Goal: Task Accomplishment & Management: Manage account settings

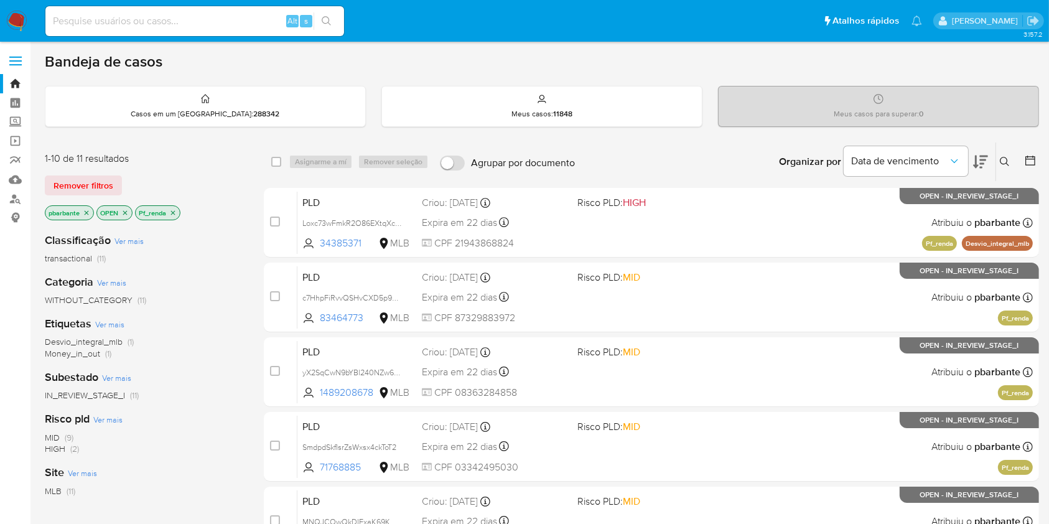
click at [177, 215] on icon "close-filter" at bounding box center [172, 212] width 7 height 7
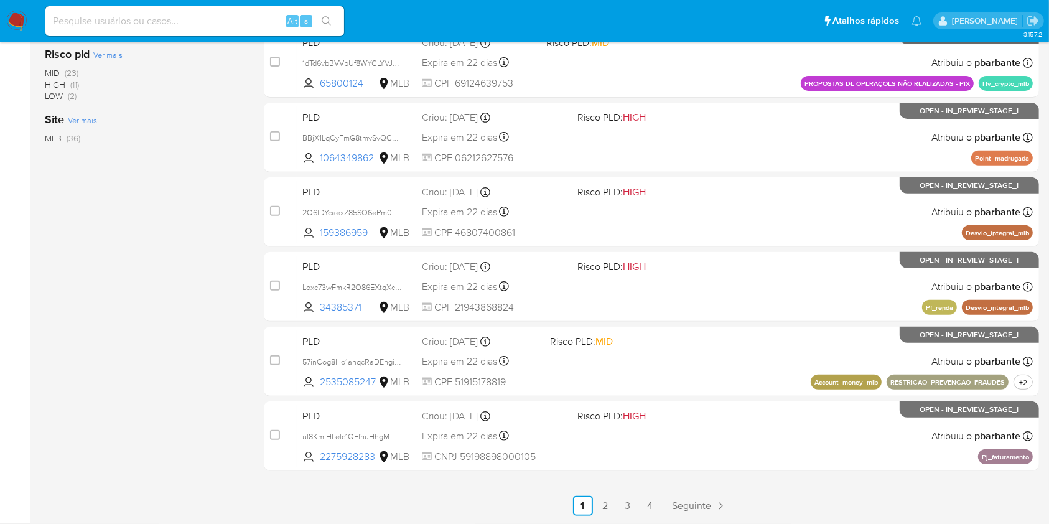
scroll to position [498, 0]
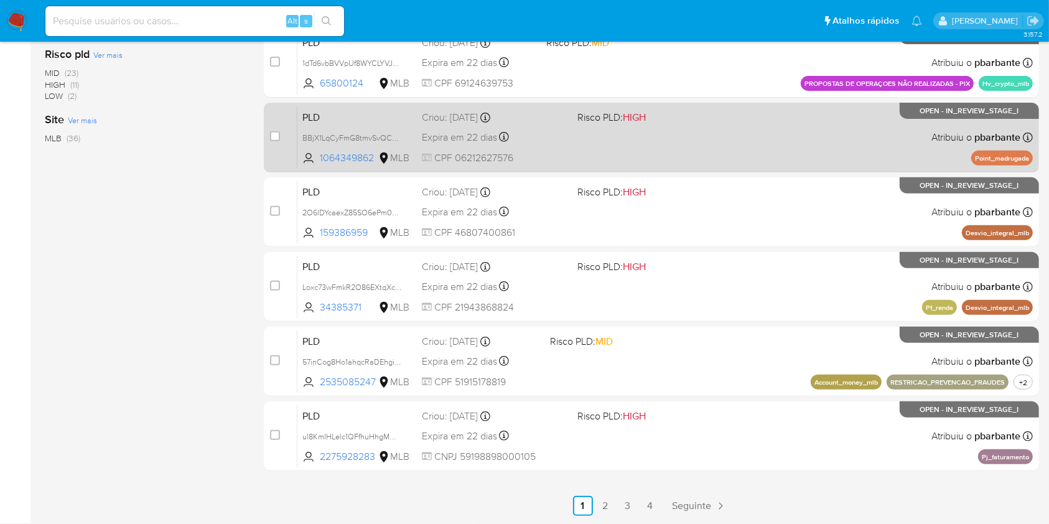
click at [670, 167] on div "PLD BBjX1LqCyFmG8tmvSvQC3Omo 1064349862 MLB Risco PLD: HIGH Criou: 12/08/2025 C…" at bounding box center [666, 137] width 736 height 63
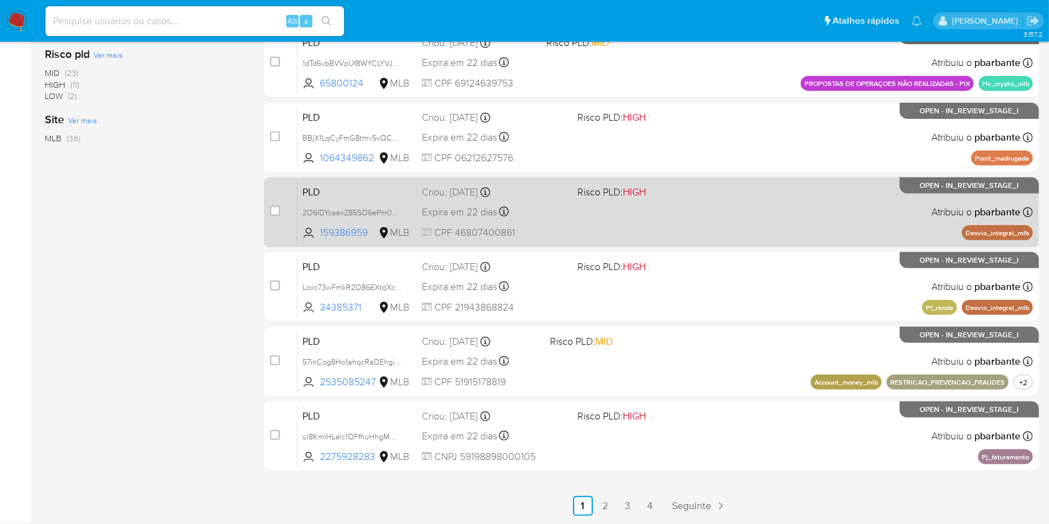
click at [654, 243] on div "PLD 2O6lDYcaexZ85SO6ePm0e20T 159386959 MLB Risco PLD: HIGH Criou: 12/08/2025 Cr…" at bounding box center [666, 212] width 736 height 63
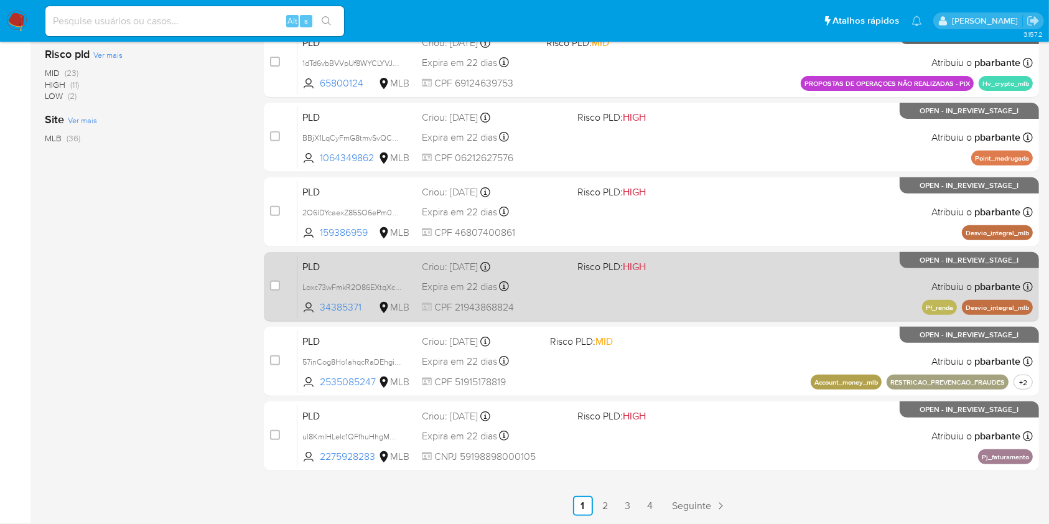
click at [654, 306] on div "PLD Loxc73wFmkR2O86EXtqXcnLX 34385371 MLB Risco PLD: HIGH Criou: 12/08/2025 Cri…" at bounding box center [666, 286] width 736 height 63
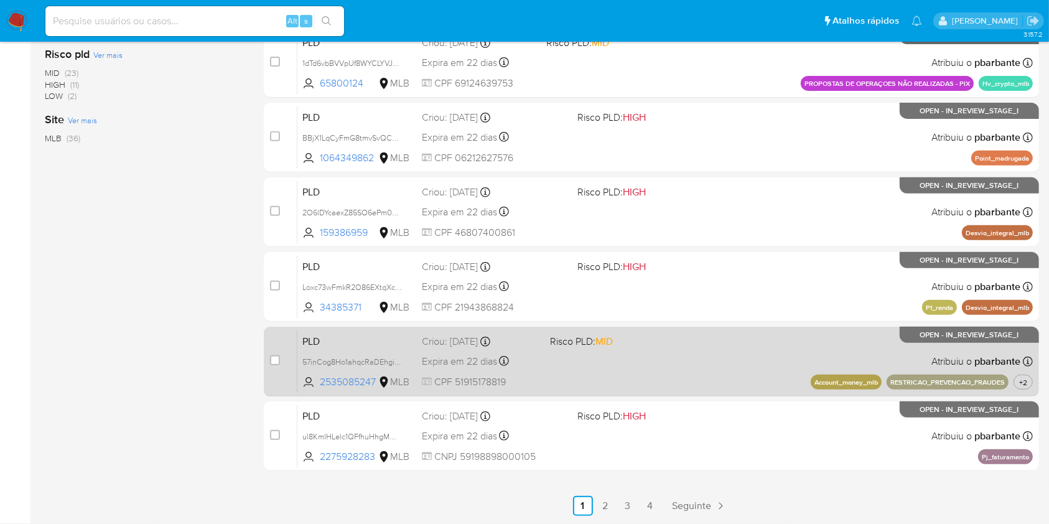
click at [613, 349] on span "MID" at bounding box center [604, 341] width 17 height 14
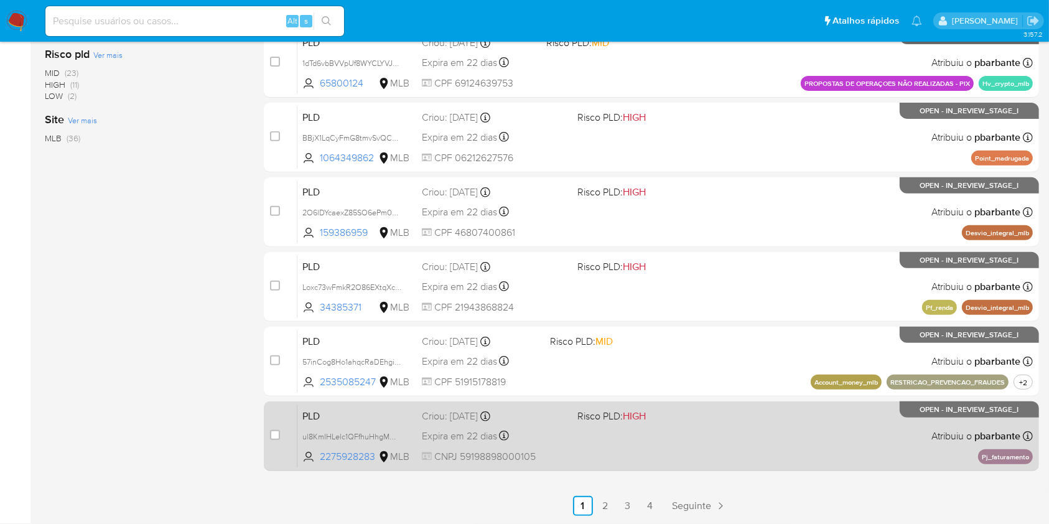
click at [647, 467] on div "PLD ul8KmIHLelc1QFfhuHhgMOOd 2275928283 MLB Risco PLD: HIGH Criou: 12/08/2025 C…" at bounding box center [666, 436] width 736 height 63
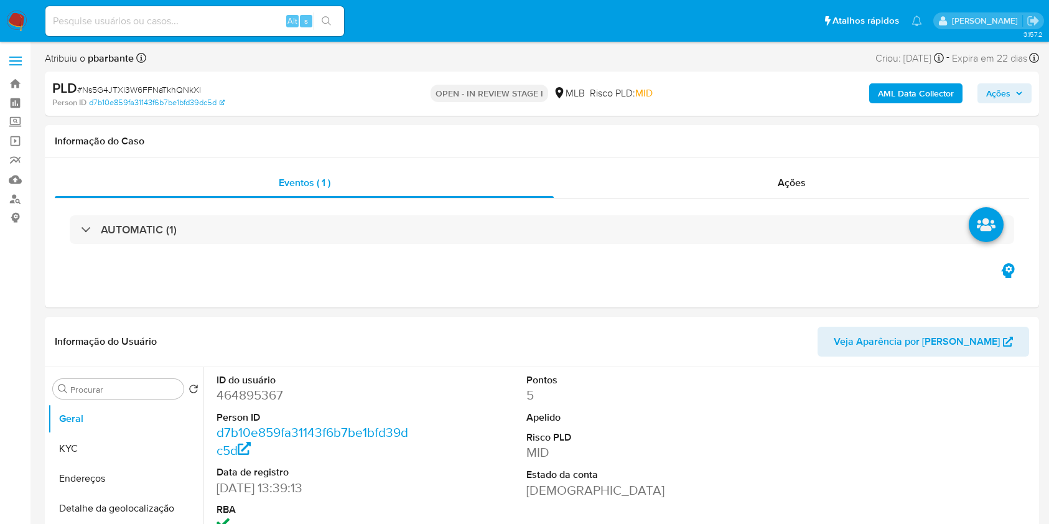
select select "10"
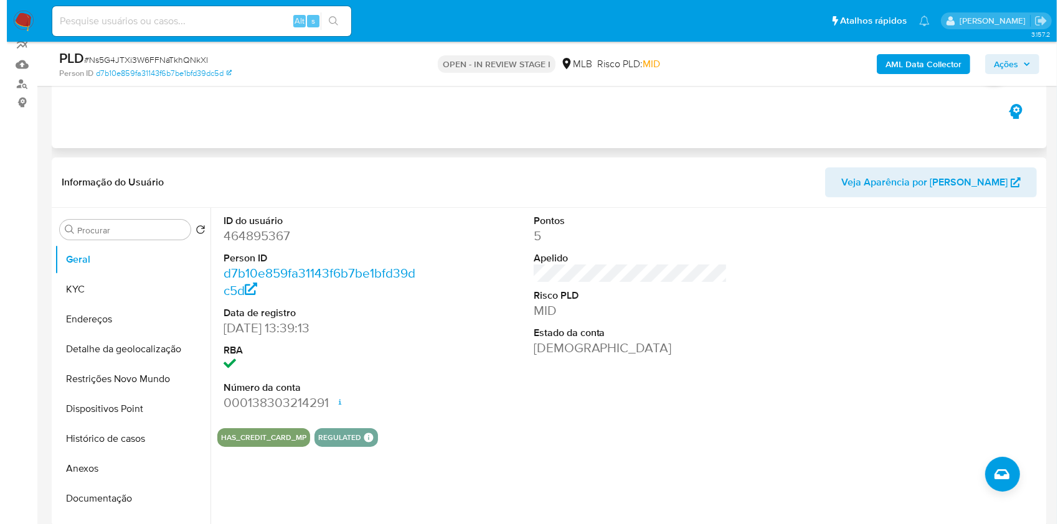
scroll to position [166, 0]
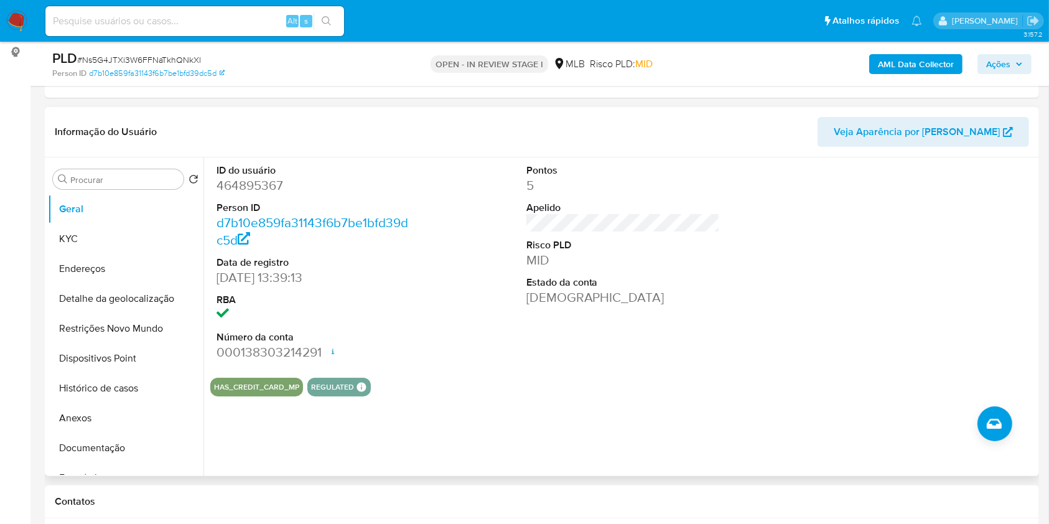
click at [251, 194] on dd "464895367" at bounding box center [314, 185] width 194 height 17
copy dd "464895367"
click at [105, 254] on button "KYC" at bounding box center [121, 239] width 146 height 30
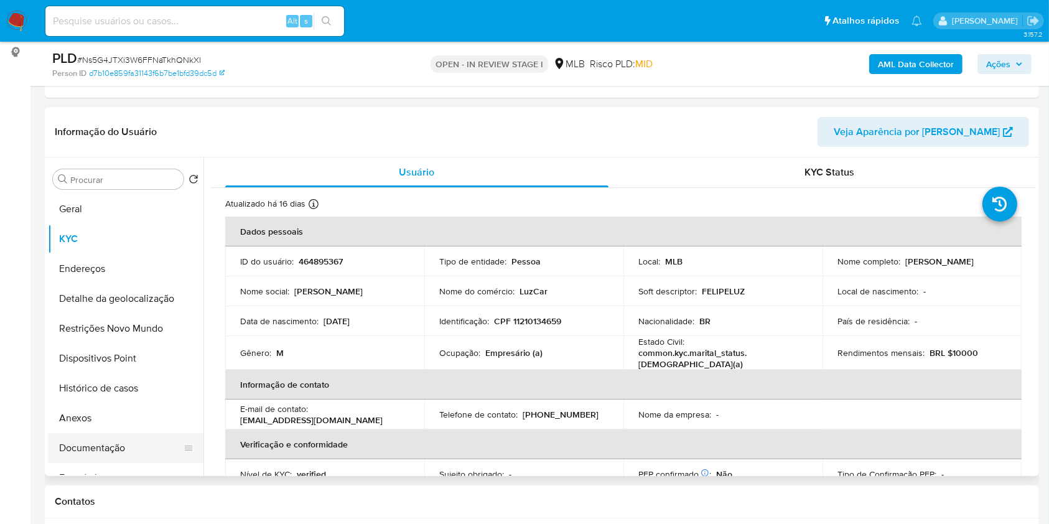
click at [134, 462] on button "Documentação" at bounding box center [121, 448] width 146 height 30
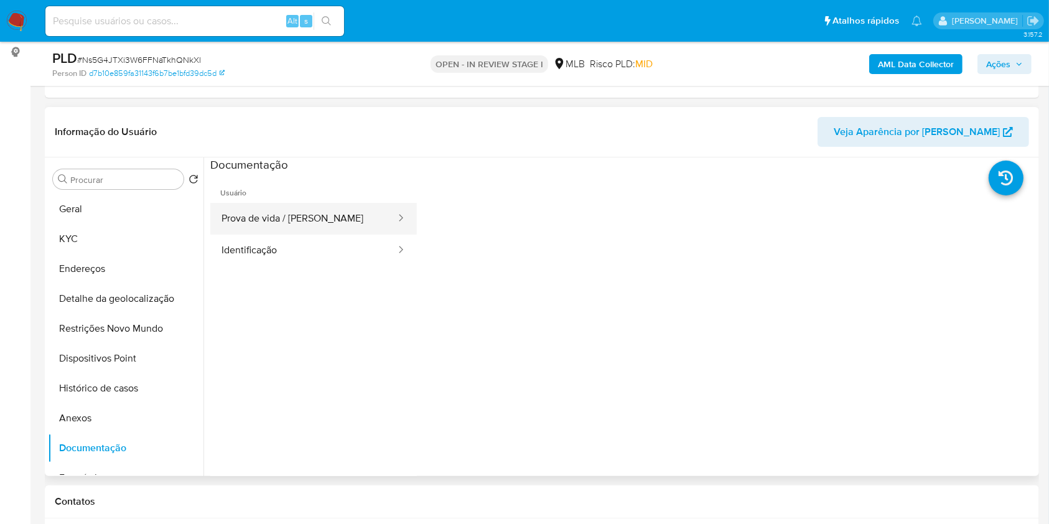
click at [310, 229] on button "Prova de vida / Selfie" at bounding box center [303, 219] width 187 height 32
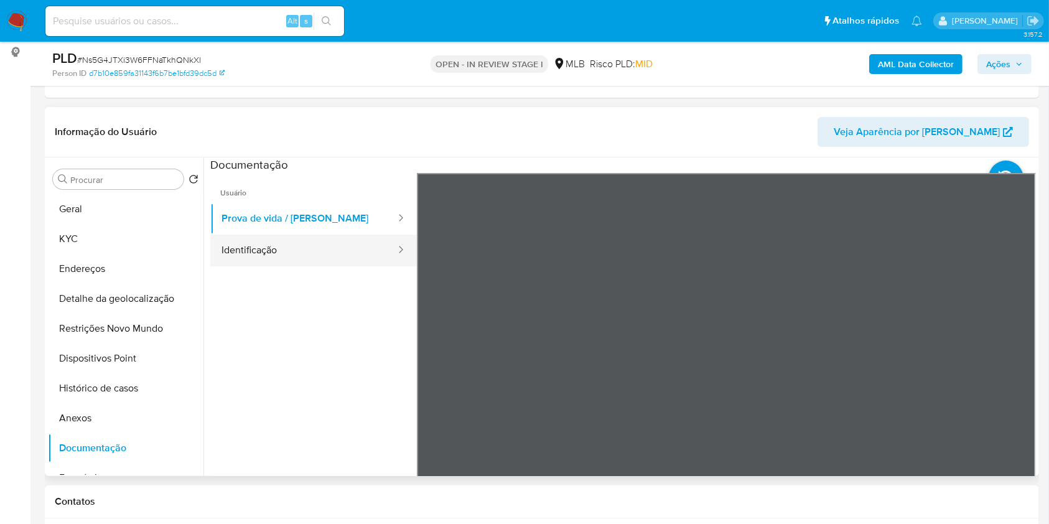
click at [294, 266] on button "Identificação" at bounding box center [303, 251] width 187 height 32
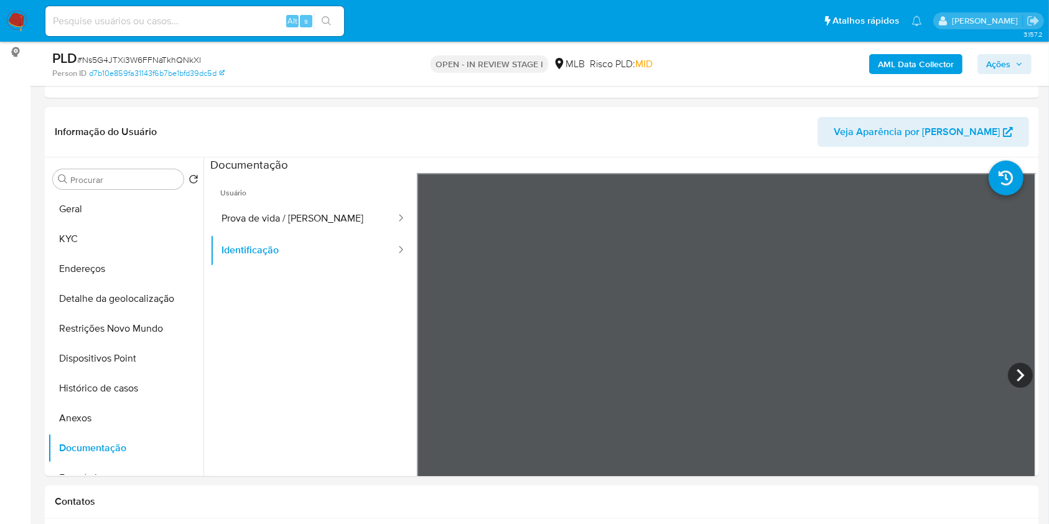
click at [907, 63] on b "AML Data Collector" at bounding box center [916, 64] width 76 height 20
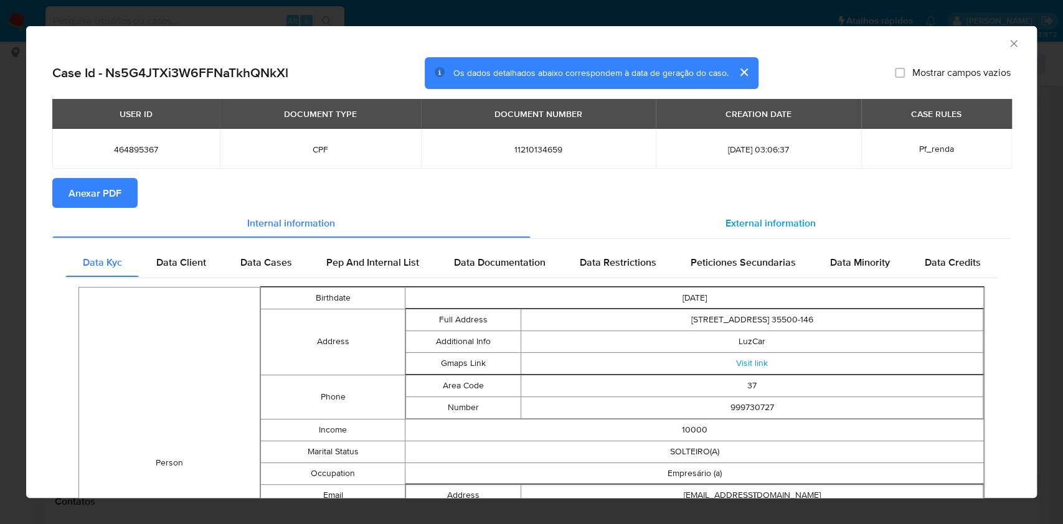
click at [751, 212] on div "External information" at bounding box center [770, 223] width 481 height 30
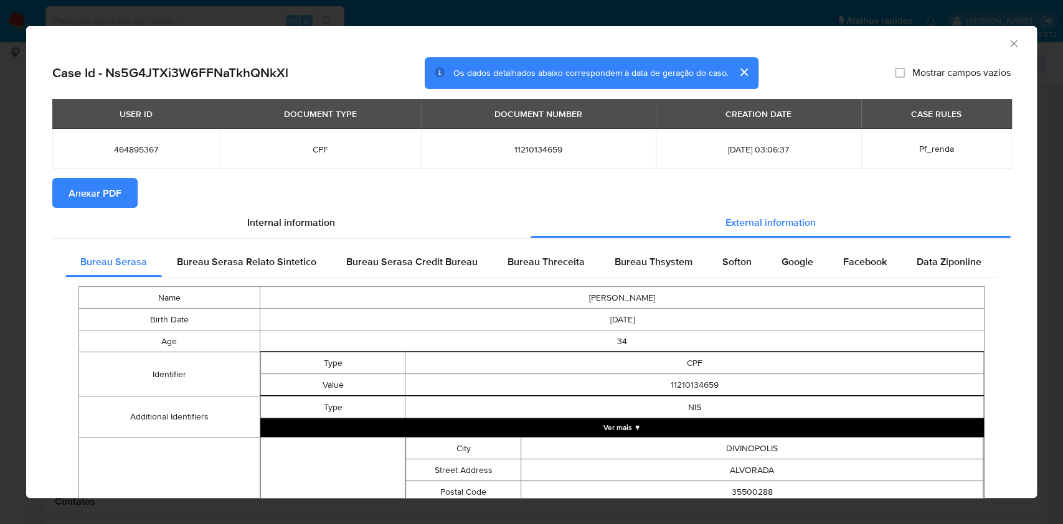
click at [111, 201] on span "Anexar PDF" at bounding box center [94, 192] width 53 height 27
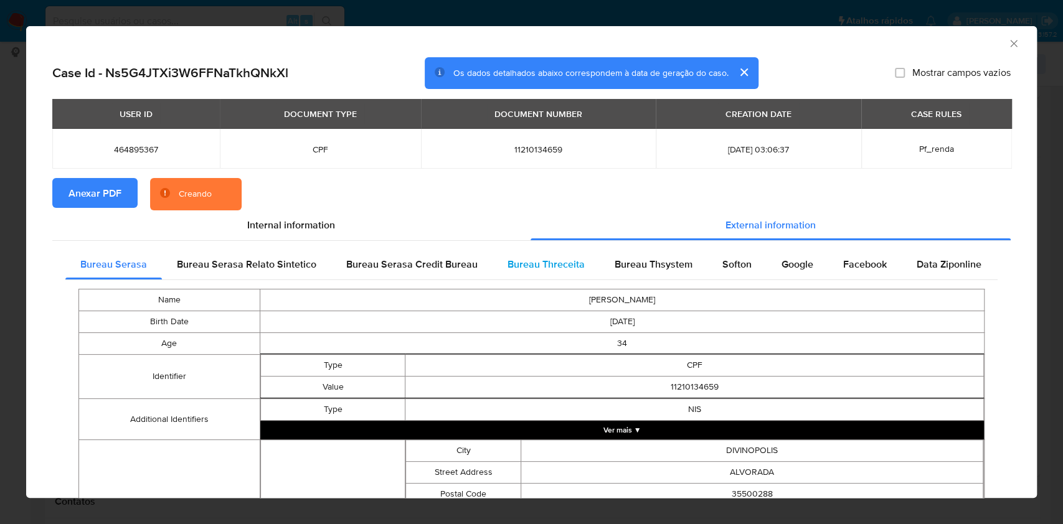
drag, startPoint x: 657, startPoint y: 271, endPoint x: 578, endPoint y: 263, distance: 79.4
click at [657, 270] on span "Bureau Thsystem" at bounding box center [653, 264] width 78 height 14
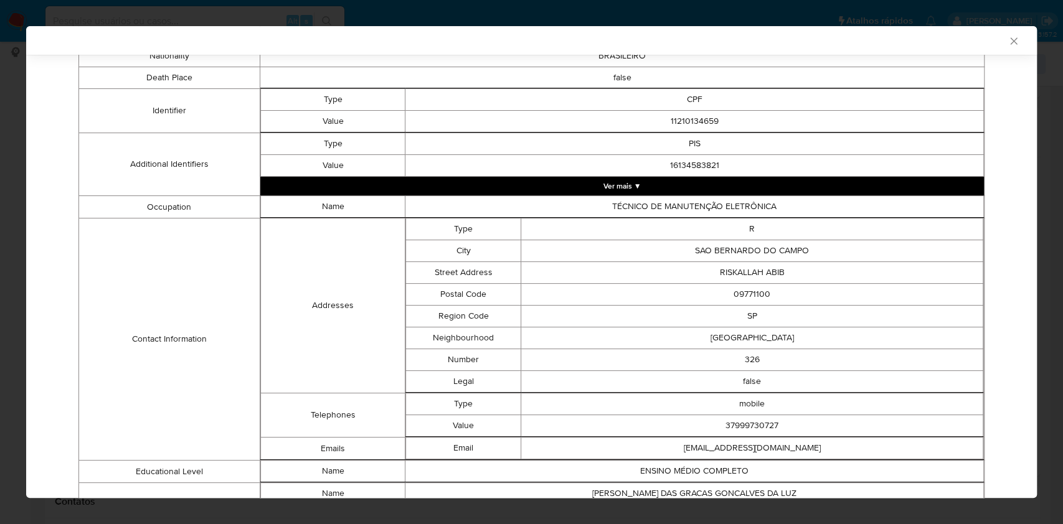
scroll to position [535, 0]
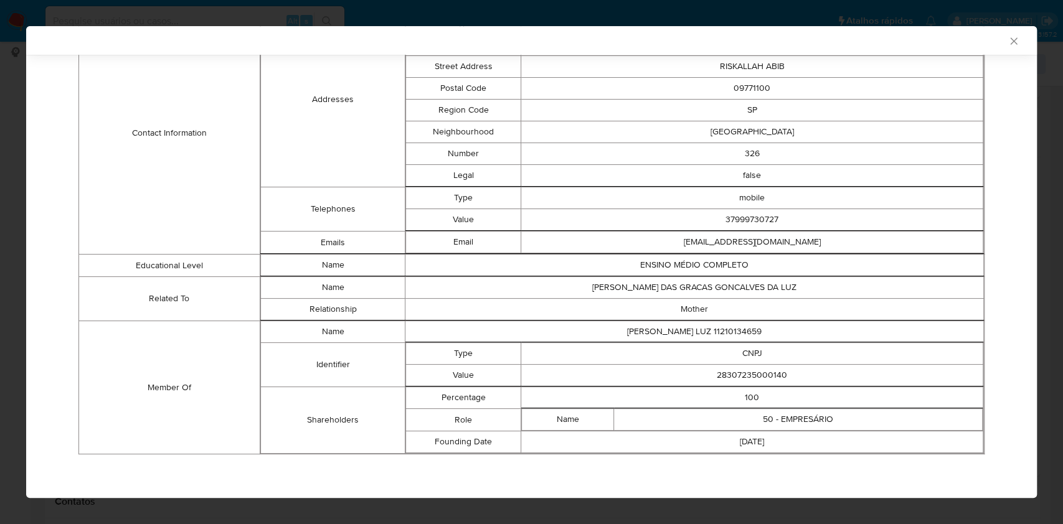
click at [742, 366] on td "28307235000140" at bounding box center [752, 376] width 462 height 22
copy td "28307235000140"
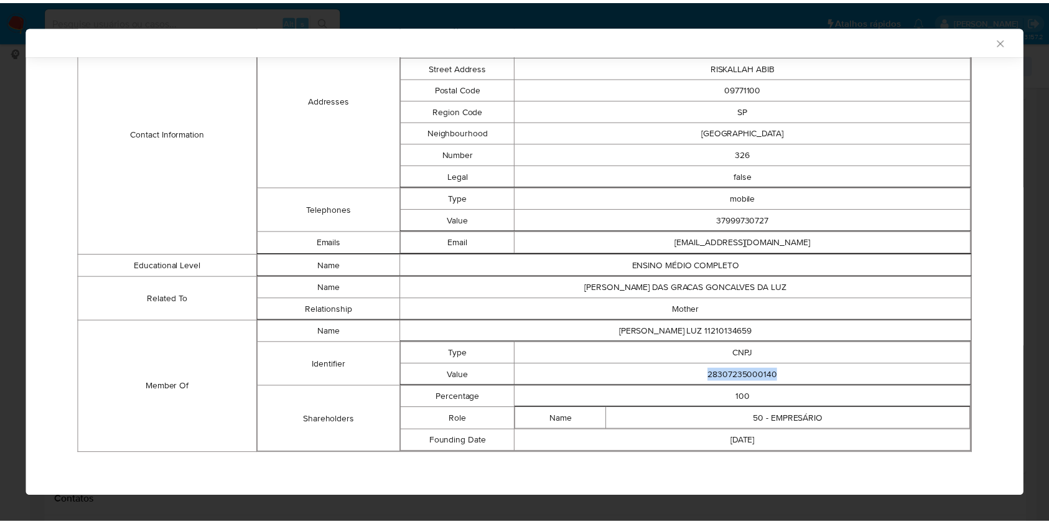
scroll to position [533, 0]
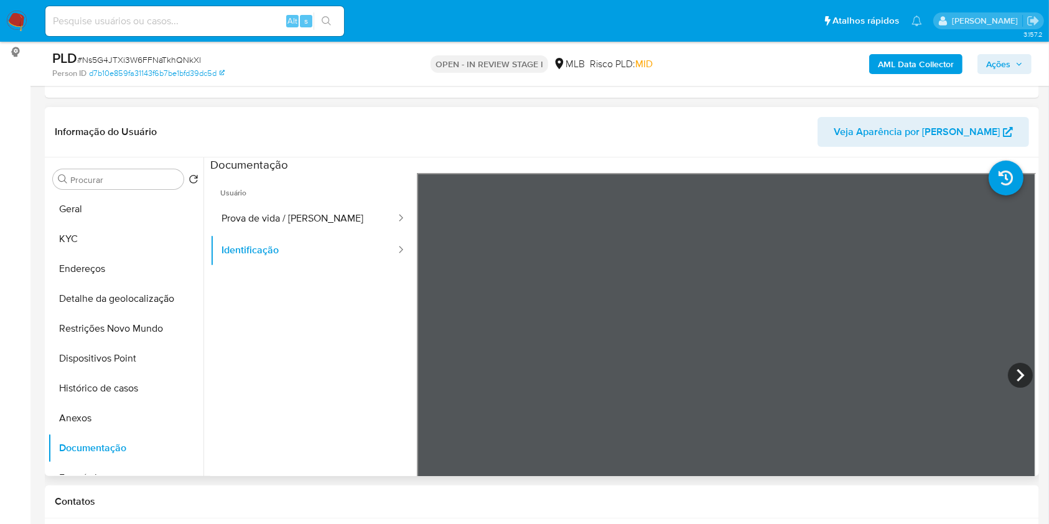
drag, startPoint x: 113, startPoint y: 231, endPoint x: 156, endPoint y: 210, distance: 48.2
click at [115, 224] on button "Geral" at bounding box center [126, 209] width 156 height 30
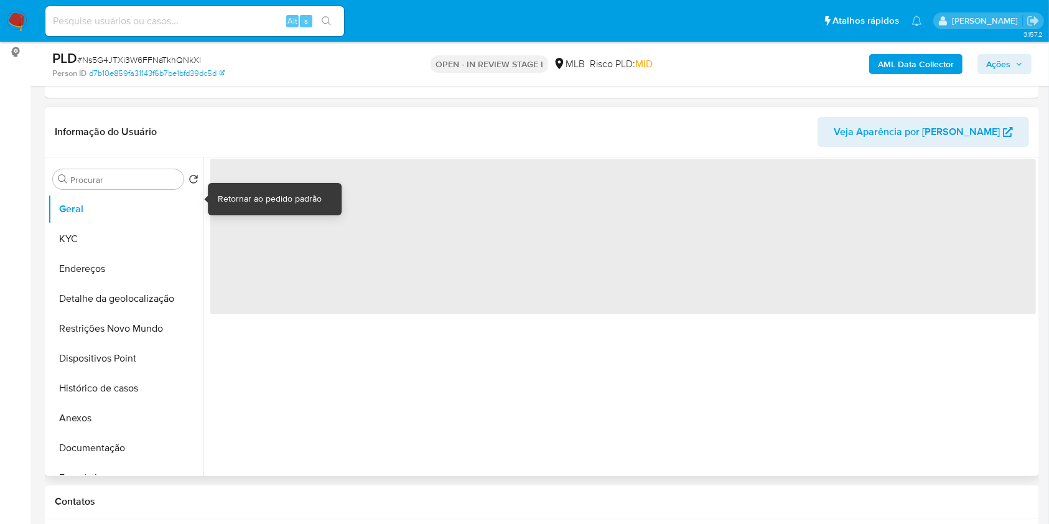
click at [268, 157] on div "Informação do Usuário Veja Aparência por Pessoa" at bounding box center [542, 132] width 995 height 50
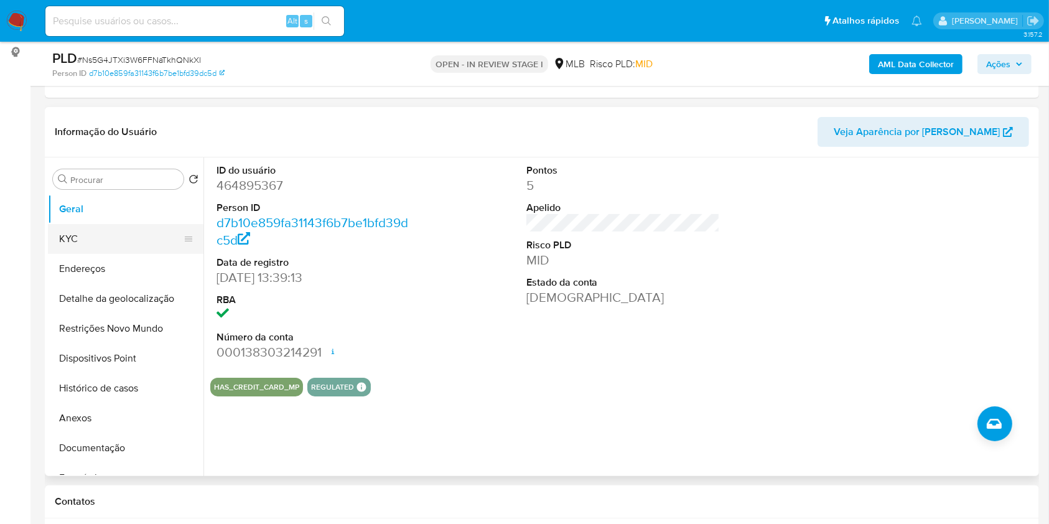
click at [93, 254] on button "KYC" at bounding box center [121, 239] width 146 height 30
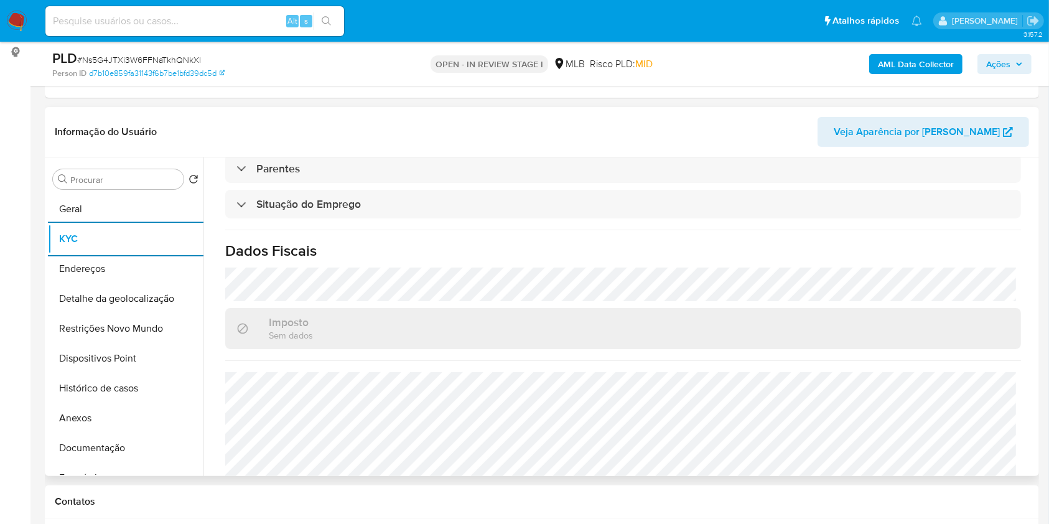
scroll to position [529, 0]
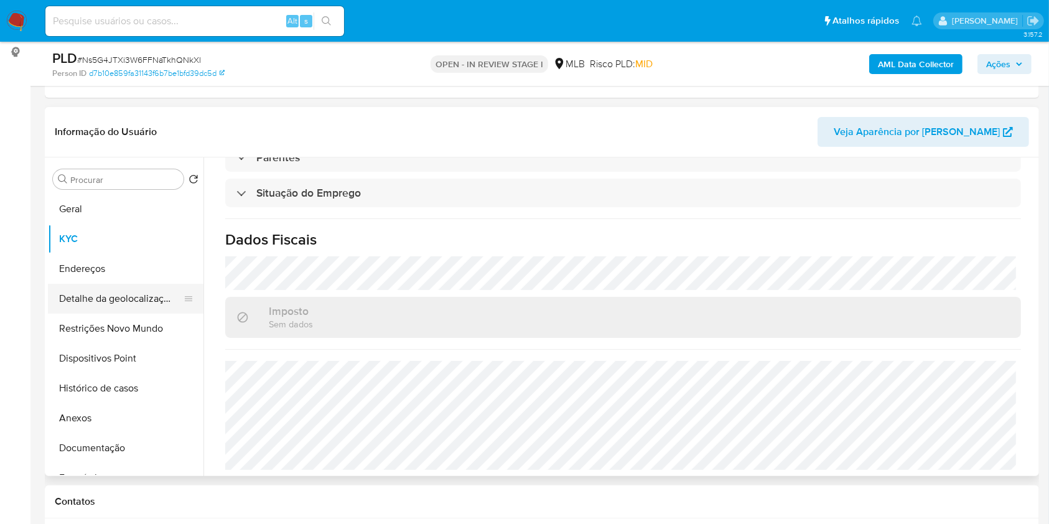
click at [128, 314] on button "Detalhe da geolocalização" at bounding box center [121, 299] width 146 height 30
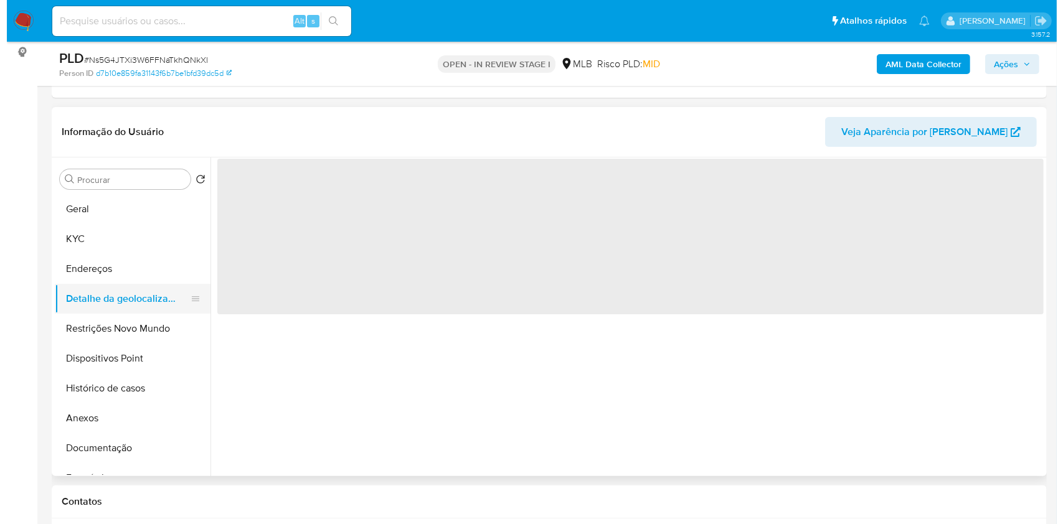
scroll to position [0, 0]
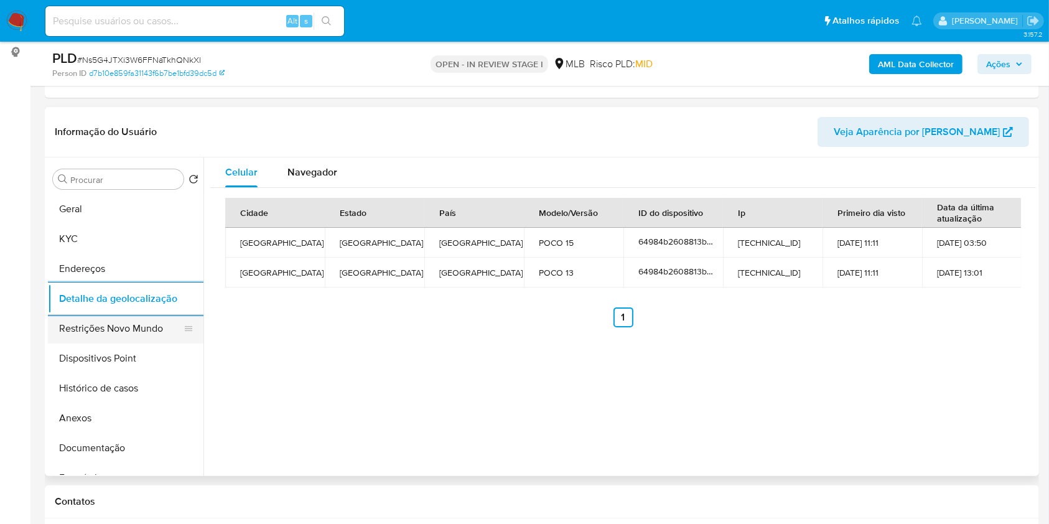
click at [82, 340] on button "Restrições Novo Mundo" at bounding box center [121, 329] width 146 height 30
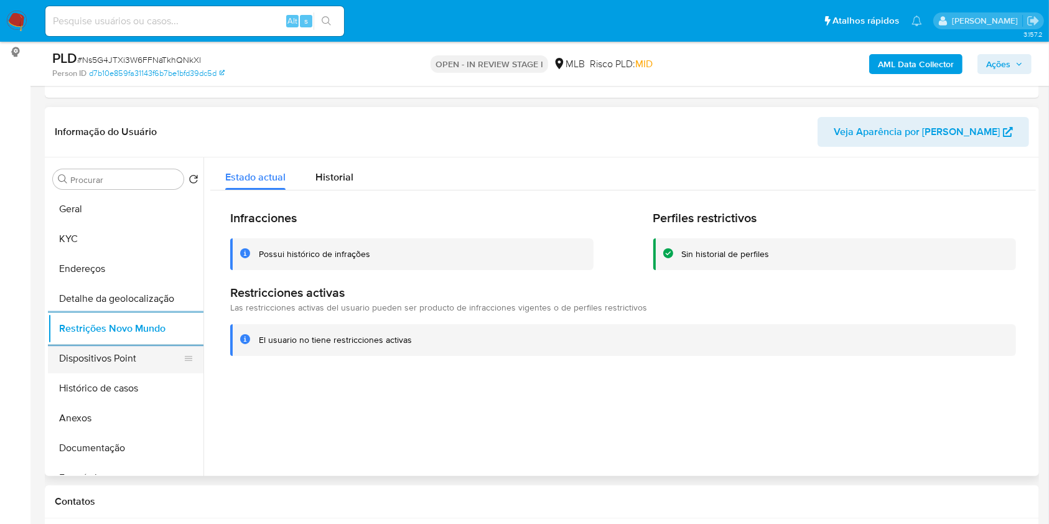
click at [108, 373] on button "Dispositivos Point" at bounding box center [121, 359] width 146 height 30
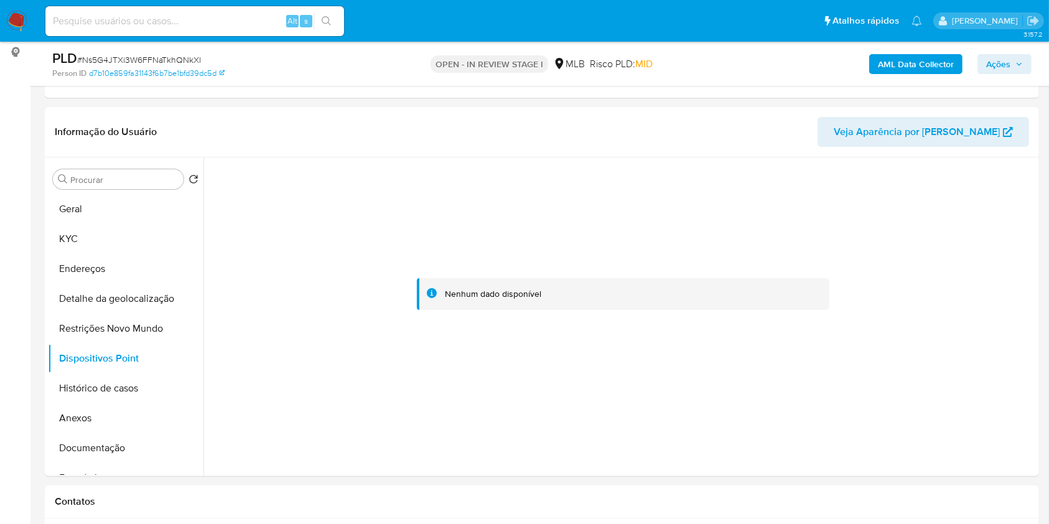
click at [1018, 59] on span "Ações" at bounding box center [1005, 63] width 37 height 17
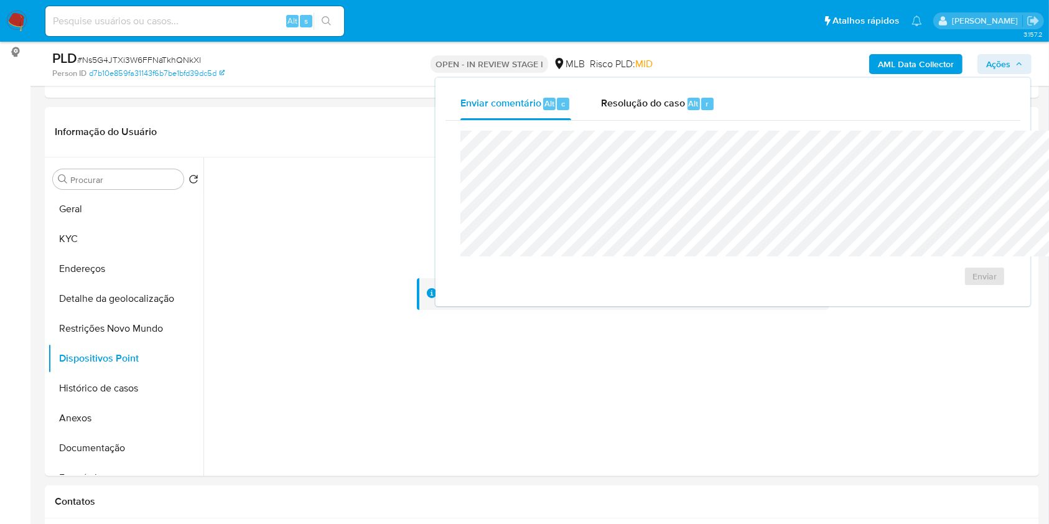
click at [601, 116] on div "Resolução do caso Alt r" at bounding box center [658, 104] width 114 height 32
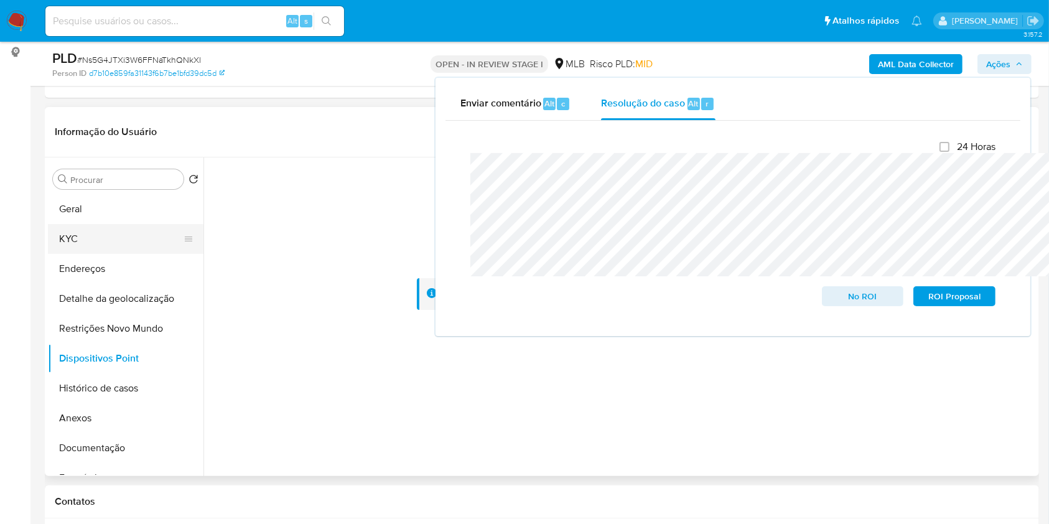
click at [113, 254] on button "KYC" at bounding box center [121, 239] width 146 height 30
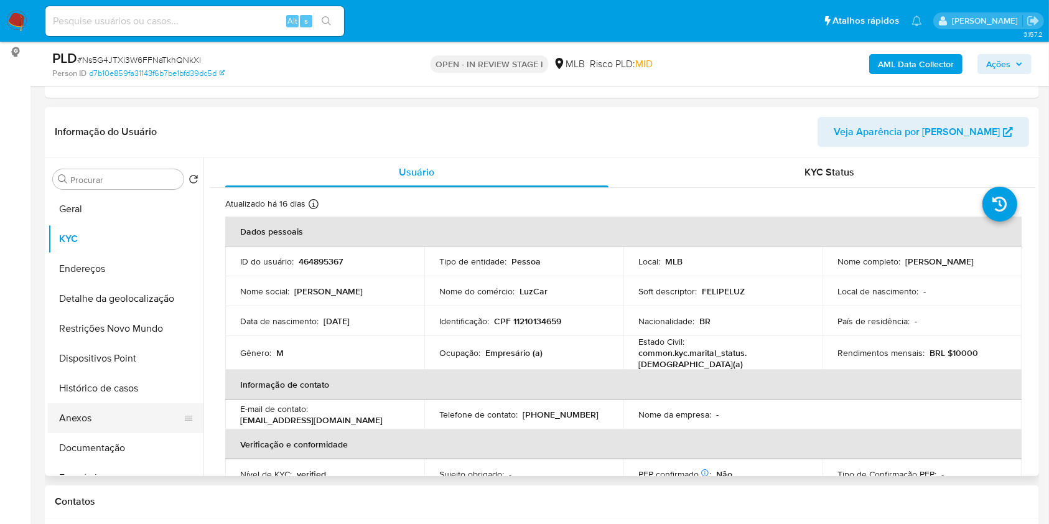
click at [88, 433] on button "Anexos" at bounding box center [121, 418] width 146 height 30
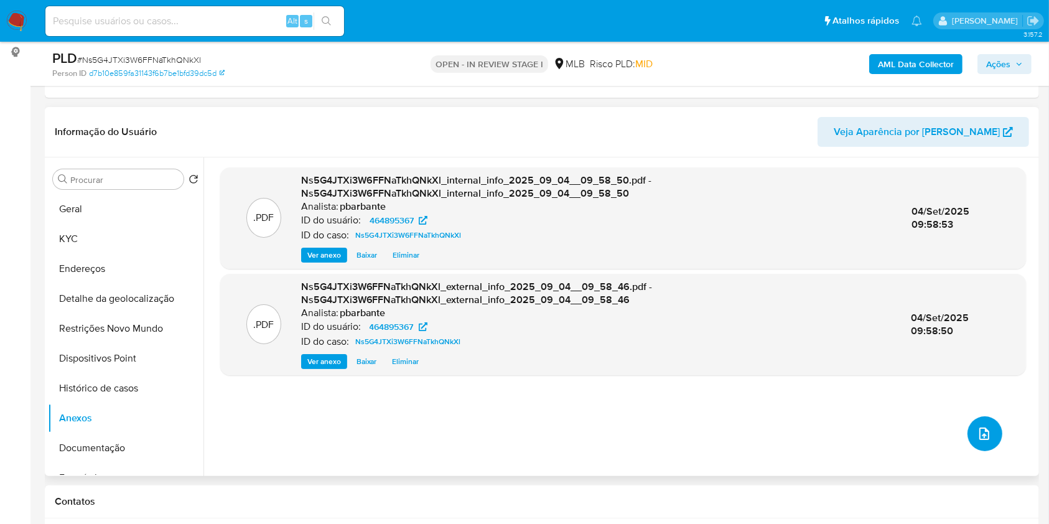
click at [988, 451] on button "upload-file" at bounding box center [985, 433] width 35 height 35
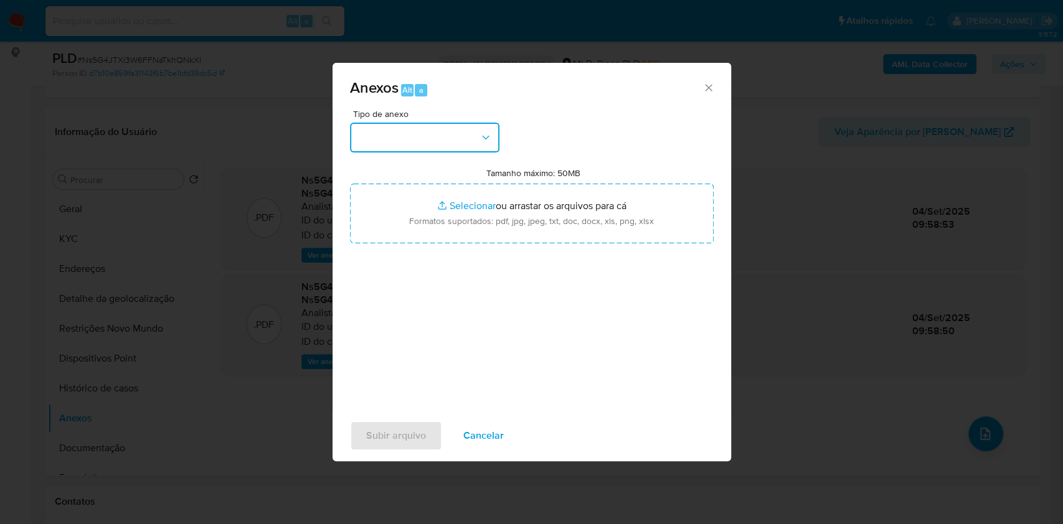
click at [410, 123] on button "button" at bounding box center [424, 138] width 149 height 30
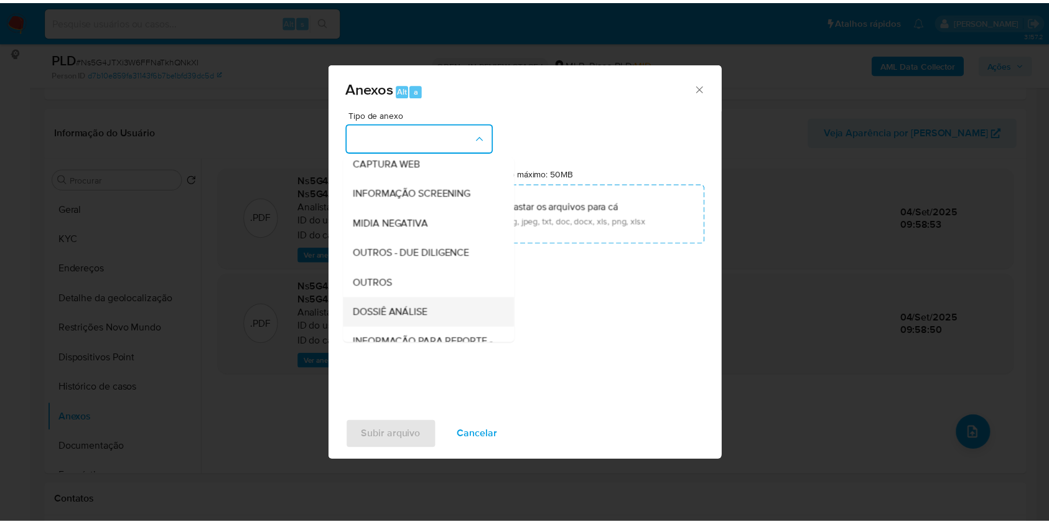
scroll to position [154, 0]
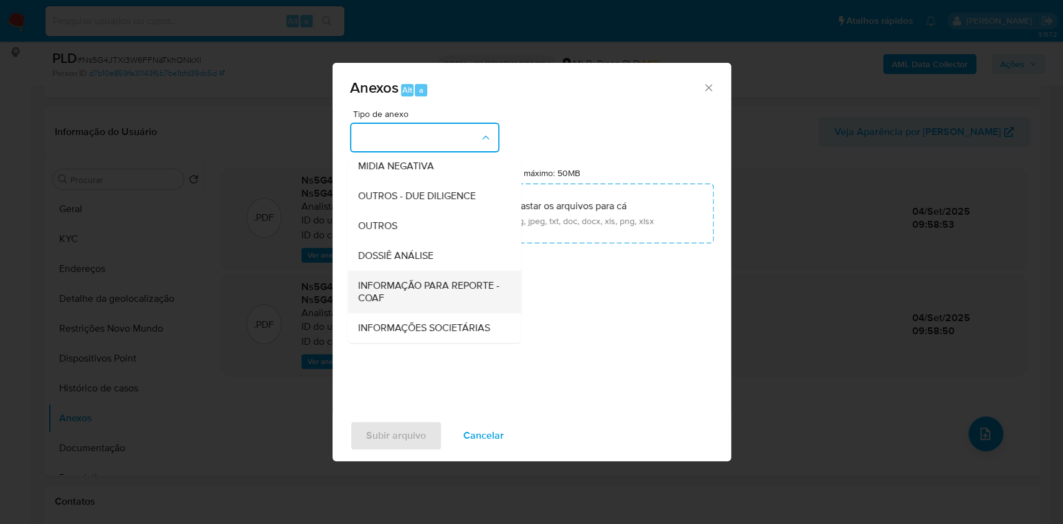
click at [406, 279] on span "INFORMAÇÃO PARA REPORTE - COAF" at bounding box center [430, 291] width 146 height 25
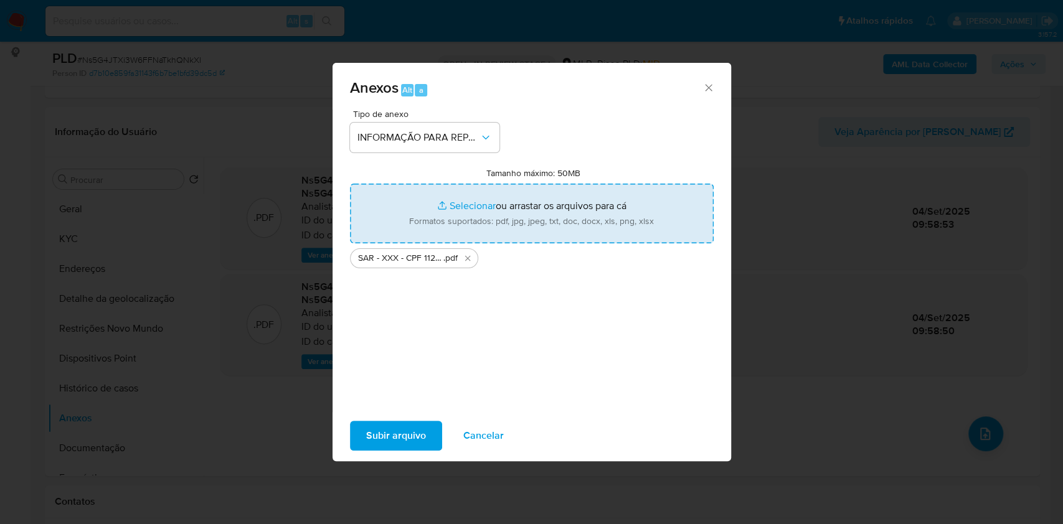
type input "C:\fakepath\Mulan 464895367_2025_09_02_10_39_07.xlsx"
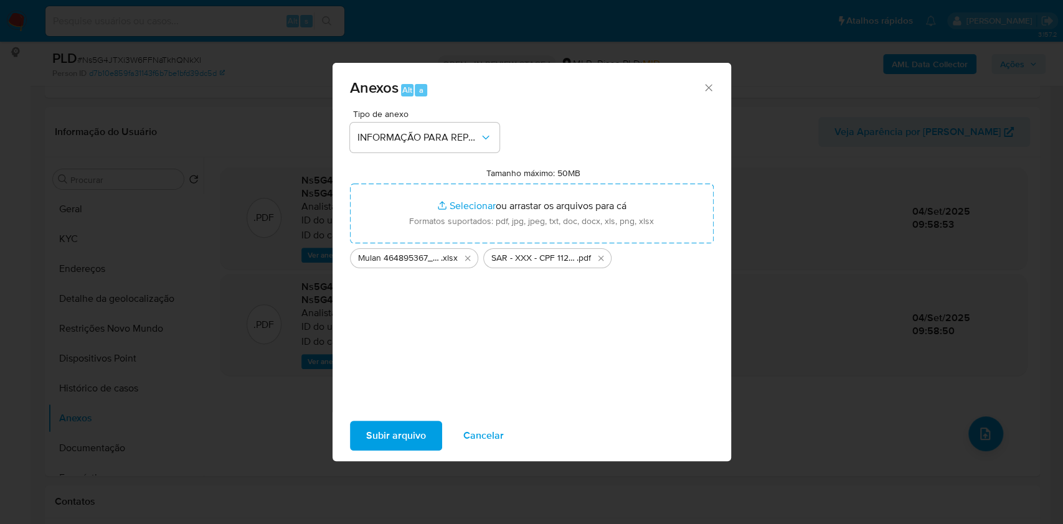
click at [390, 441] on span "Subir arquivo" at bounding box center [396, 435] width 60 height 27
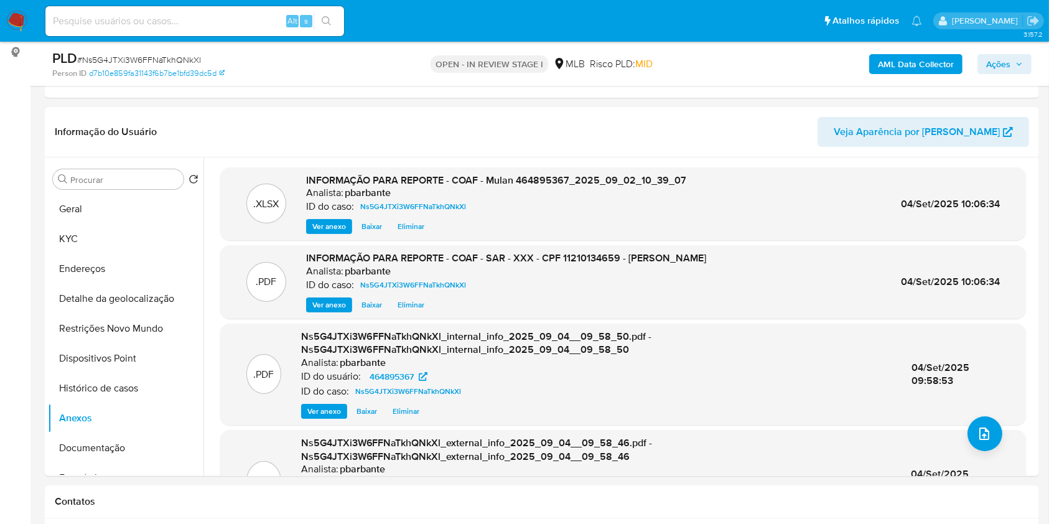
click at [1007, 54] on span "Ações" at bounding box center [999, 64] width 24 height 20
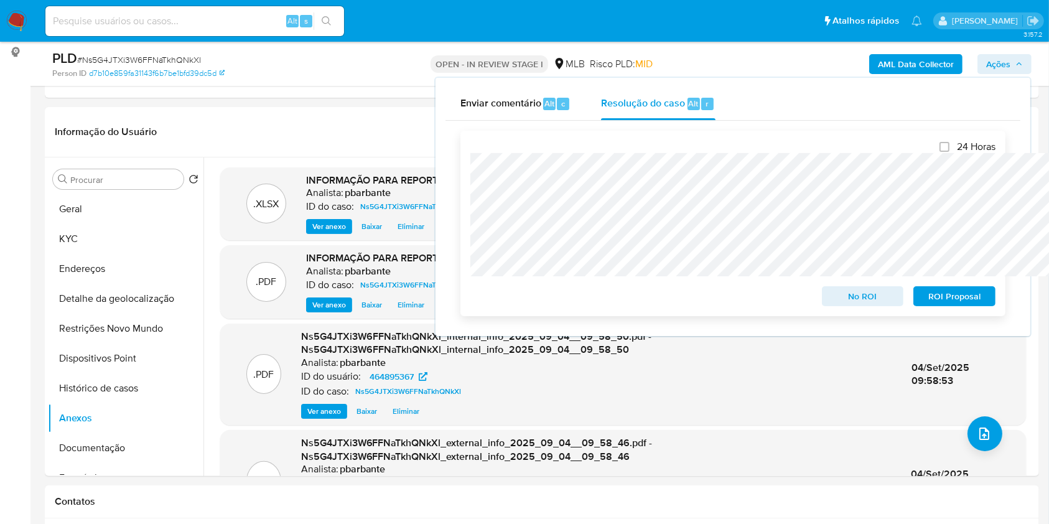
click at [976, 291] on span "ROI Proposal" at bounding box center [954, 296] width 65 height 17
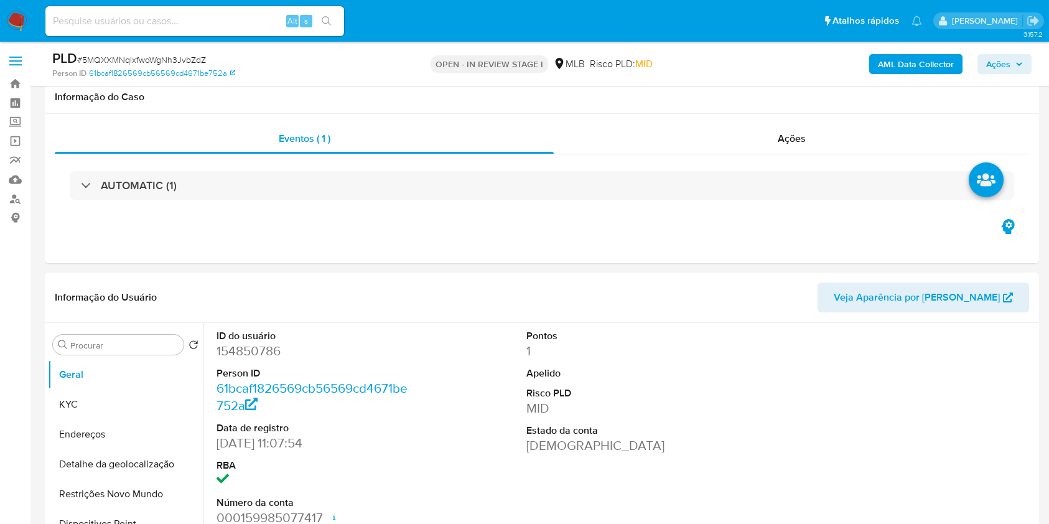
select select "10"
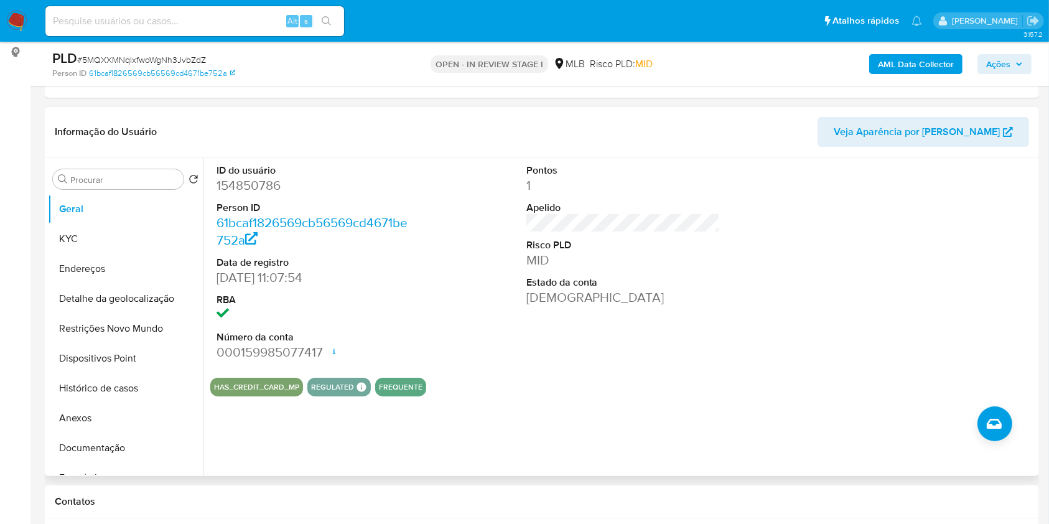
click at [255, 194] on dd "154850786" at bounding box center [314, 185] width 194 height 17
copy dd "154850786"
click at [129, 251] on button "KYC" at bounding box center [121, 239] width 146 height 30
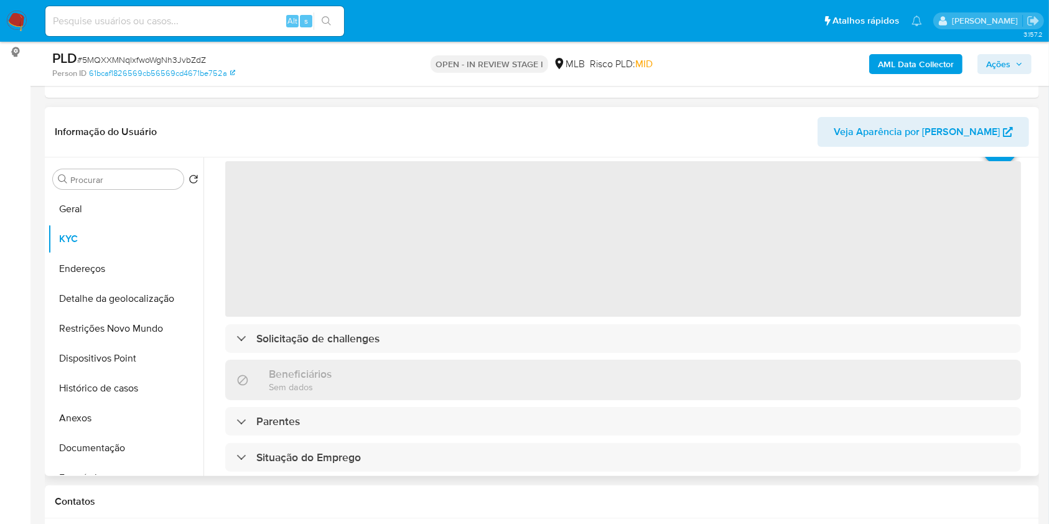
scroll to position [83, 0]
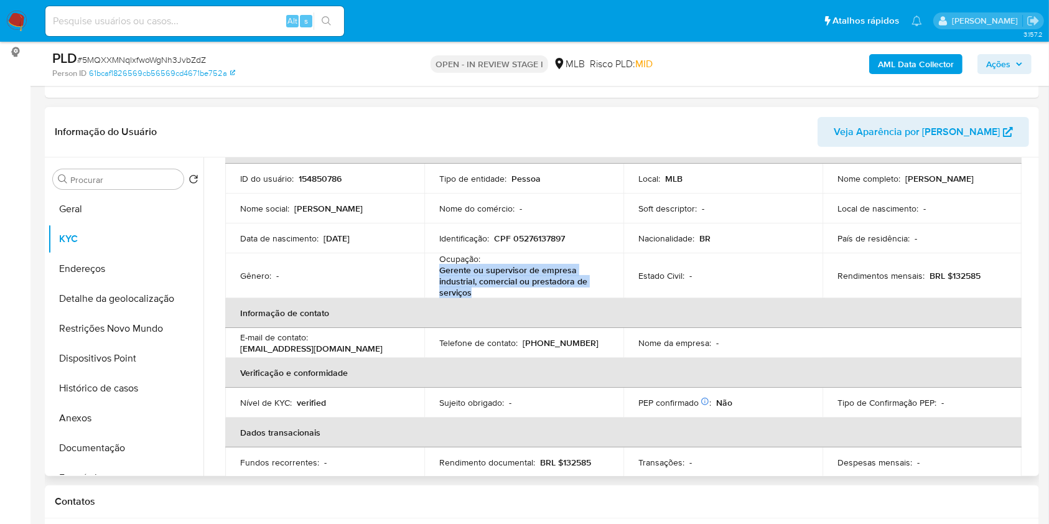
drag, startPoint x: 475, startPoint y: 311, endPoint x: 439, endPoint y: 291, distance: 40.4
click at [439, 291] on p "Gerente ou supervisor de empresa industrial, comercial ou prestadora de serviços" at bounding box center [521, 282] width 164 height 34
copy p "Gerente ou supervisor de empresa industrial, comercial ou prestadora de serviços"
drag, startPoint x: 982, startPoint y: 293, endPoint x: 948, endPoint y: 293, distance: 33.6
click at [948, 281] on div "Rendimentos mensais : BRL $132585" at bounding box center [922, 275] width 169 height 11
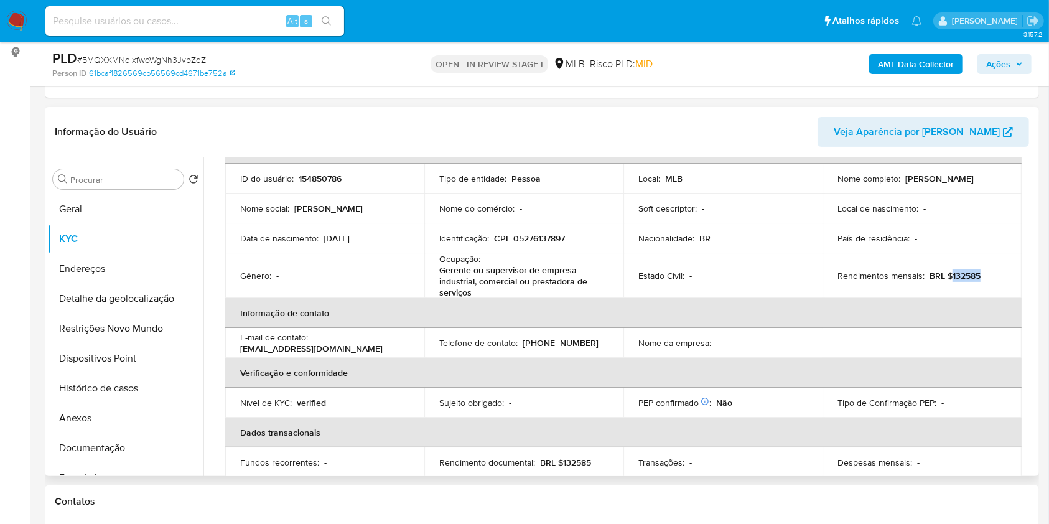
copy p "132585"
click at [124, 463] on button "Documentação" at bounding box center [121, 448] width 146 height 30
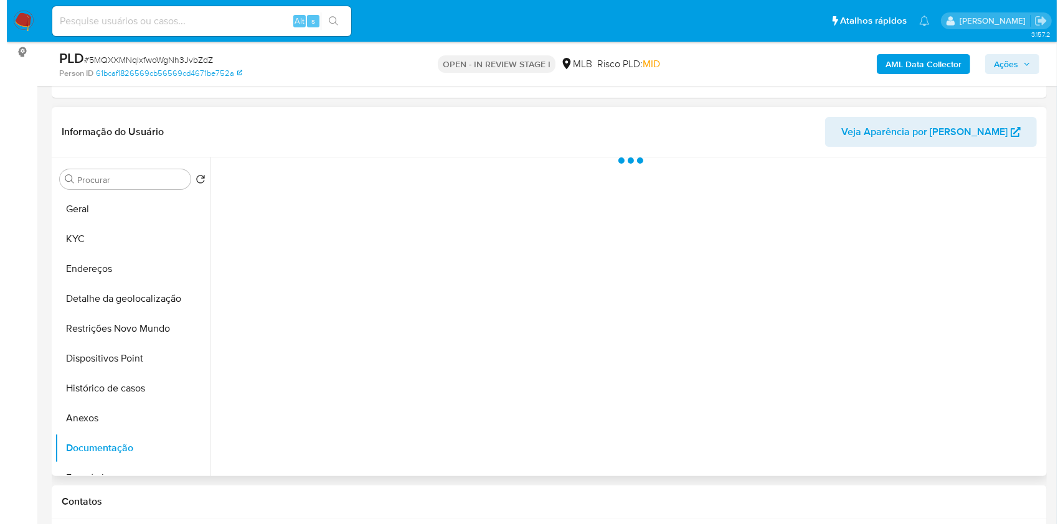
scroll to position [0, 0]
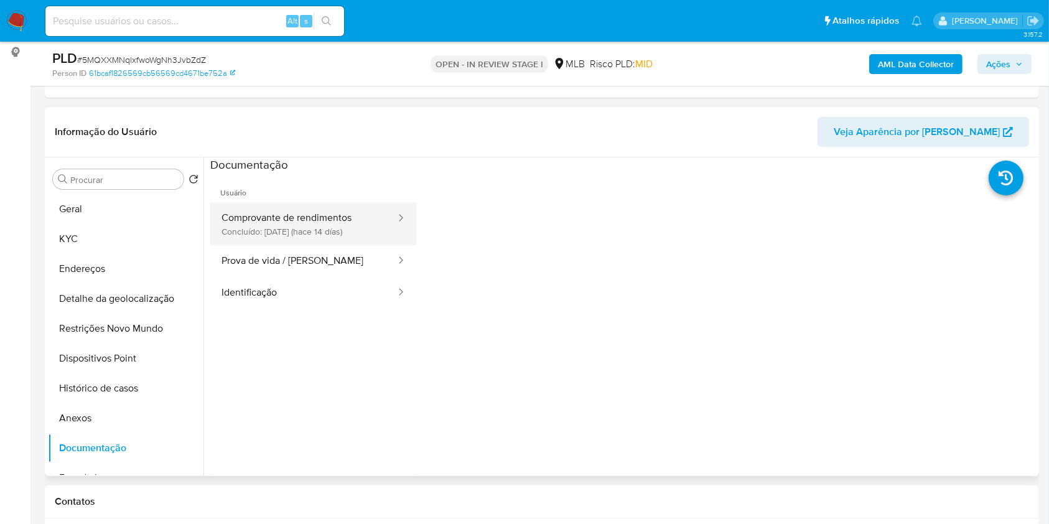
click at [304, 245] on button "Comprovante de rendimentos Concluído: 21/08/2025 (hace 14 días)" at bounding box center [303, 224] width 187 height 42
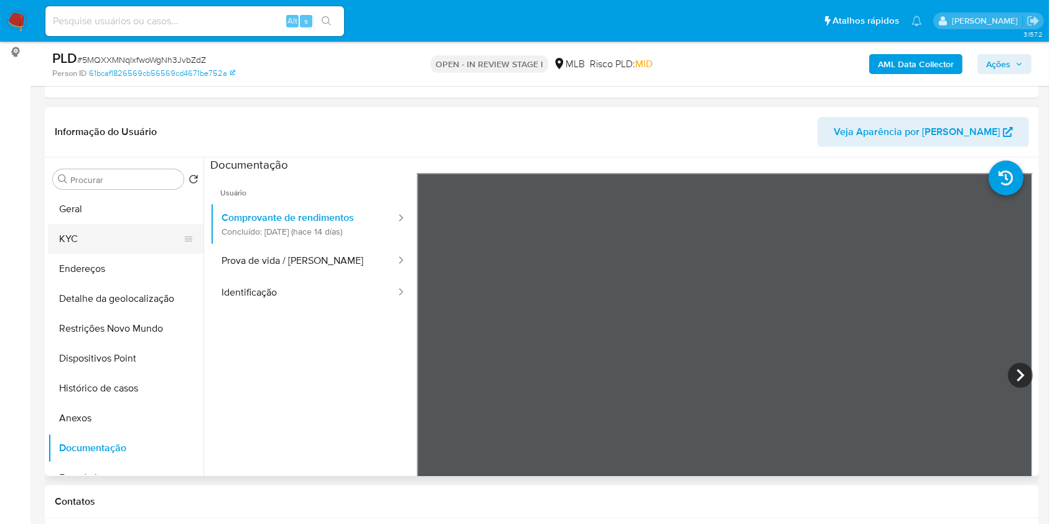
click at [131, 254] on button "KYC" at bounding box center [121, 239] width 146 height 30
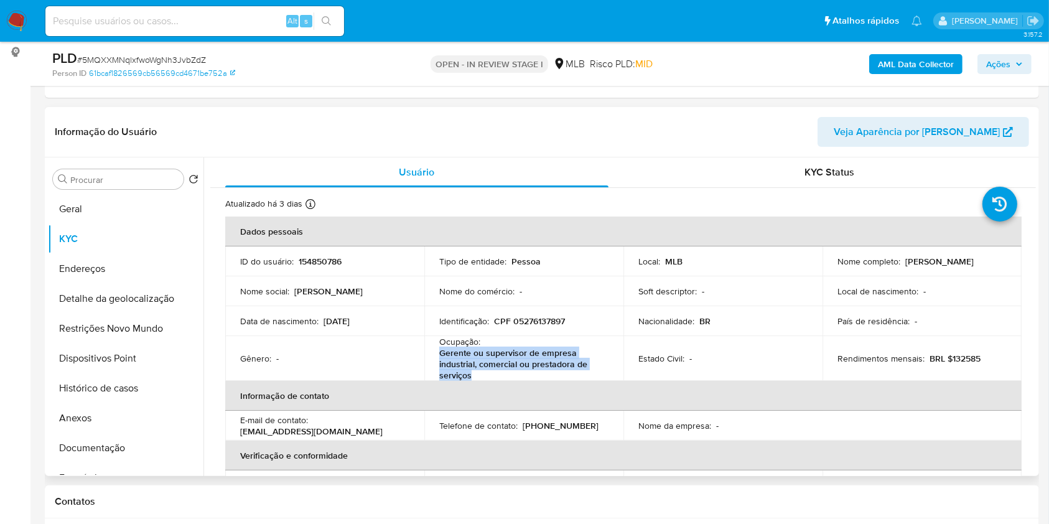
copy p "Gerente ou supervisor de empresa industrial, comercial ou prestadora de serviços"
drag, startPoint x: 476, startPoint y: 396, endPoint x: 440, endPoint y: 375, distance: 41.5
click at [440, 375] on p "Gerente ou supervisor de empresa industrial, comercial ou prestadora de serviços" at bounding box center [521, 364] width 164 height 34
click at [903, 62] on b "AML Data Collector" at bounding box center [916, 64] width 76 height 20
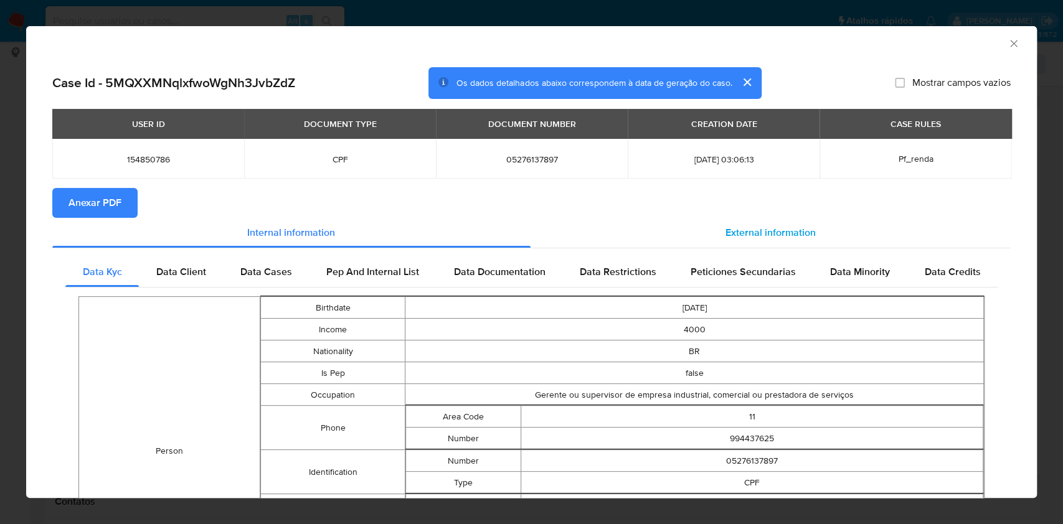
click at [756, 238] on span "External information" at bounding box center [770, 232] width 90 height 14
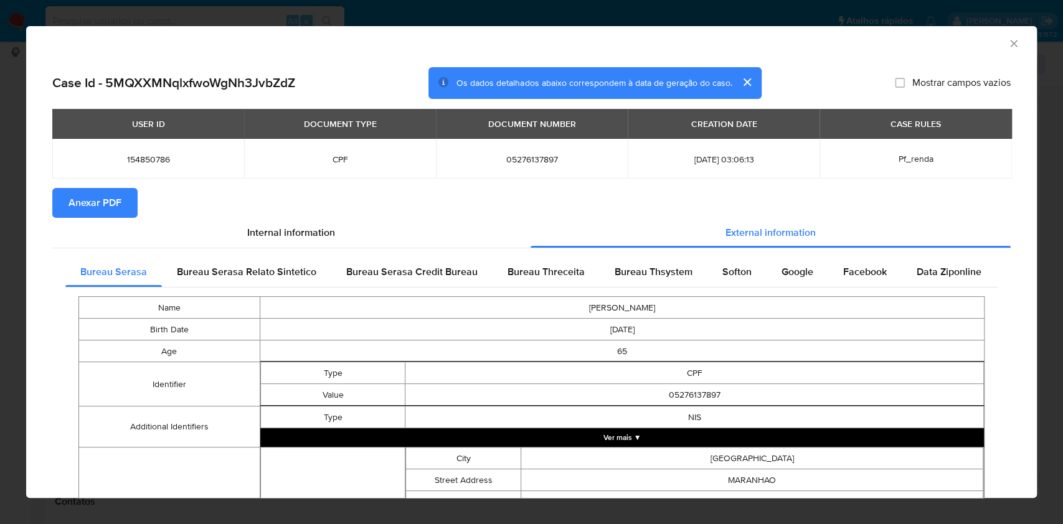
click at [98, 205] on span "Anexar PDF" at bounding box center [94, 202] width 53 height 27
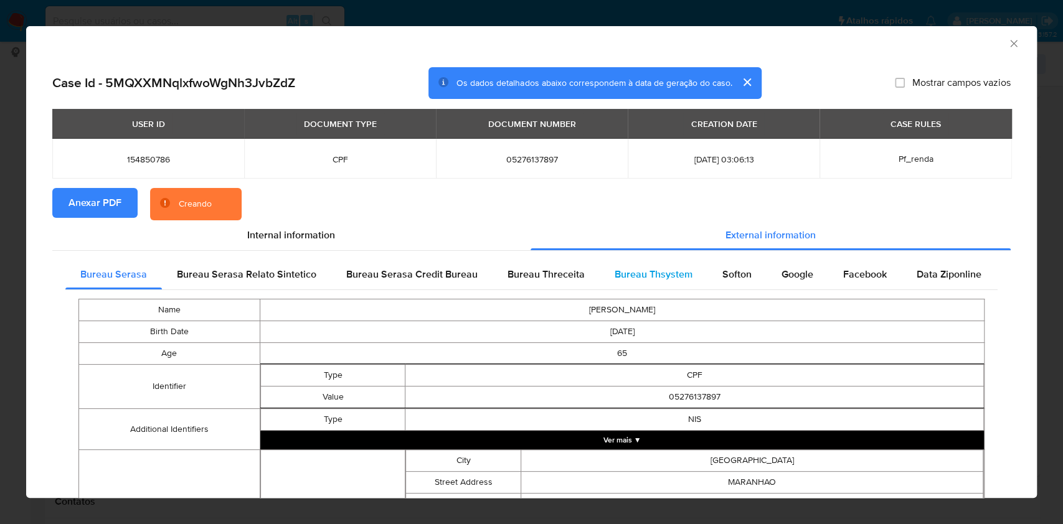
click at [658, 289] on div "Bureau Thsystem" at bounding box center [653, 275] width 108 height 30
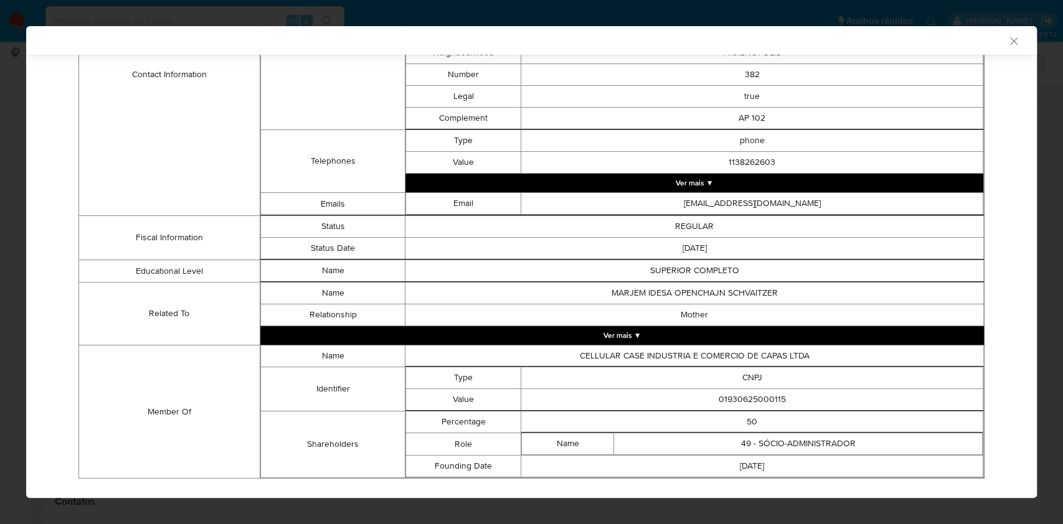
scroll to position [646, 0]
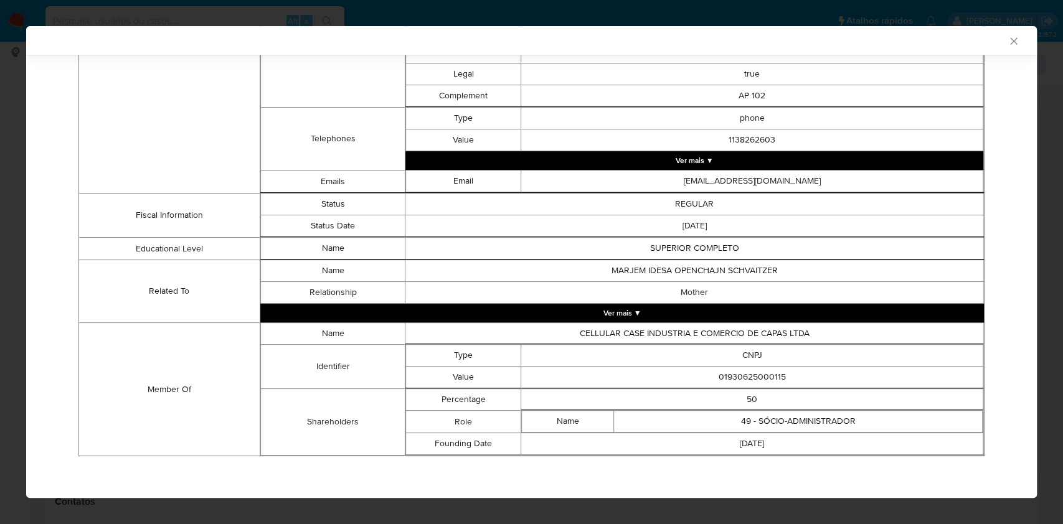
click at [723, 374] on td "01930625000115" at bounding box center [752, 378] width 462 height 22
copy td "01930625000115"
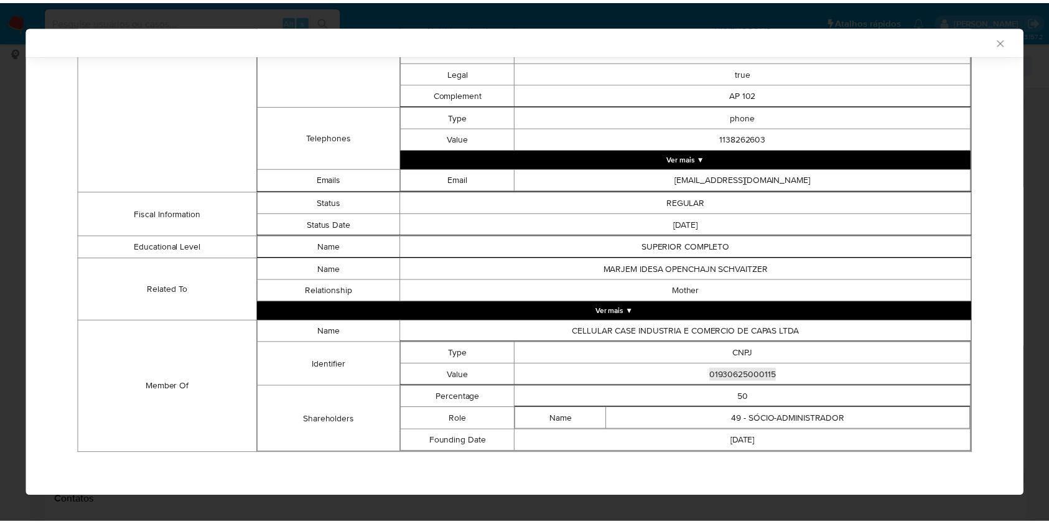
scroll to position [644, 0]
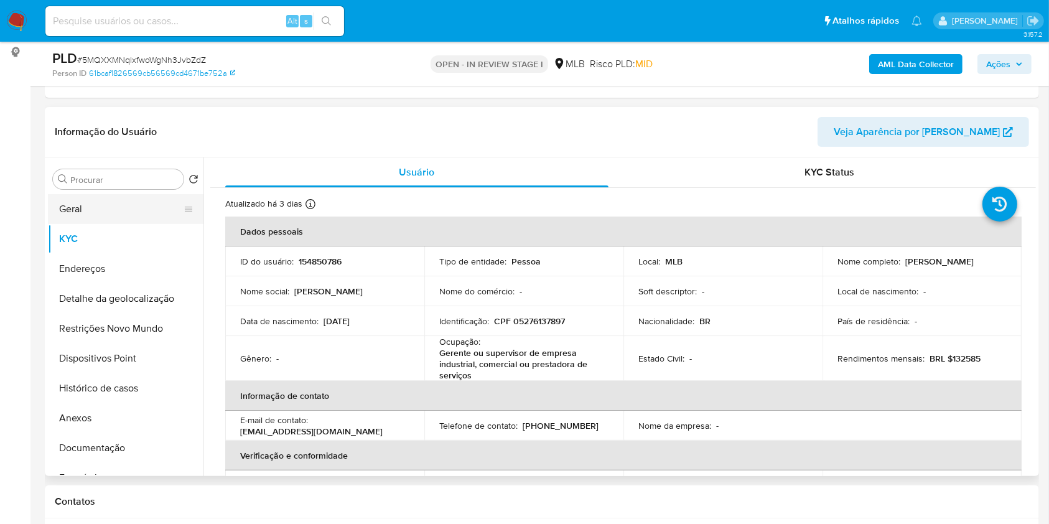
click at [167, 224] on button "Geral" at bounding box center [121, 209] width 146 height 30
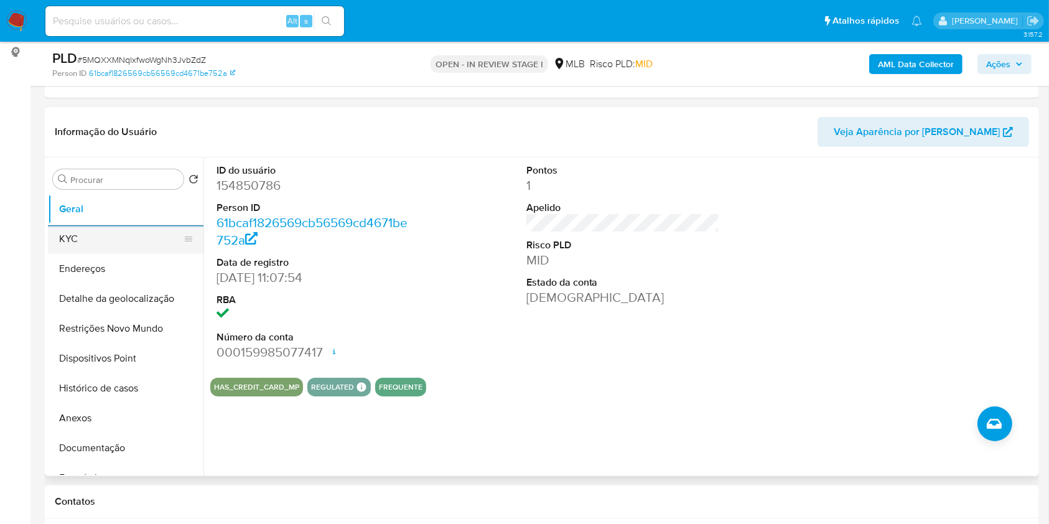
click at [103, 254] on button "KYC" at bounding box center [121, 239] width 146 height 30
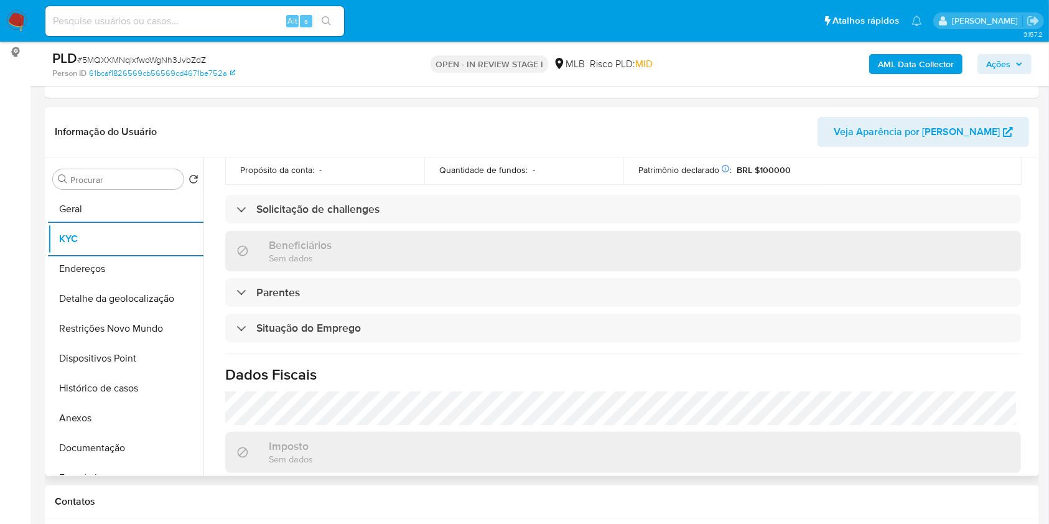
scroll to position [544, 0]
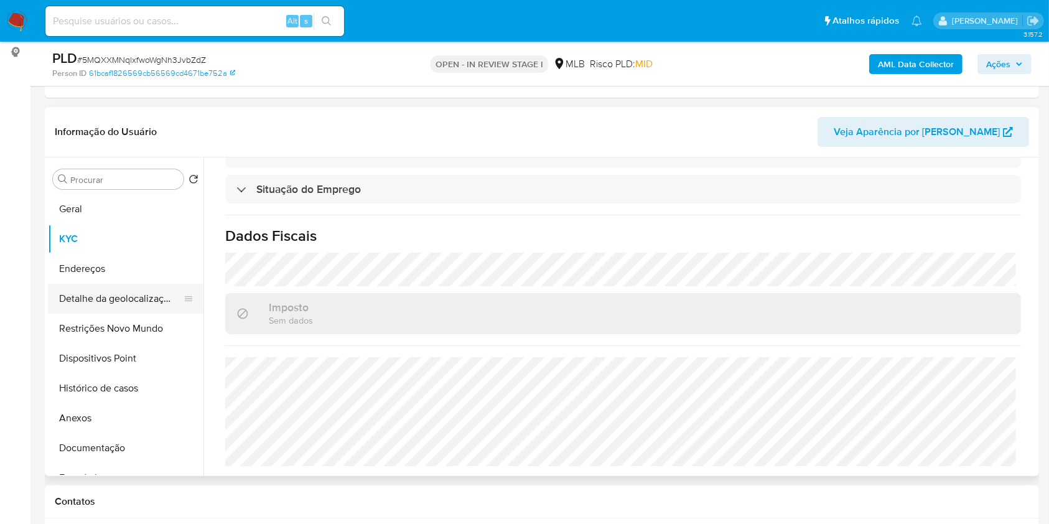
click at [68, 314] on button "Detalhe da geolocalização" at bounding box center [121, 299] width 146 height 30
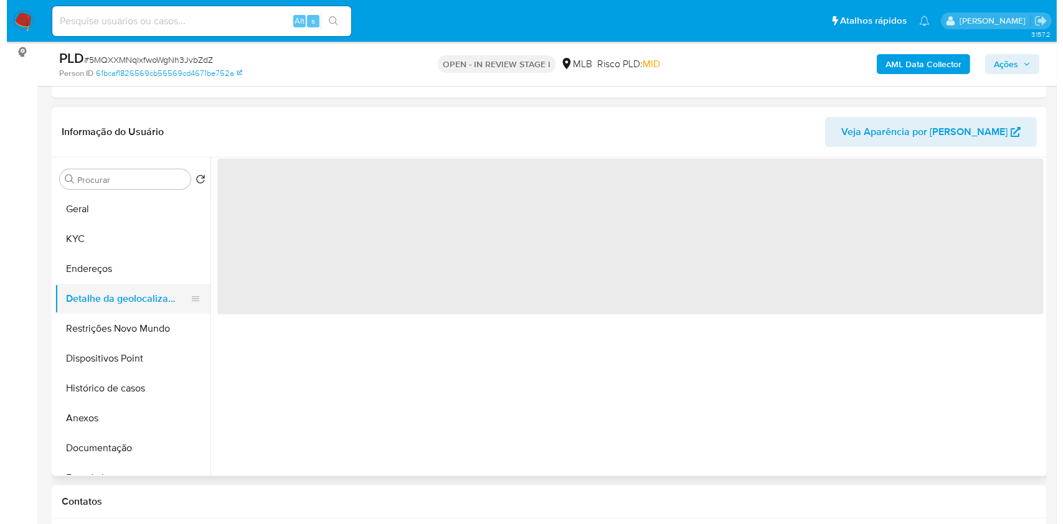
scroll to position [0, 0]
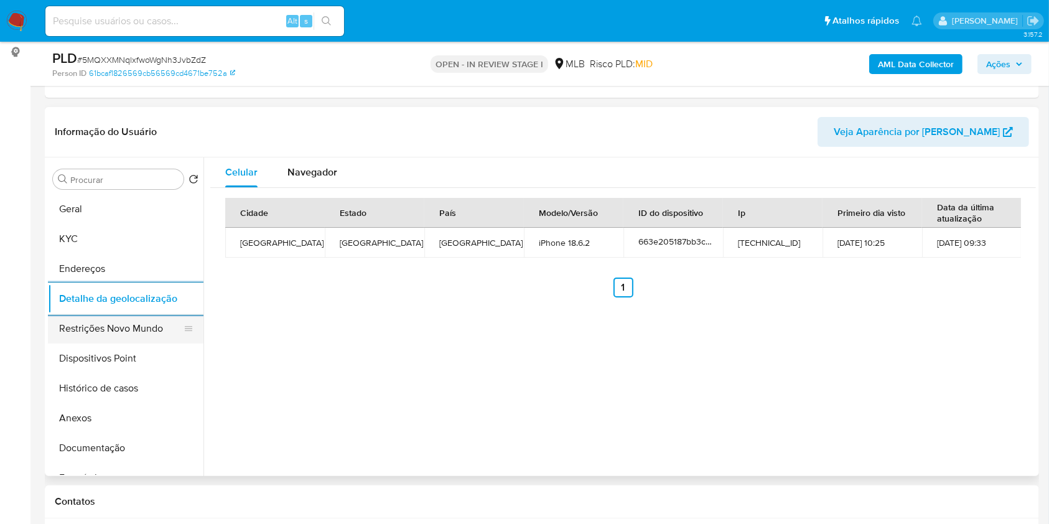
click at [146, 344] on button "Restrições Novo Mundo" at bounding box center [121, 329] width 146 height 30
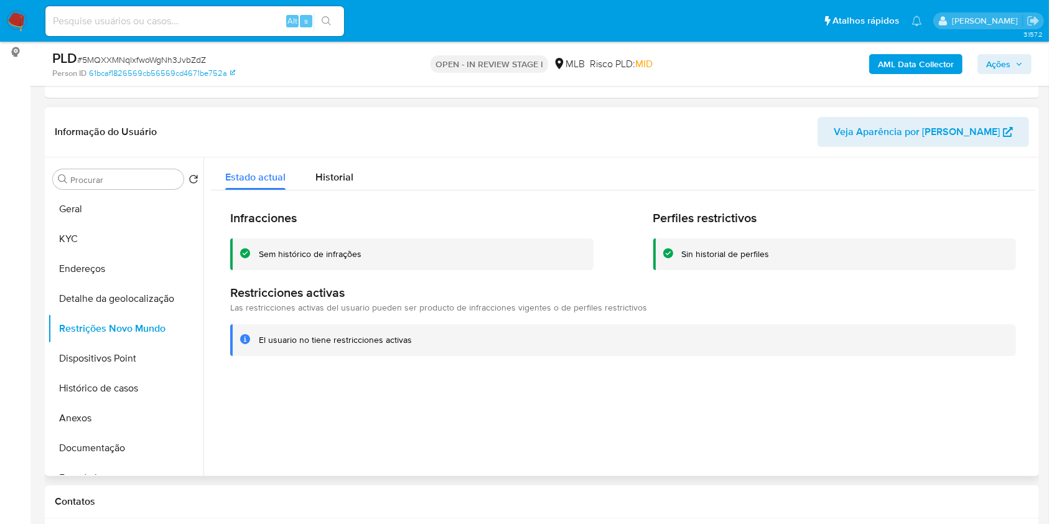
copy td "01930625000115"
click at [110, 370] on button "Dispositivos Point" at bounding box center [121, 359] width 146 height 30
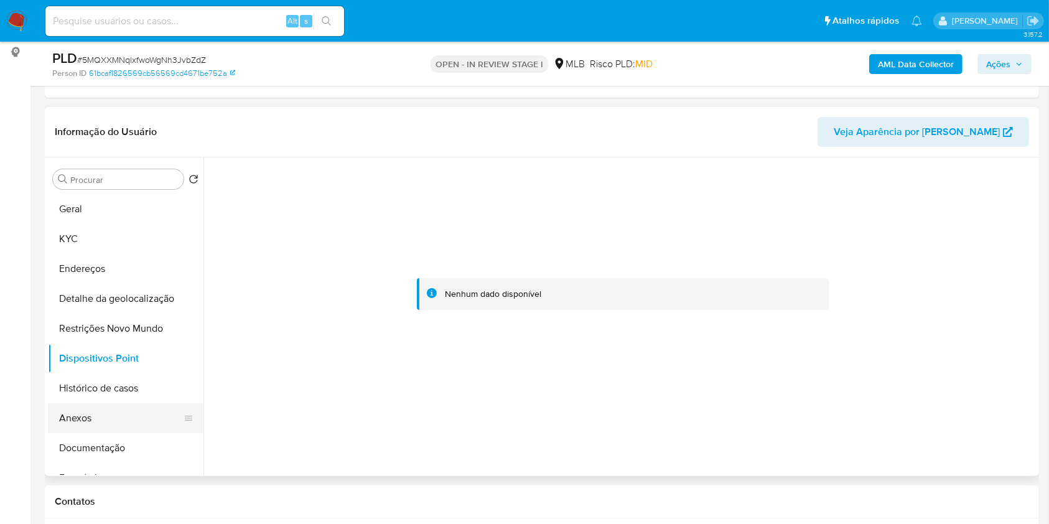
click at [85, 433] on button "Anexos" at bounding box center [121, 418] width 146 height 30
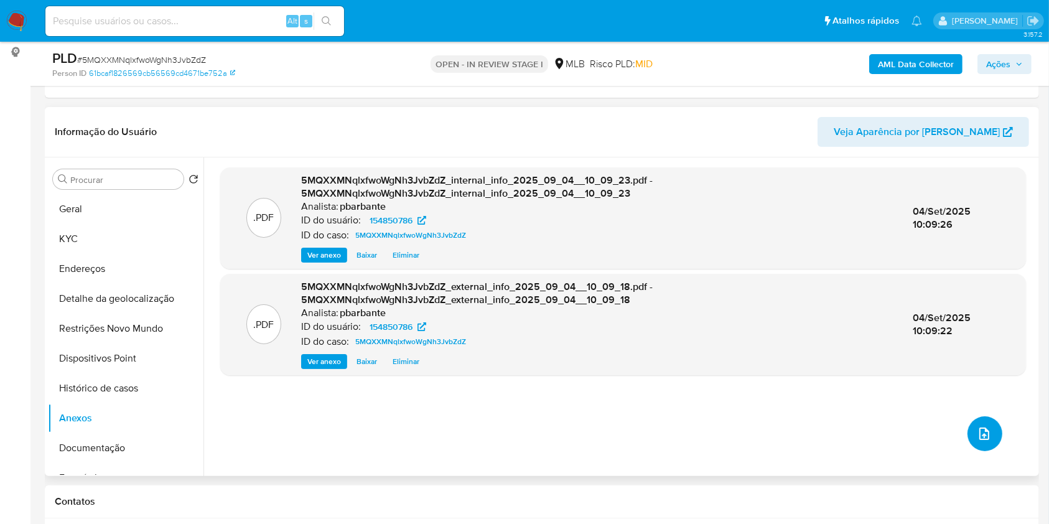
click at [977, 441] on span "upload-file" at bounding box center [984, 433] width 15 height 15
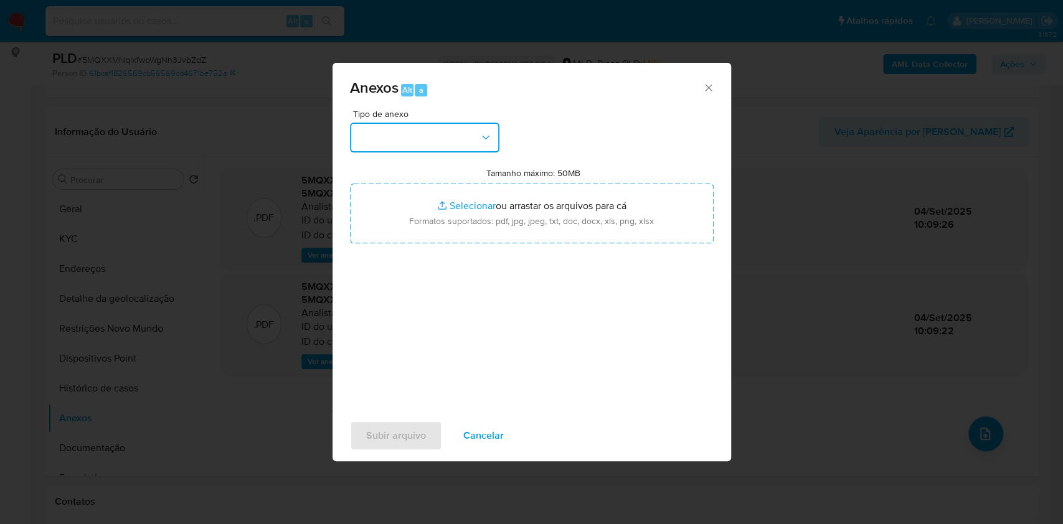
click at [458, 123] on button "button" at bounding box center [424, 138] width 149 height 30
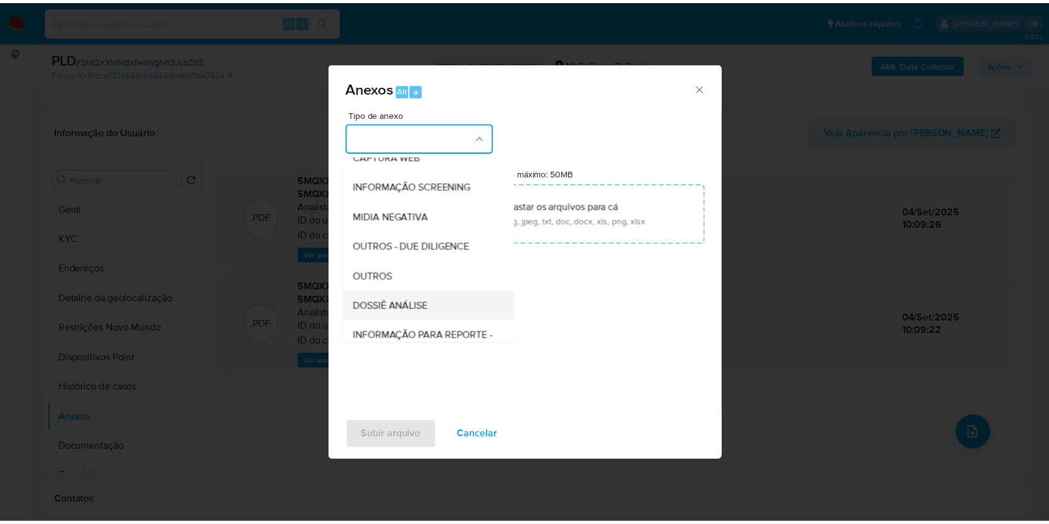
scroll to position [154, 0]
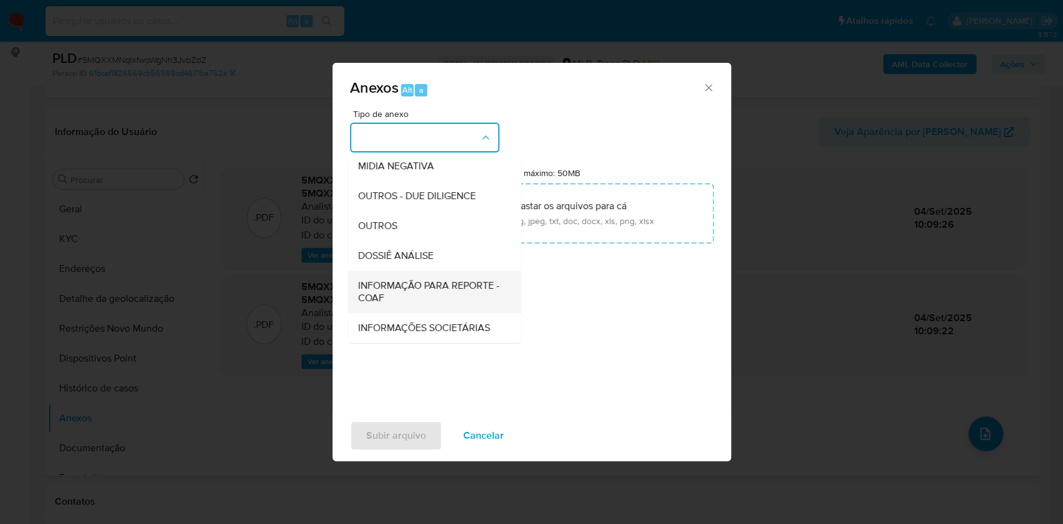
click at [404, 279] on span "INFORMAÇÃO PARA REPORTE - COAF" at bounding box center [430, 291] width 146 height 25
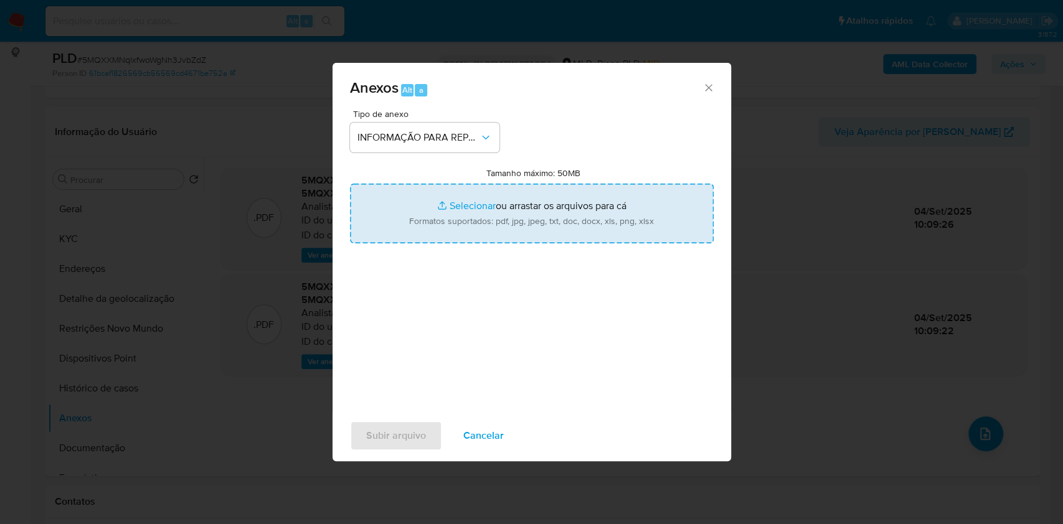
type input "C:\fakepath\Mulan 154850786_2025_09_03_14_33_52.xlsx"
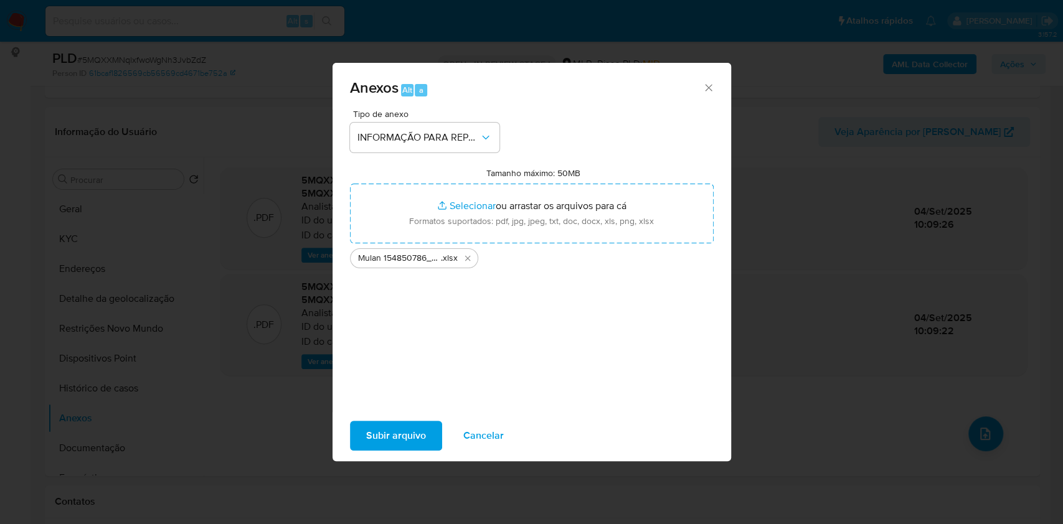
click at [366, 449] on span "Subir arquivo" at bounding box center [396, 435] width 60 height 27
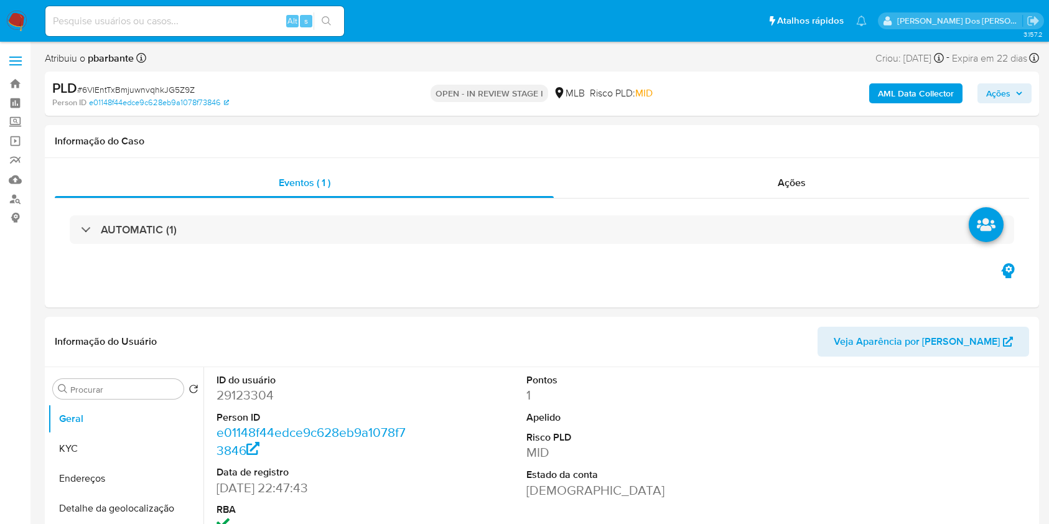
select select "10"
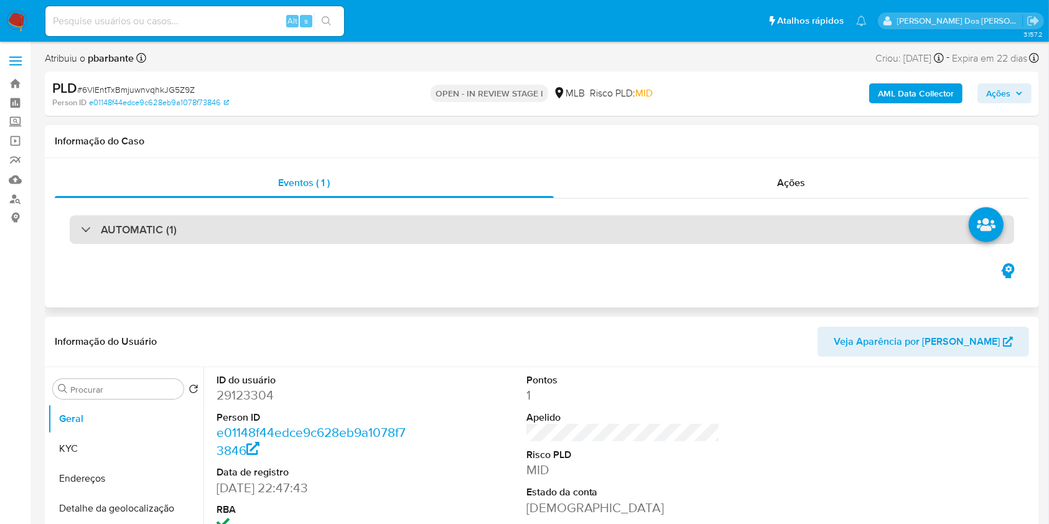
click at [374, 222] on div "AUTOMATIC (1)" at bounding box center [542, 229] width 945 height 29
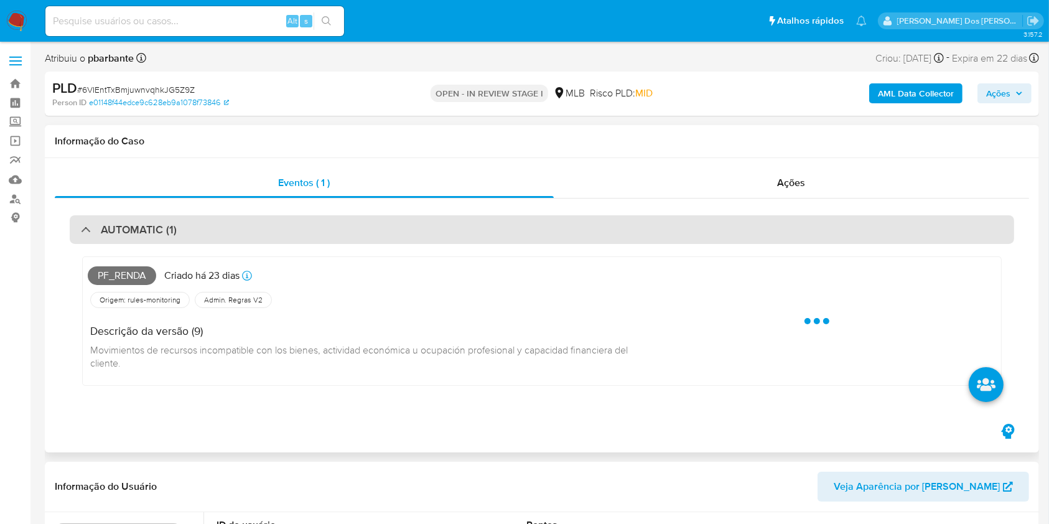
click at [374, 222] on div "AUTOMATIC (1)" at bounding box center [542, 229] width 945 height 29
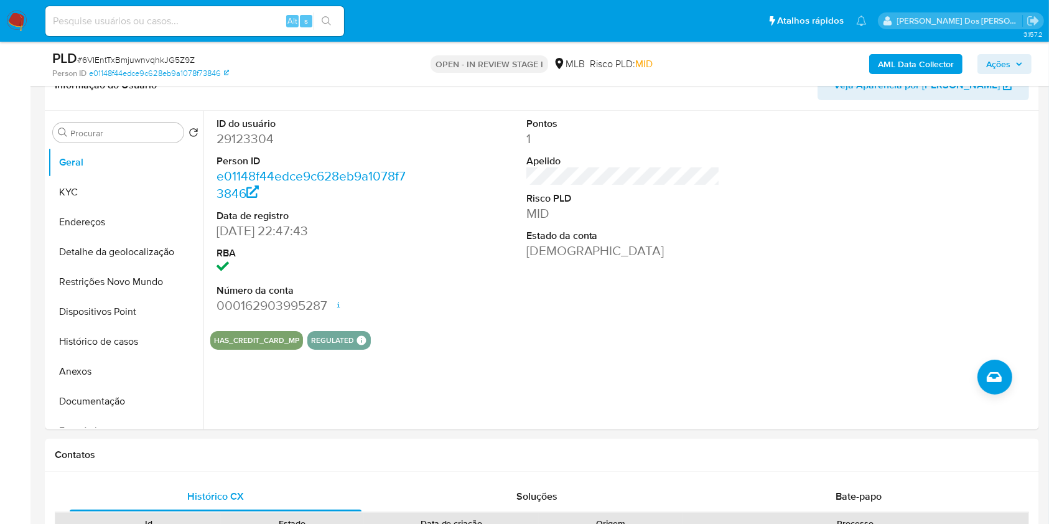
scroll to position [249, 0]
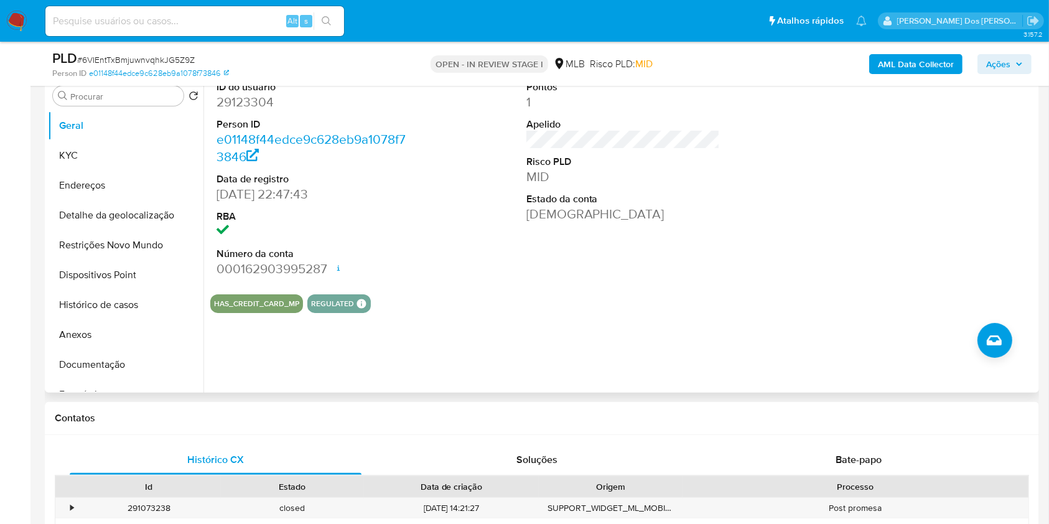
click at [242, 111] on dd "29123304" at bounding box center [314, 101] width 194 height 17
copy dd "29123304"
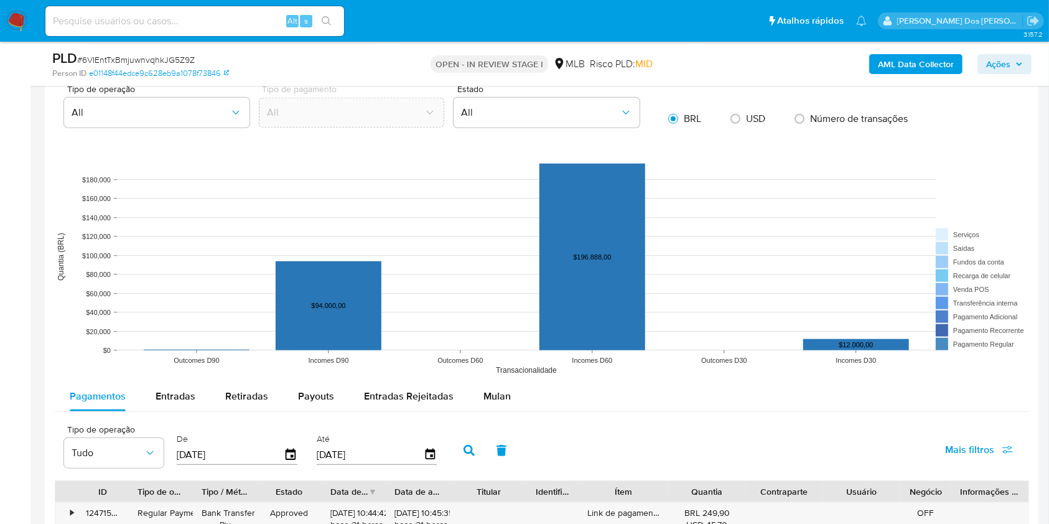
scroll to position [1162, 0]
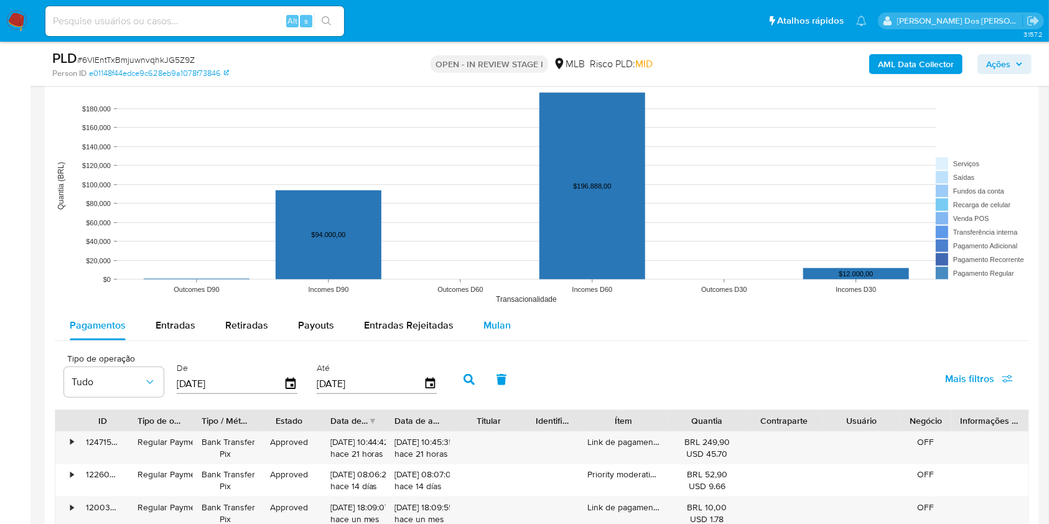
click at [478, 340] on button "Mulan" at bounding box center [497, 326] width 57 height 30
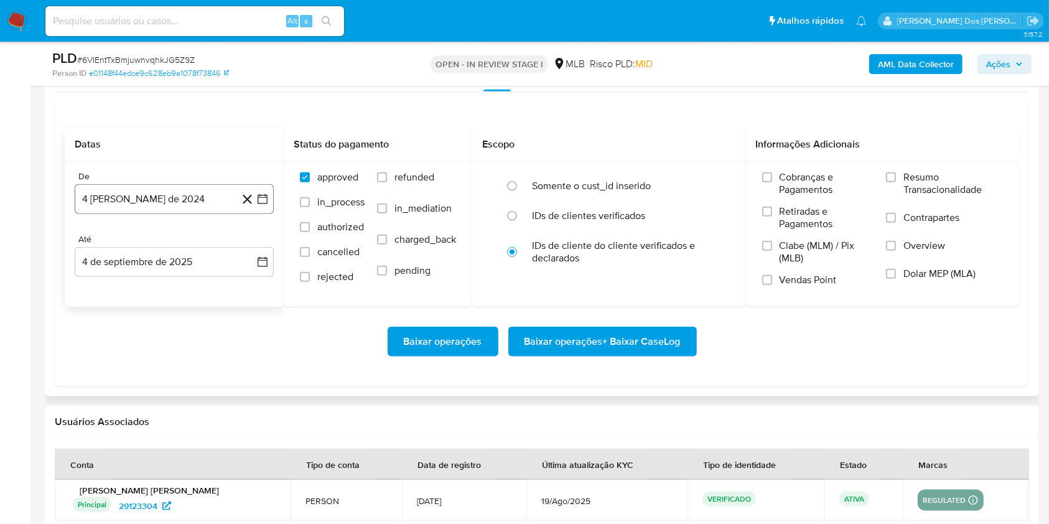
click at [266, 214] on button "4 [PERSON_NAME] de 2024" at bounding box center [174, 199] width 199 height 30
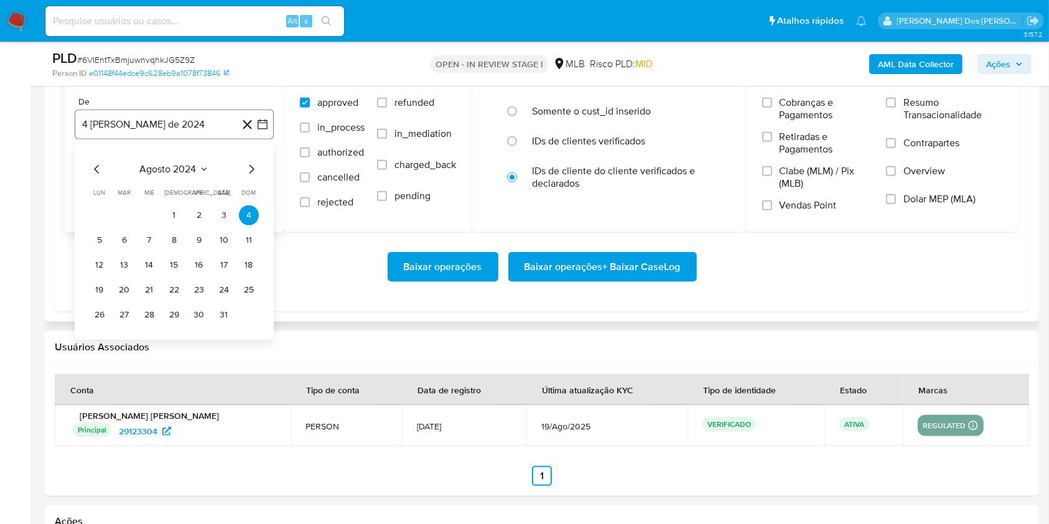
scroll to position [1577, 0]
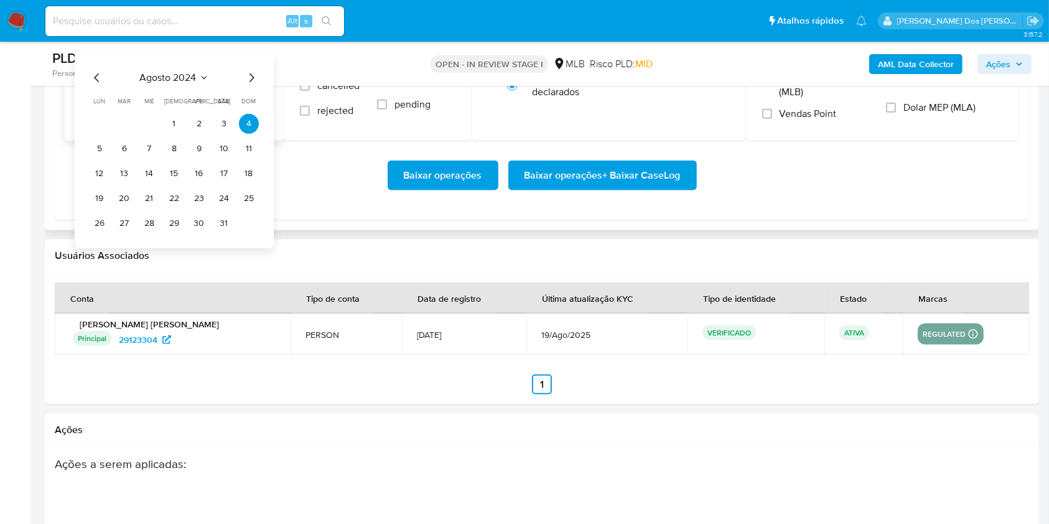
click at [254, 111] on div "agosto 2024 agosto 2024 lun lunes mar martes mié miércoles jue jueves vie viern…" at bounding box center [174, 151] width 169 height 163
click at [254, 85] on icon "Mes siguiente" at bounding box center [251, 77] width 15 height 15
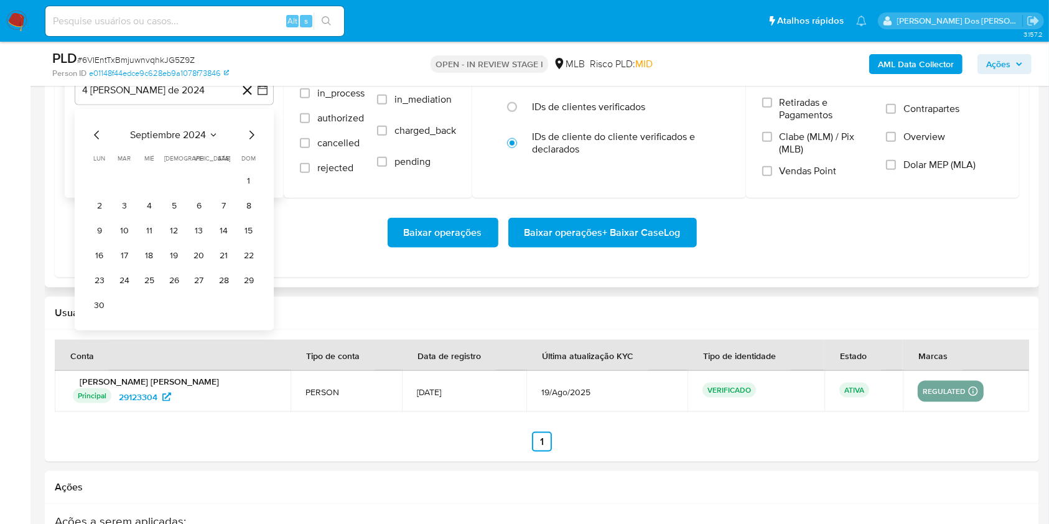
scroll to position [1494, 0]
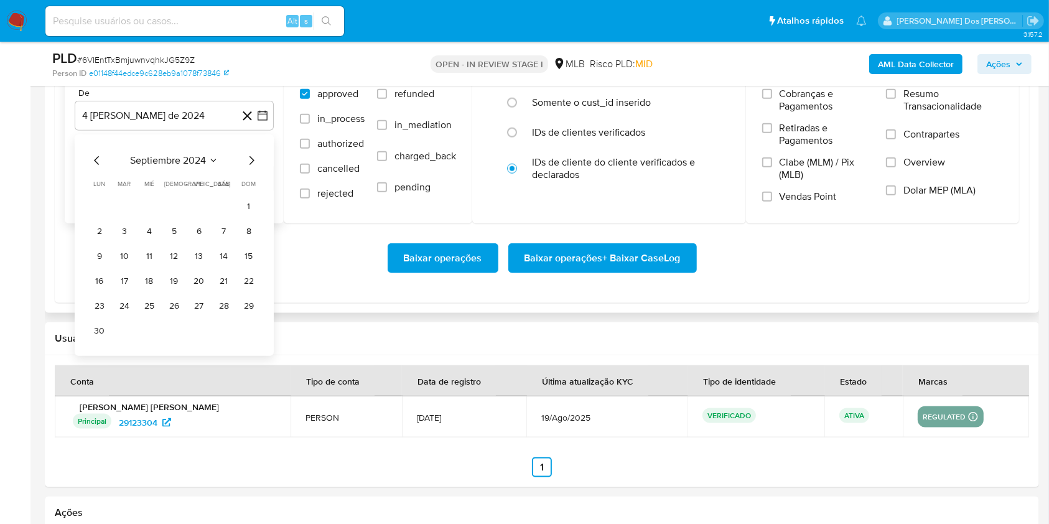
click at [253, 168] on icon "Mes siguiente" at bounding box center [251, 160] width 15 height 15
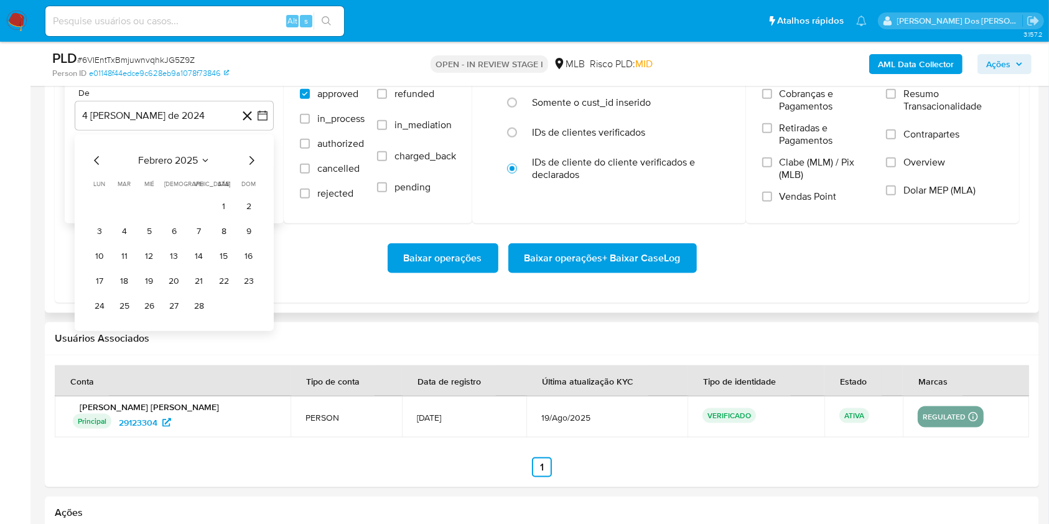
click at [253, 168] on icon "Mes siguiente" at bounding box center [251, 160] width 15 height 15
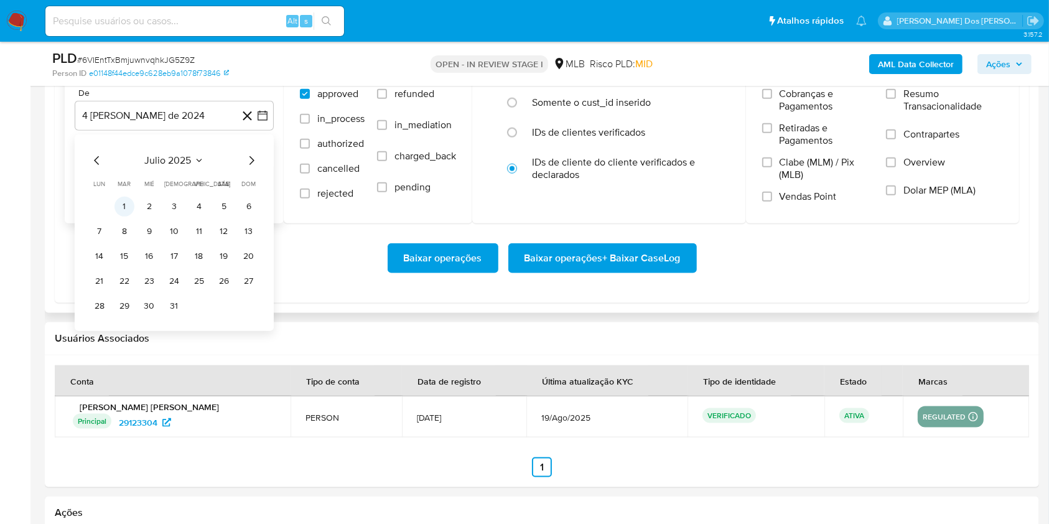
click at [123, 217] on button "1" at bounding box center [125, 207] width 20 height 20
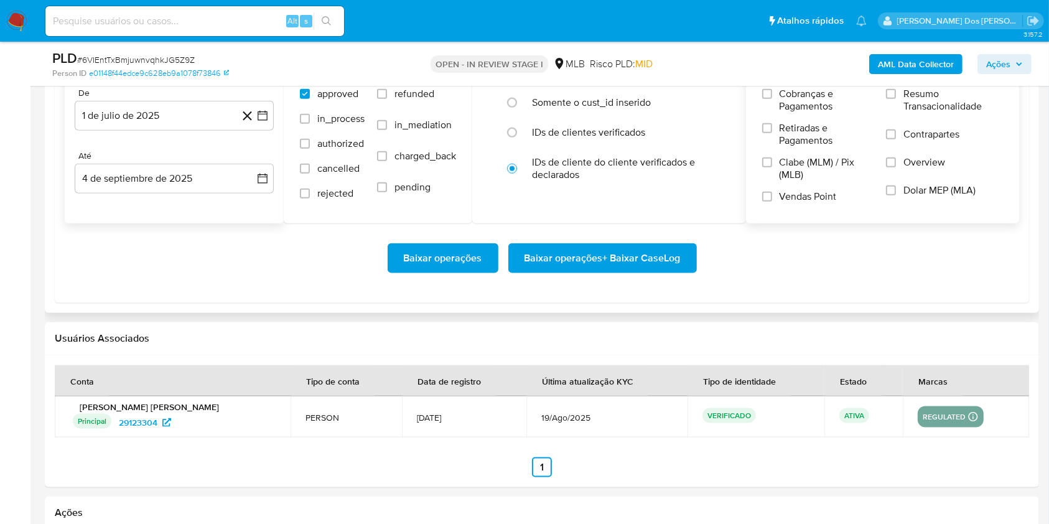
click at [940, 113] on span "Resumo Transacionalidade" at bounding box center [954, 100] width 100 height 25
click at [896, 99] on input "Resumo Transacionalidade" at bounding box center [891, 94] width 10 height 10
click at [663, 272] on span "Baixar operações + Baixar CaseLog" at bounding box center [603, 258] width 156 height 27
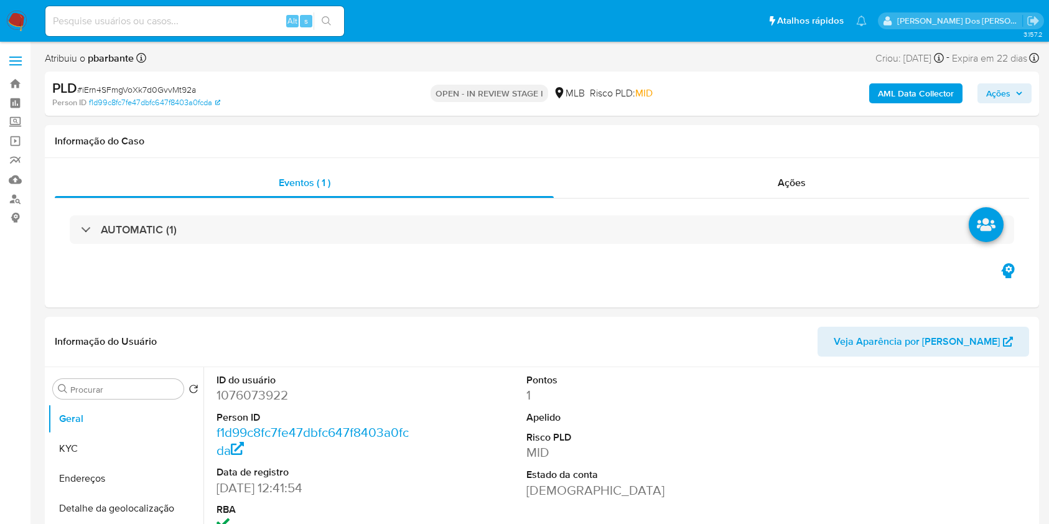
select select "10"
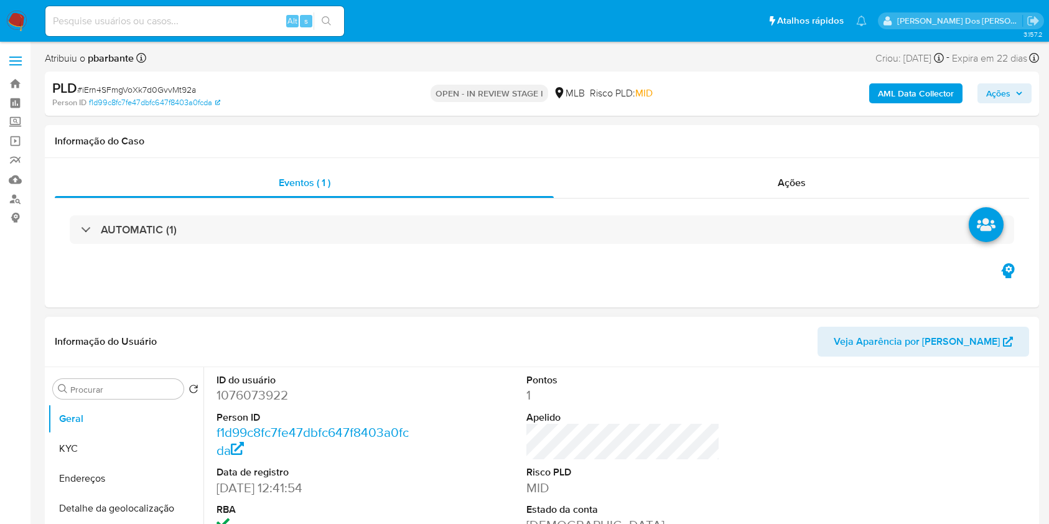
scroll to position [166, 0]
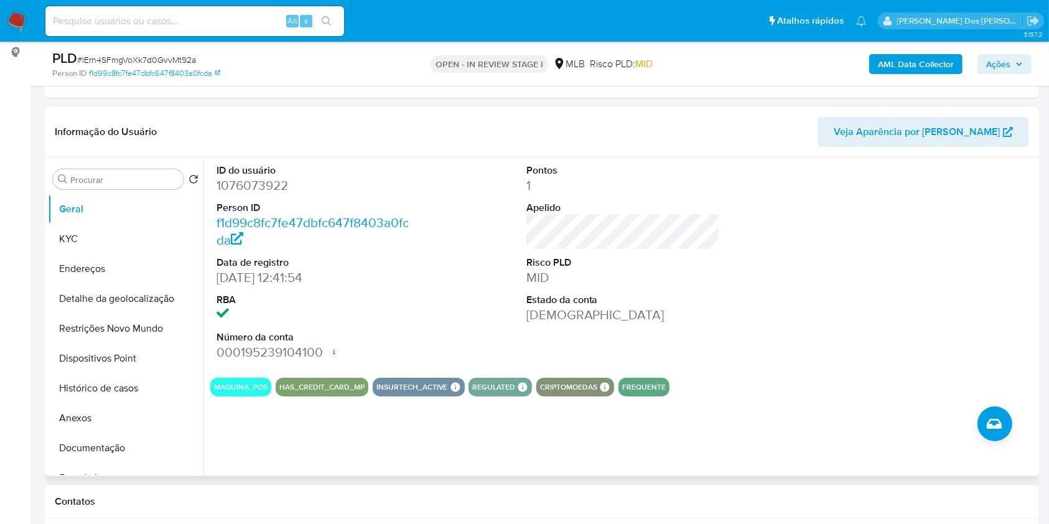
click at [252, 194] on dd "1076073922" at bounding box center [314, 185] width 194 height 17
copy dd "1076073922"
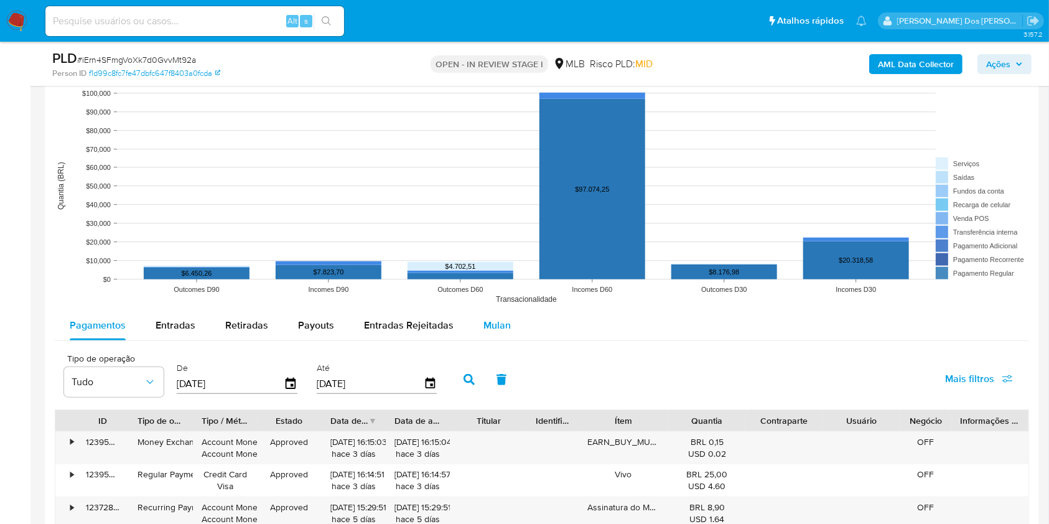
click at [484, 332] on span "Mulan" at bounding box center [497, 325] width 27 height 14
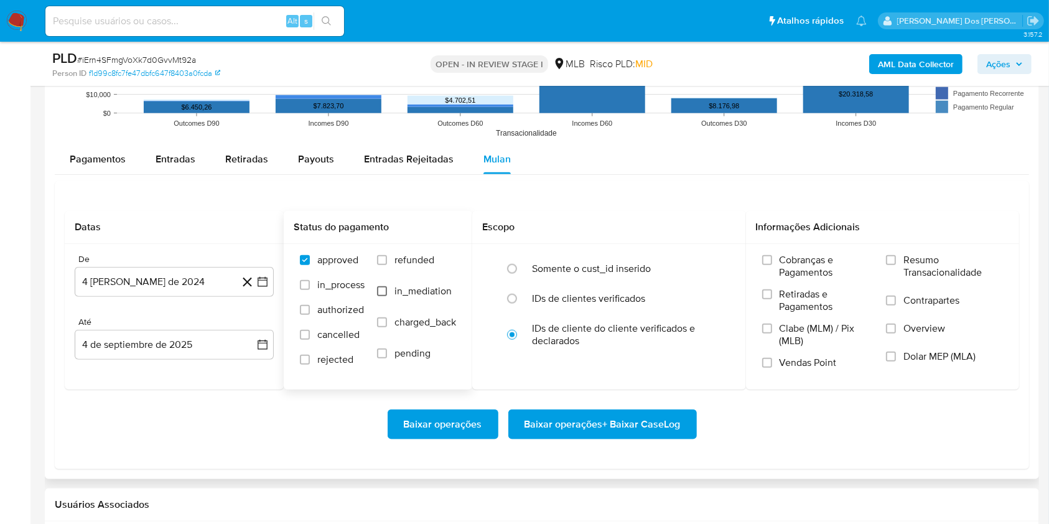
scroll to position [1494, 0]
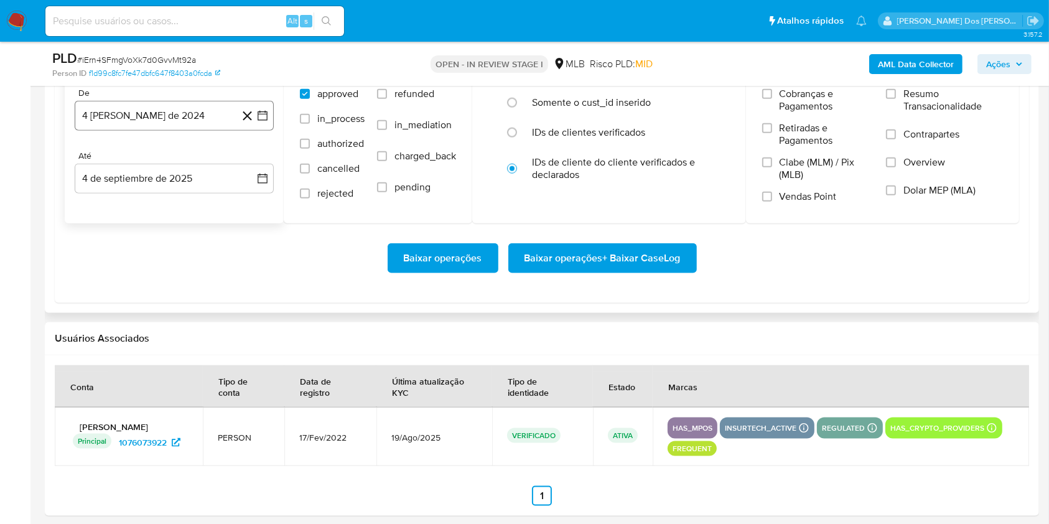
click at [260, 122] on icon "button" at bounding box center [262, 116] width 12 height 12
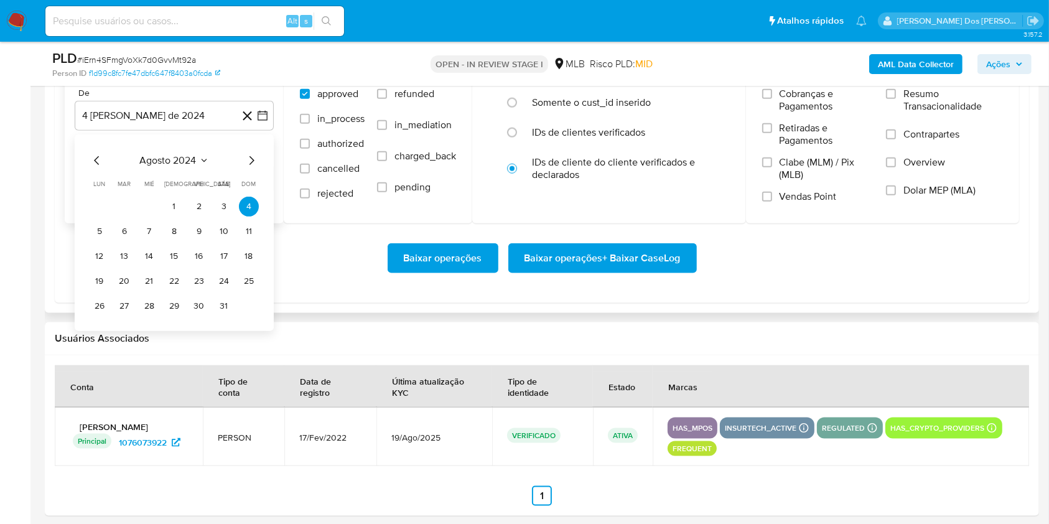
click at [252, 168] on icon "Mes siguiente" at bounding box center [251, 160] width 15 height 15
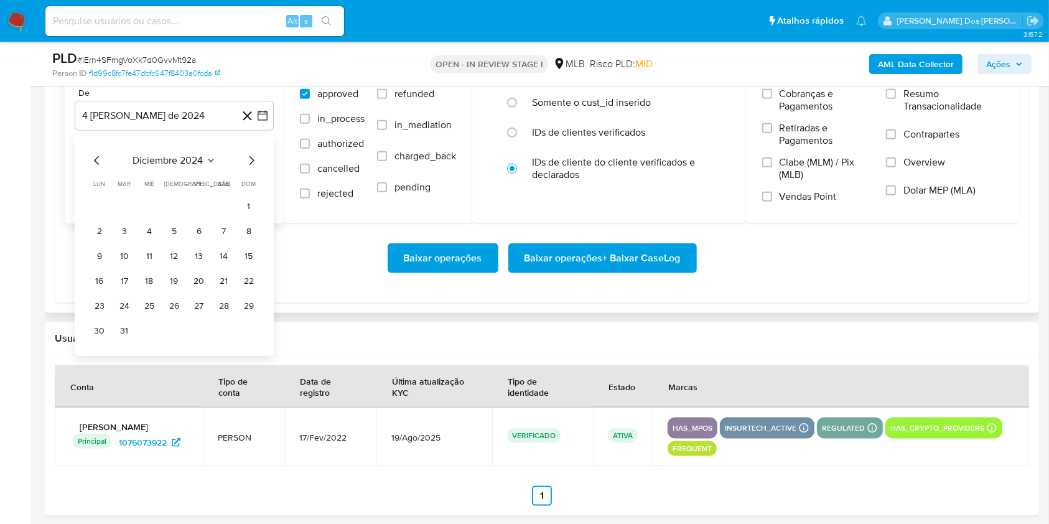
click at [252, 168] on icon "Mes siguiente" at bounding box center [251, 160] width 15 height 15
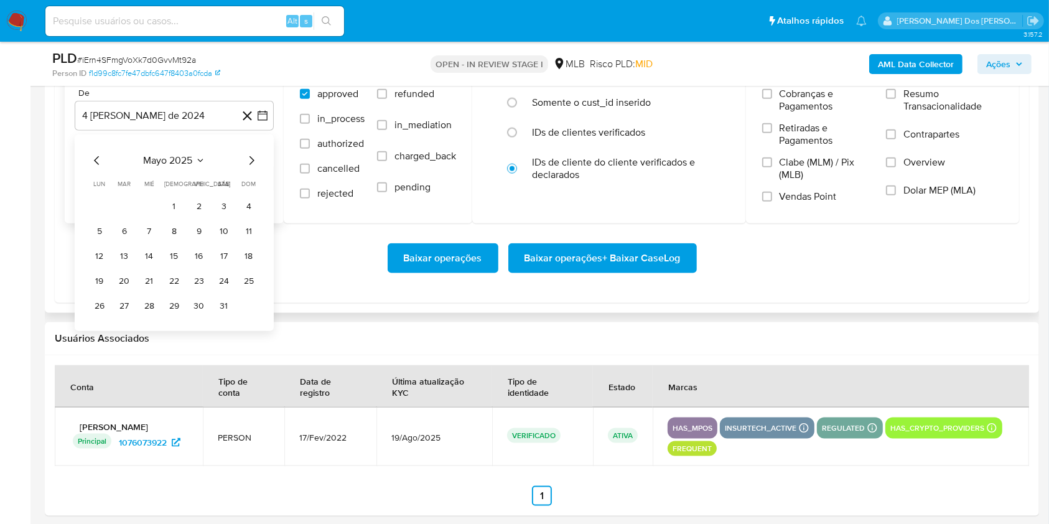
click at [252, 168] on icon "Mes siguiente" at bounding box center [251, 160] width 15 height 15
click at [101, 168] on icon "Mes anterior" at bounding box center [97, 160] width 15 height 15
click at [124, 217] on button "1" at bounding box center [125, 207] width 20 height 20
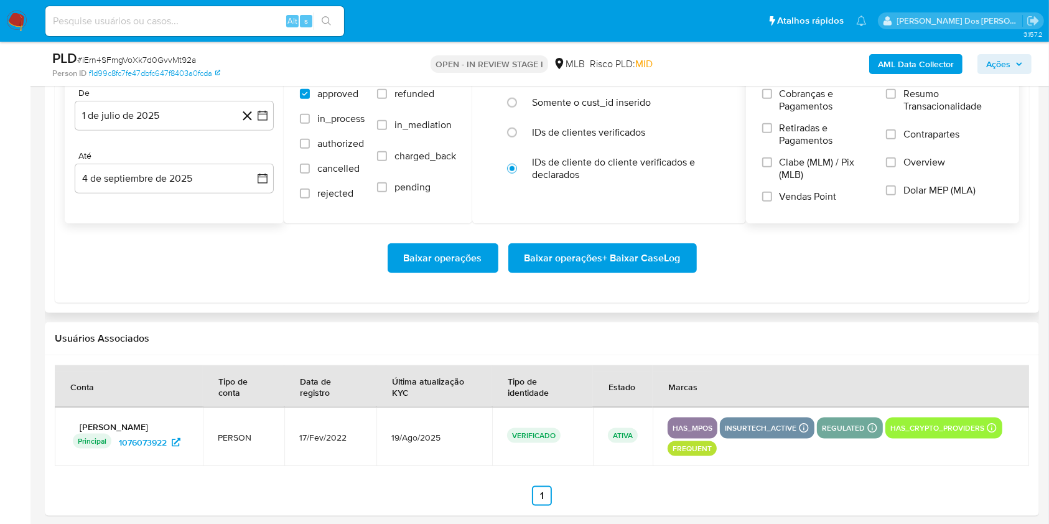
click at [971, 113] on span "Resumo Transacionalidade" at bounding box center [954, 100] width 100 height 25
click at [896, 99] on input "Resumo Transacionalidade" at bounding box center [891, 94] width 10 height 10
click at [646, 272] on span "Baixar operações + Baixar CaseLog" at bounding box center [603, 258] width 156 height 27
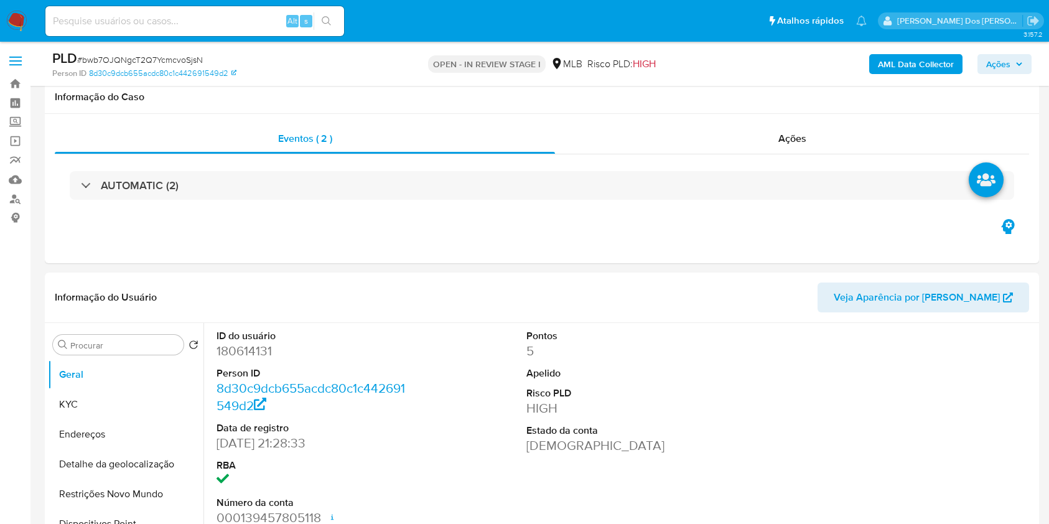
select select "10"
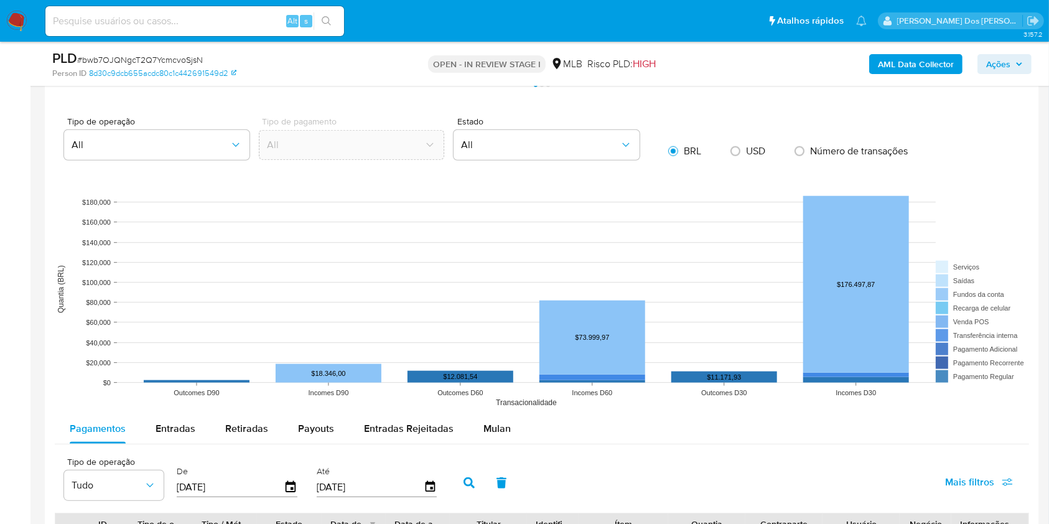
scroll to position [1328, 0]
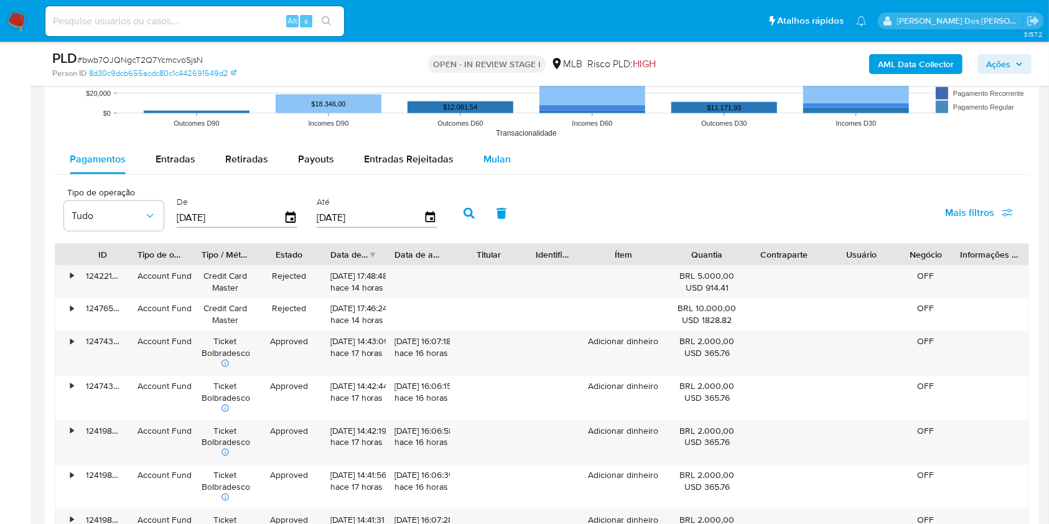
click at [484, 166] on span "Mulan" at bounding box center [497, 159] width 27 height 14
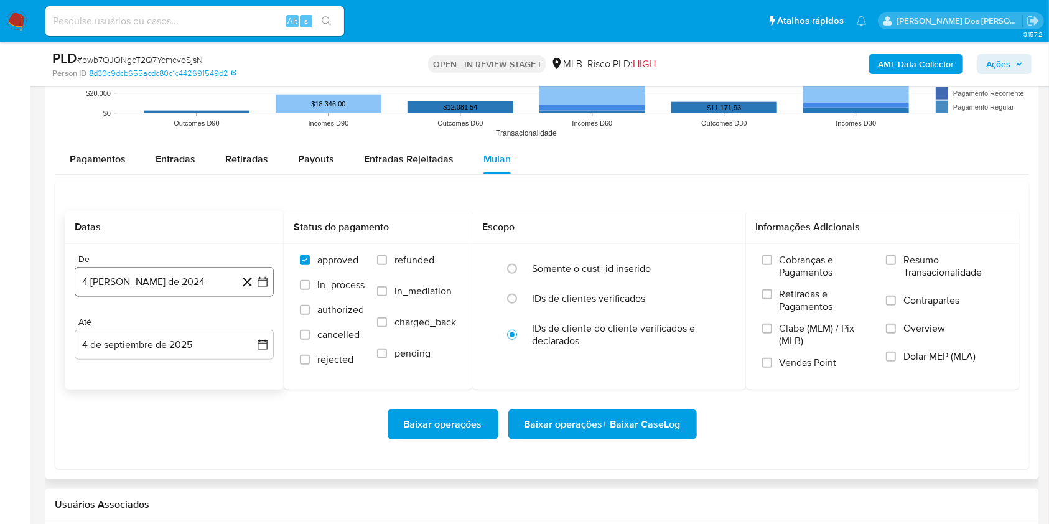
click at [269, 297] on button "4 [PERSON_NAME] de 2024" at bounding box center [174, 282] width 199 height 30
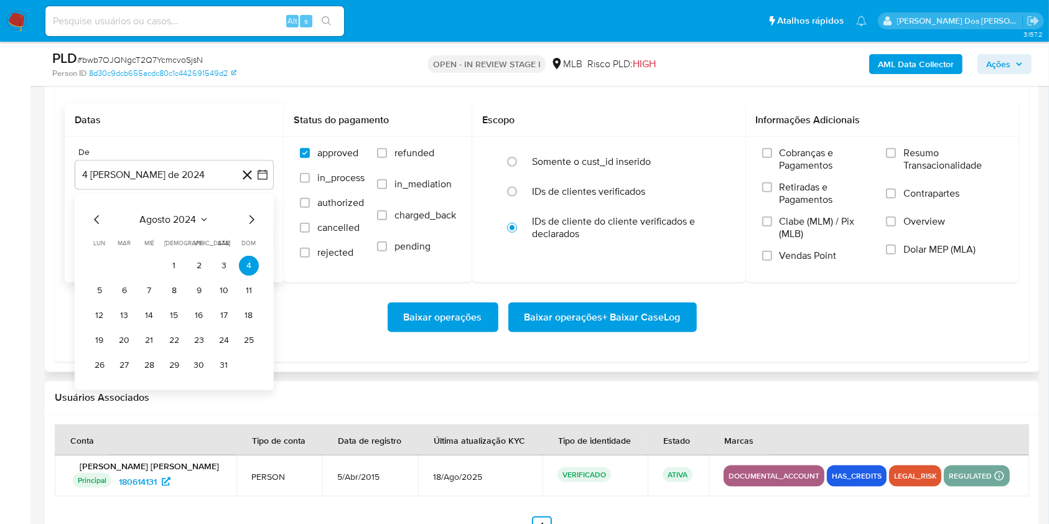
scroll to position [1494, 0]
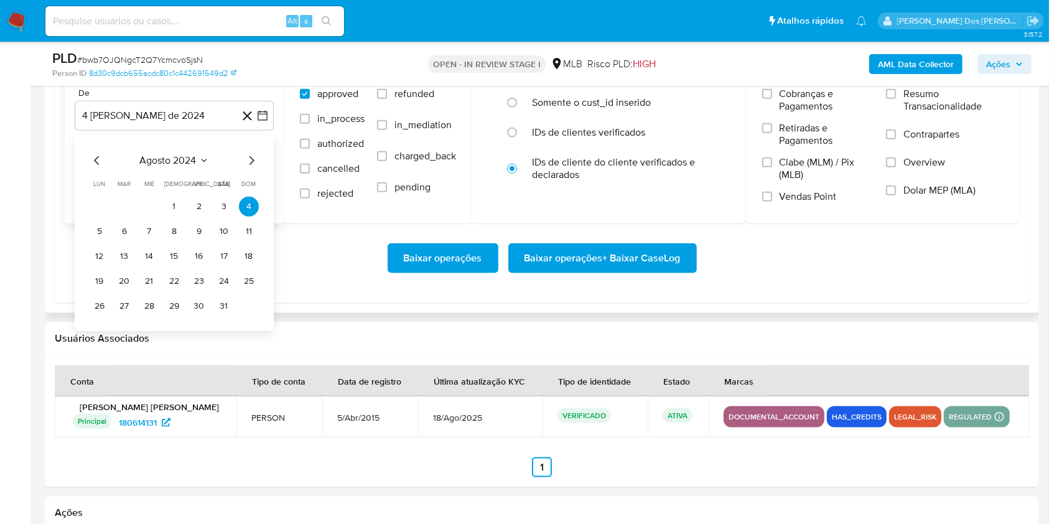
click at [250, 168] on icon "Mes siguiente" at bounding box center [251, 160] width 15 height 15
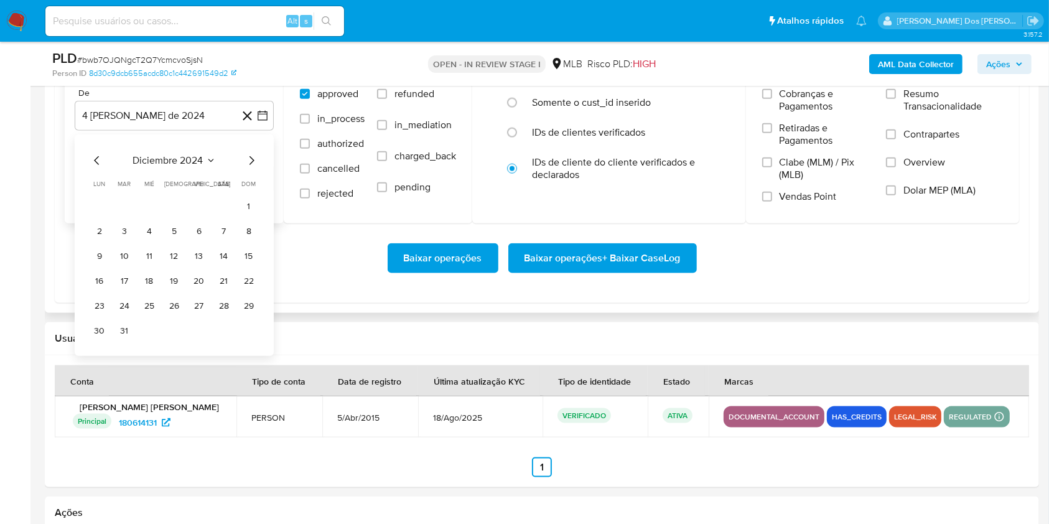
click at [250, 168] on icon "Mes siguiente" at bounding box center [251, 160] width 15 height 15
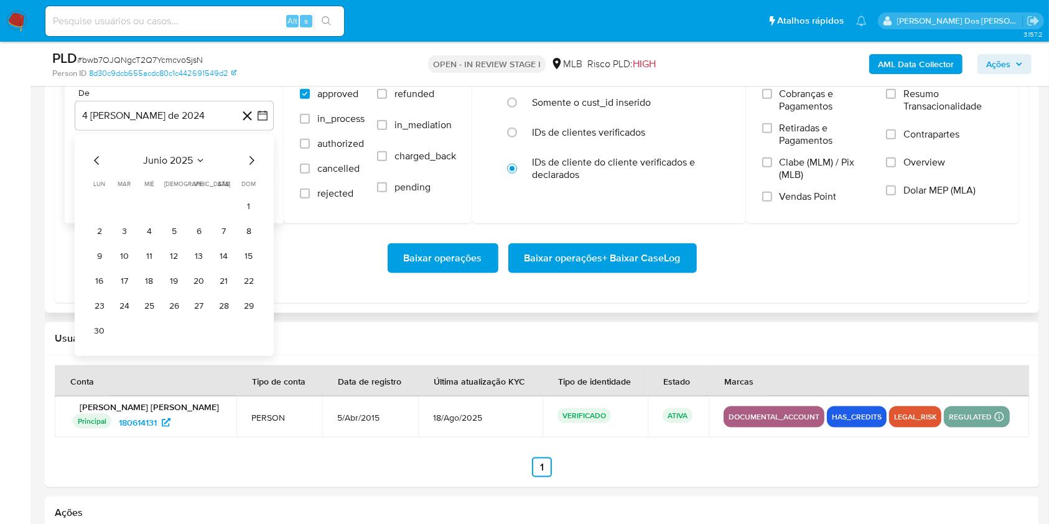
click at [250, 168] on icon "Mes siguiente" at bounding box center [251, 160] width 15 height 15
click at [122, 217] on button "1" at bounding box center [125, 207] width 20 height 20
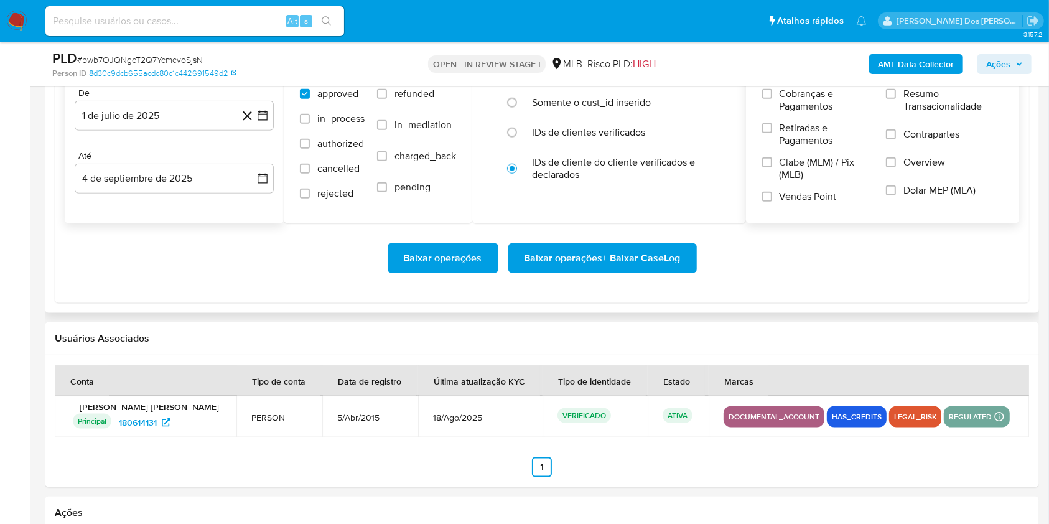
click at [950, 128] on label "Resumo Transacionalidade" at bounding box center [944, 108] width 117 height 40
click at [896, 99] on input "Resumo Transacionalidade" at bounding box center [891, 94] width 10 height 10
click at [622, 272] on span "Baixar operações + Baixar CaseLog" at bounding box center [603, 258] width 156 height 27
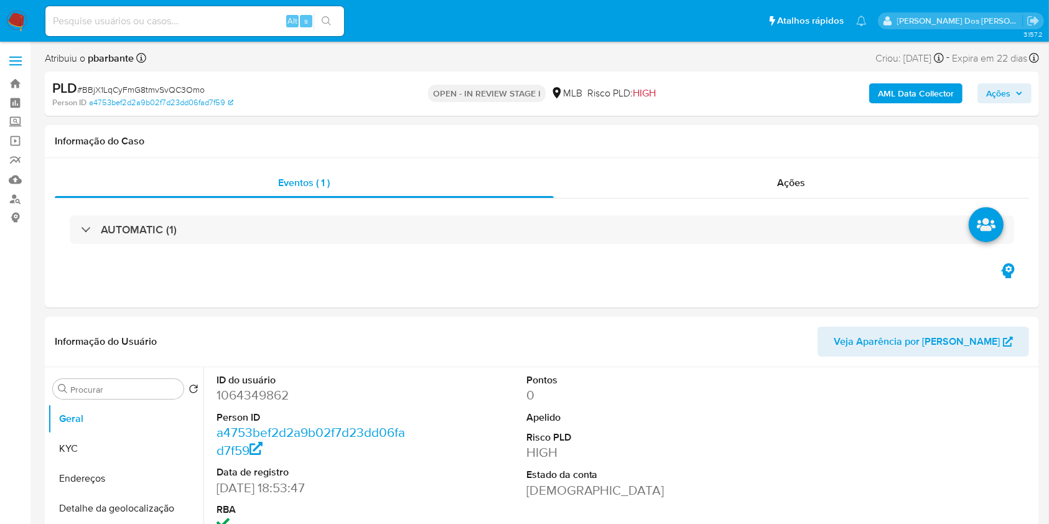
select select "10"
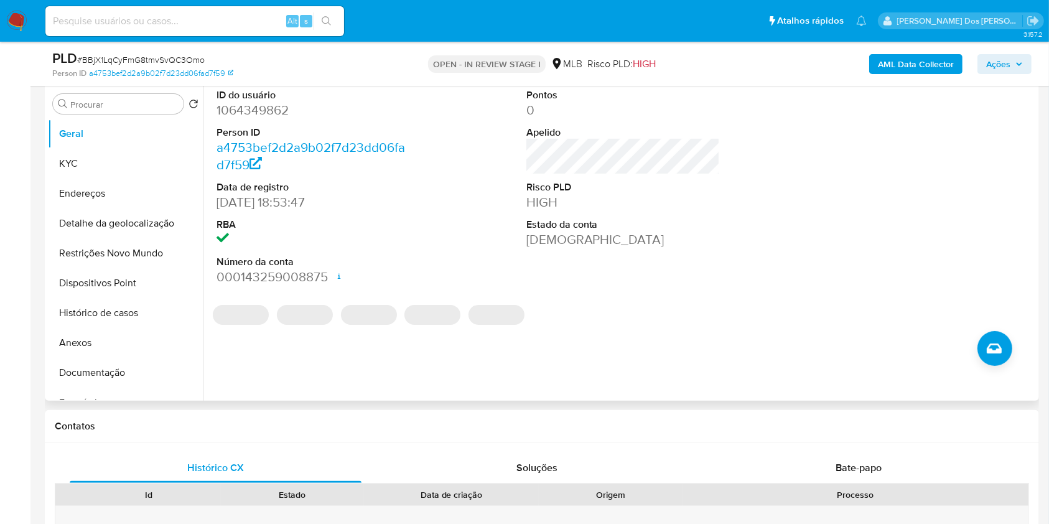
scroll to position [249, 0]
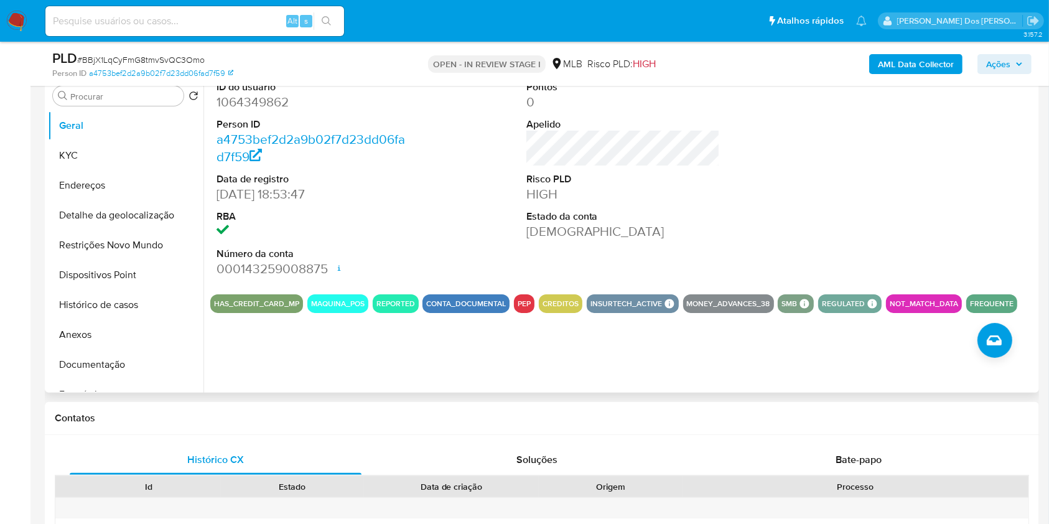
click at [264, 111] on dd "1064349862" at bounding box center [314, 101] width 194 height 17
copy dd "1064349862"
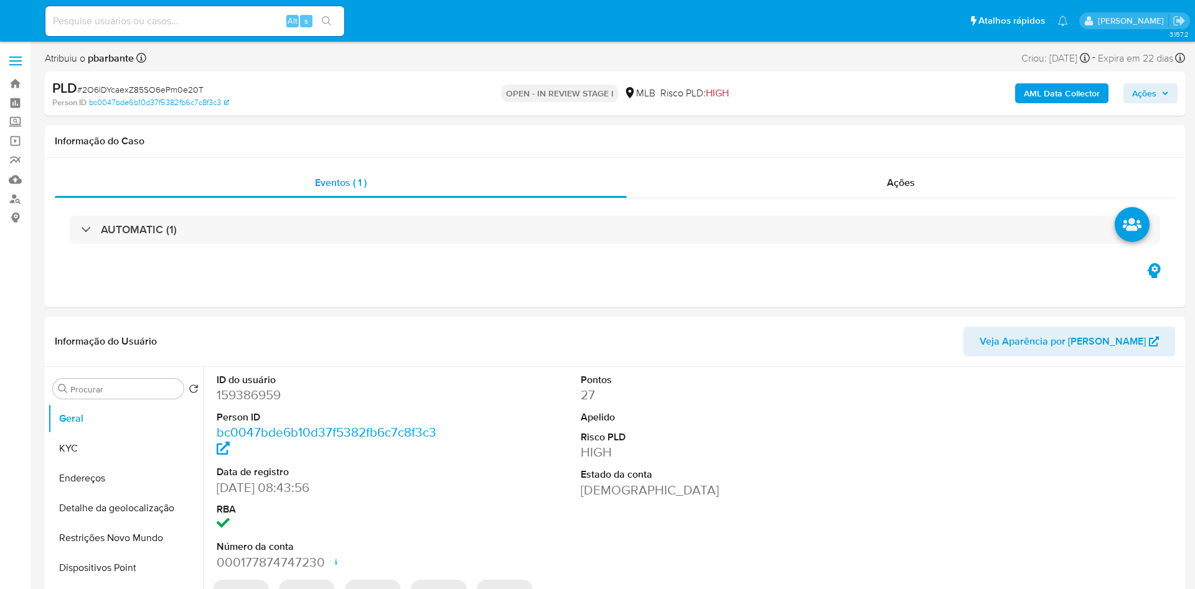
select select "10"
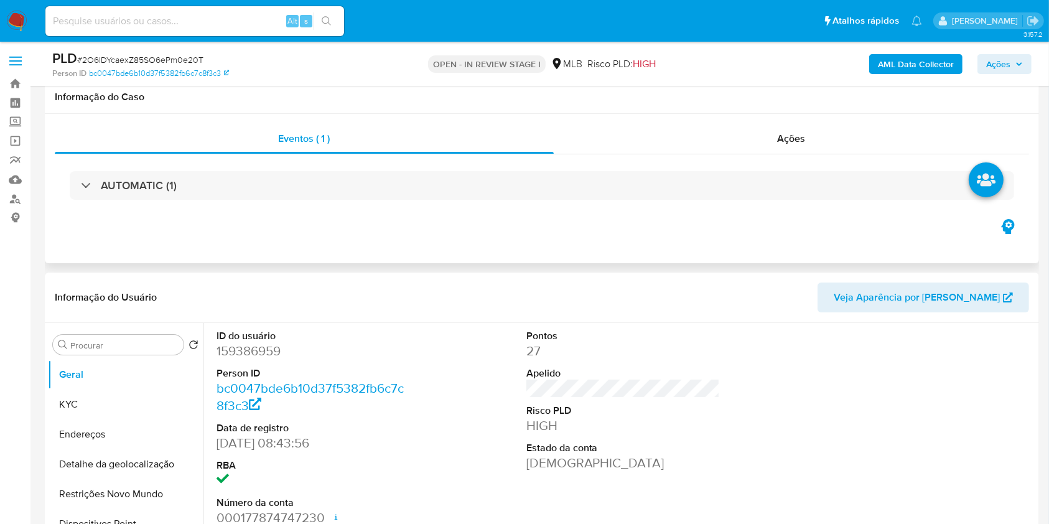
scroll to position [166, 0]
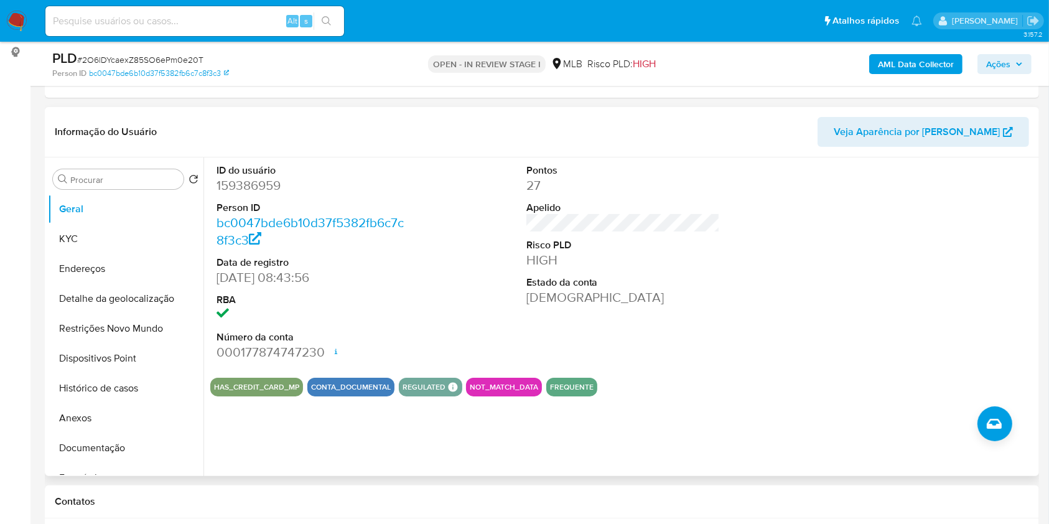
click at [250, 177] on dt "ID do usuário" at bounding box center [314, 171] width 194 height 14
click at [249, 194] on dd "159386959" at bounding box center [314, 185] width 194 height 17
copy dd "159386959"
click at [151, 254] on button "KYC" at bounding box center [126, 239] width 156 height 30
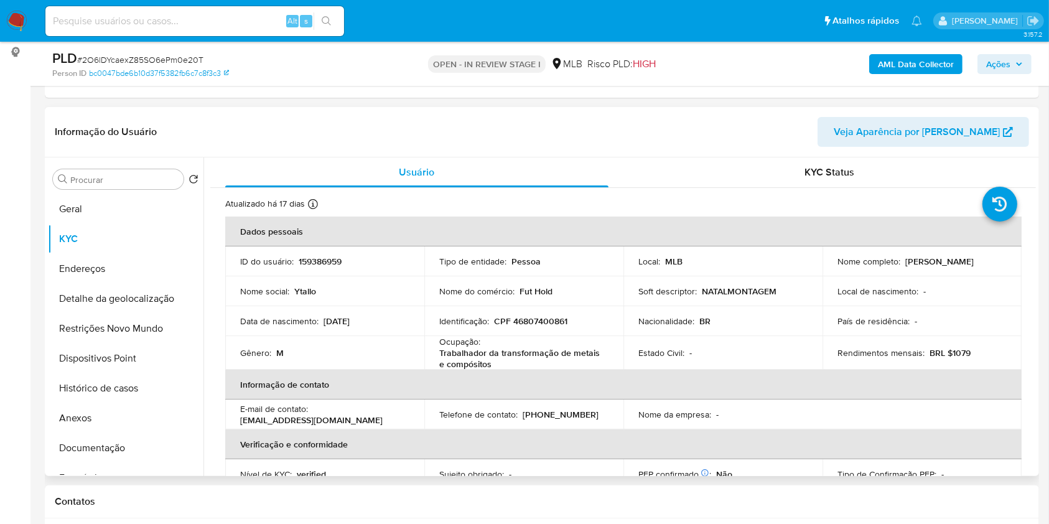
scroll to position [83, 0]
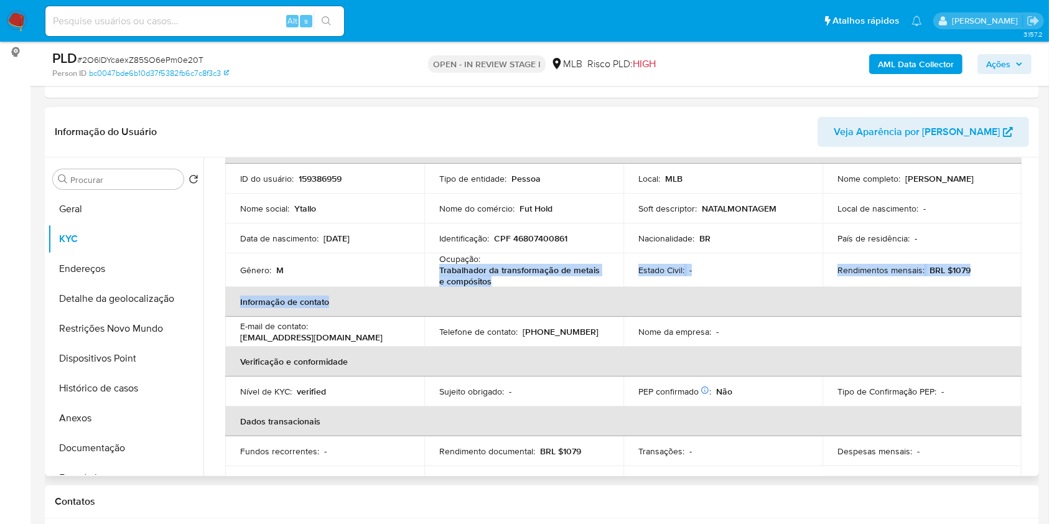
drag, startPoint x: 478, startPoint y: 296, endPoint x: 441, endPoint y: 279, distance: 40.7
click at [433, 286] on table "Dados pessoais ID do usuário : 159386959 Tipo de entidade : Pessoa Local : MLB …" at bounding box center [623, 315] width 797 height 362
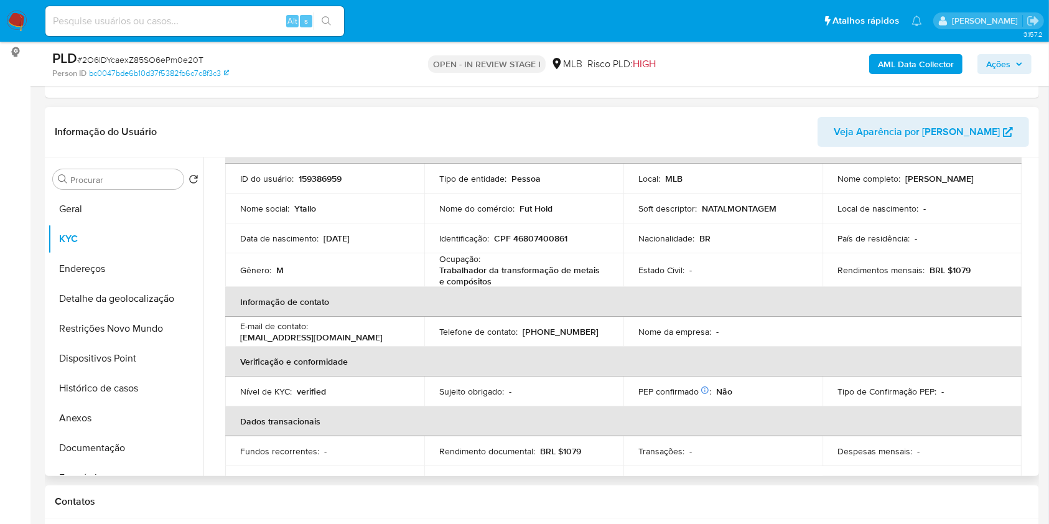
click at [441, 265] on p "Ocupação :" at bounding box center [459, 258] width 41 height 11
drag, startPoint x: 433, startPoint y: 286, endPoint x: 493, endPoint y: 297, distance: 60.7
click at [493, 287] on td "Ocupação : Trabalhador da transformação de metais e compósitos" at bounding box center [524, 270] width 199 height 34
copy p "Trabalhador da transformação de metais e compósitos"
click at [116, 463] on button "Documentação" at bounding box center [121, 448] width 146 height 30
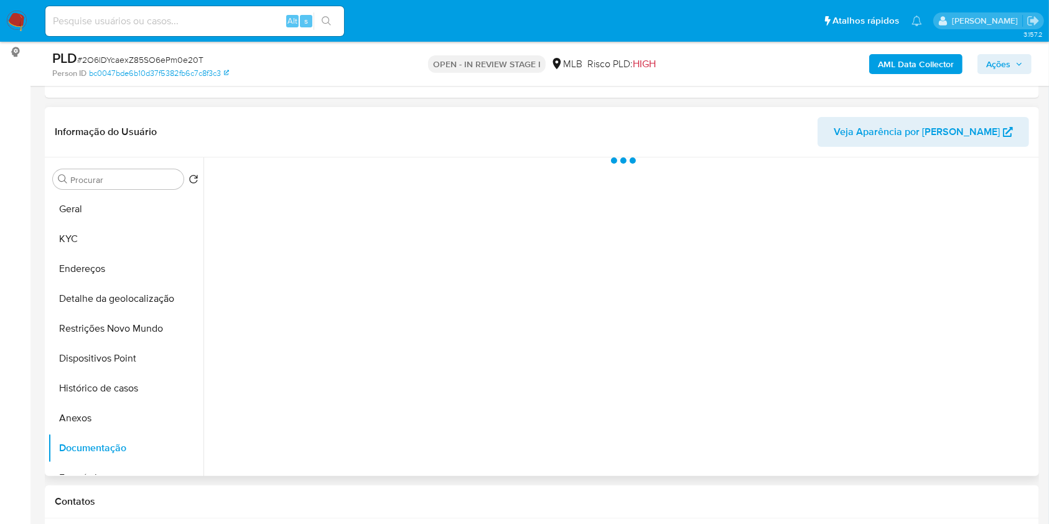
scroll to position [0, 0]
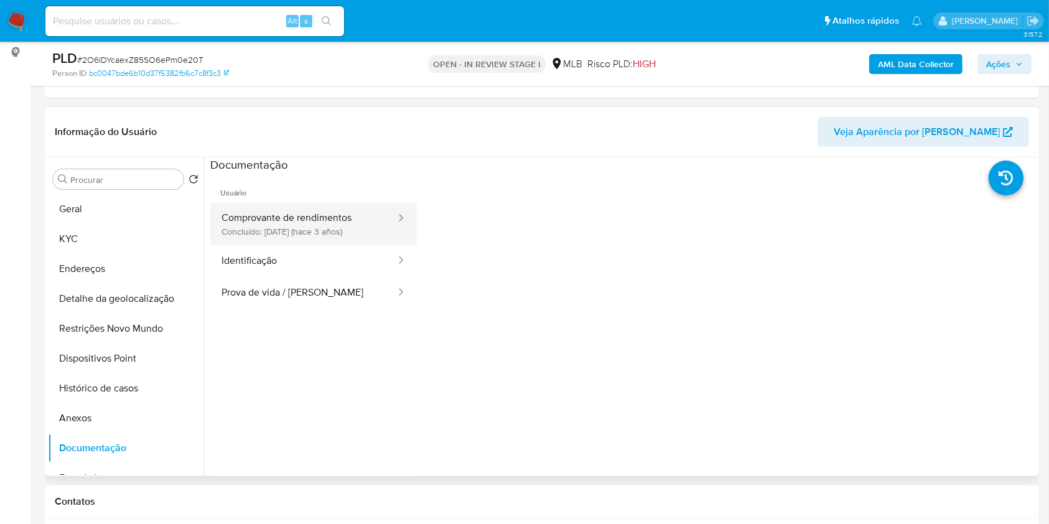
click at [299, 226] on button "Comprovante de rendimentos Concluído: 11/10/2022 (hace 3 años)" at bounding box center [303, 224] width 187 height 42
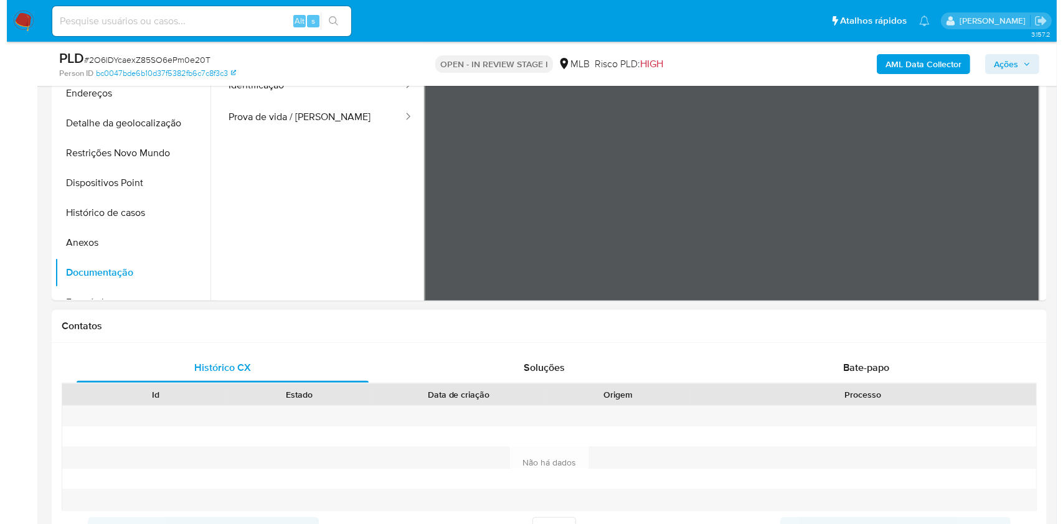
scroll to position [133, 0]
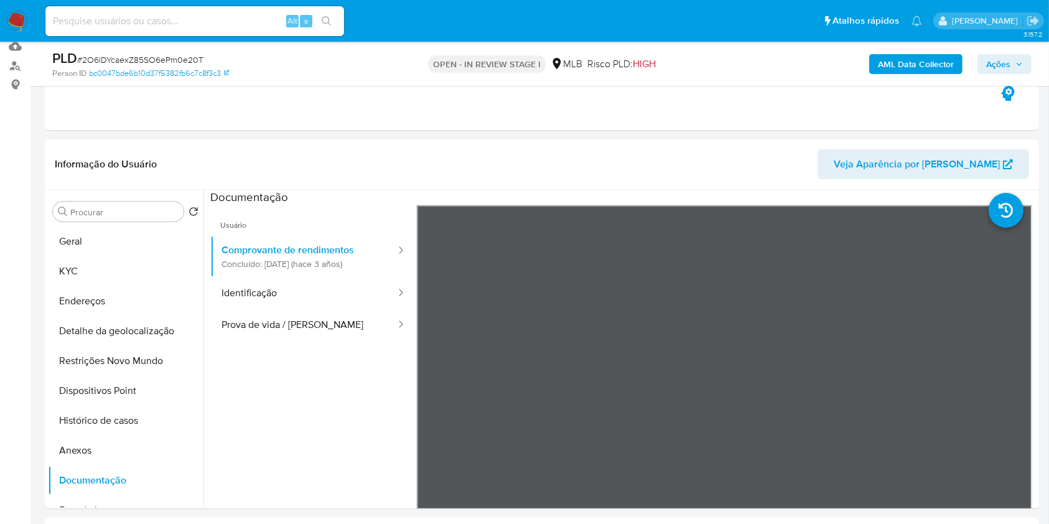
click at [917, 65] on b "AML Data Collector" at bounding box center [916, 64] width 76 height 20
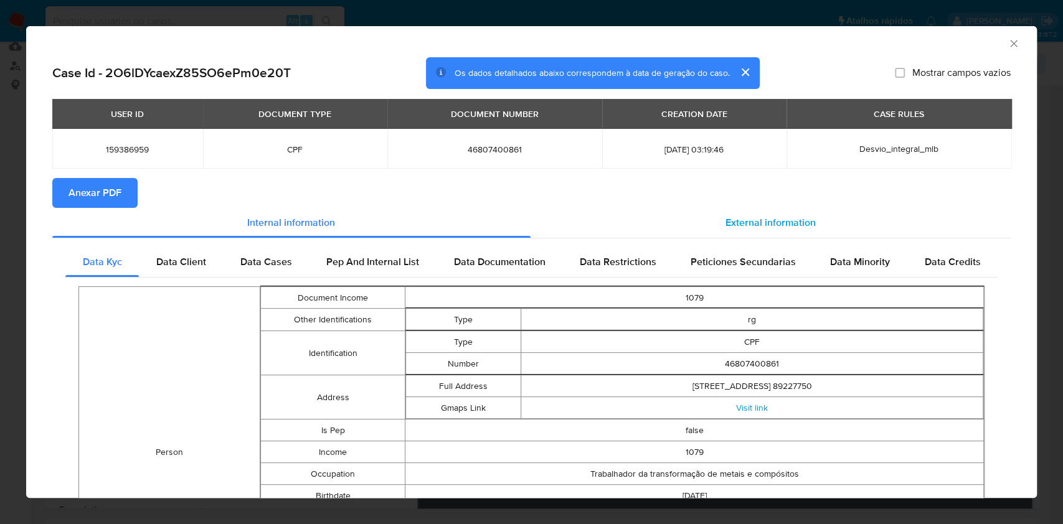
click at [781, 230] on span "External information" at bounding box center [770, 222] width 90 height 14
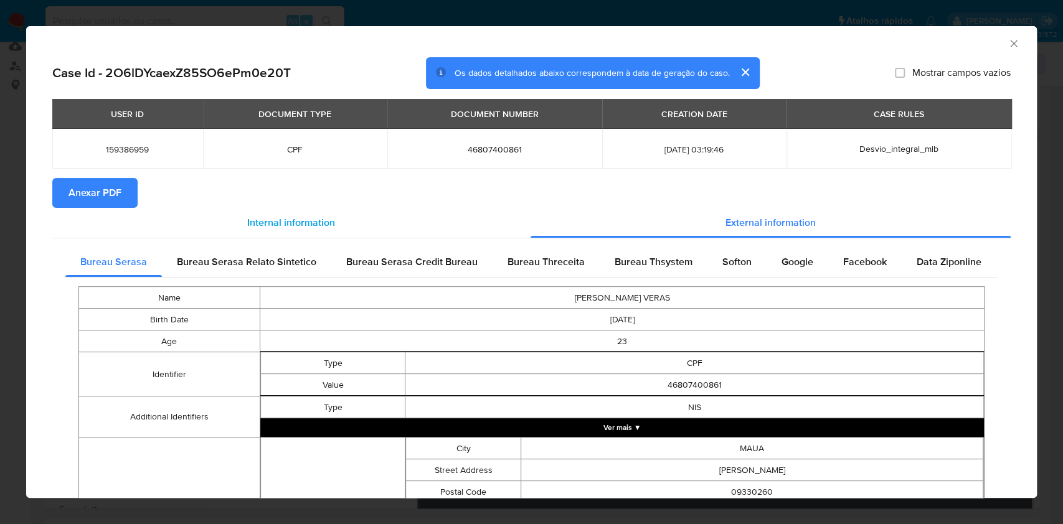
click at [509, 261] on span "Bureau Threceita" at bounding box center [545, 262] width 77 height 14
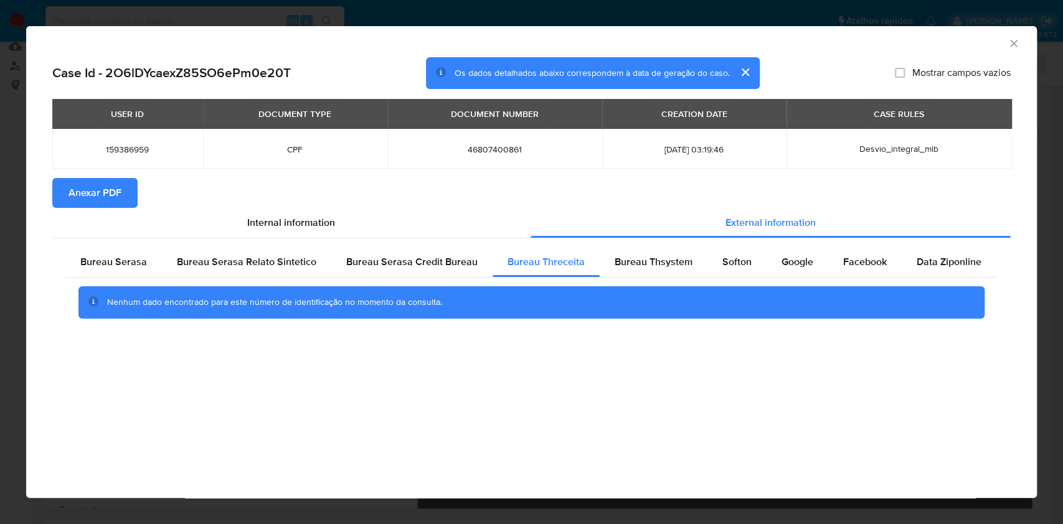
click at [95, 192] on span "Anexar PDF" at bounding box center [94, 192] width 53 height 27
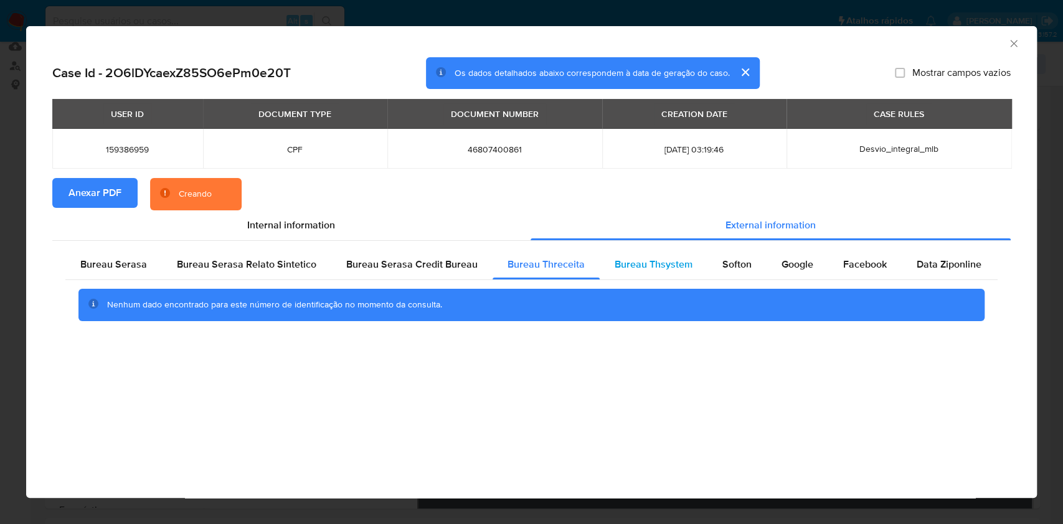
click at [660, 264] on span "Bureau Thsystem" at bounding box center [653, 264] width 78 height 14
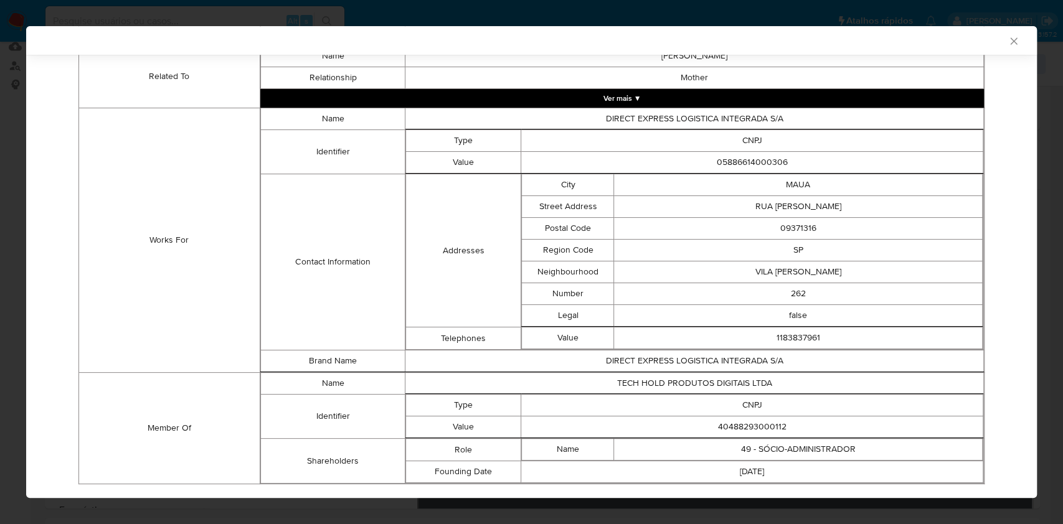
scroll to position [796, 0]
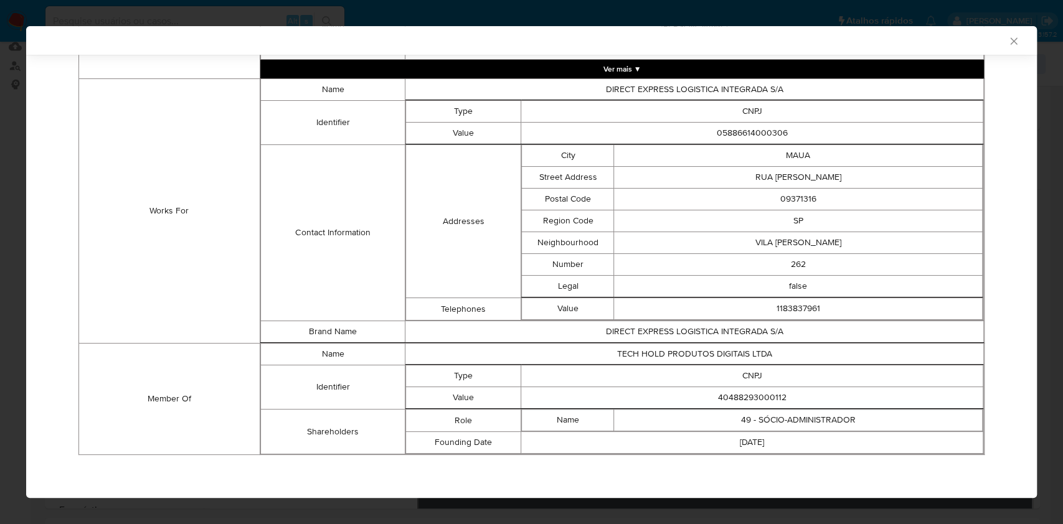
click at [746, 400] on td "40488293000112" at bounding box center [752, 398] width 462 height 22
copy td "40488293000112"
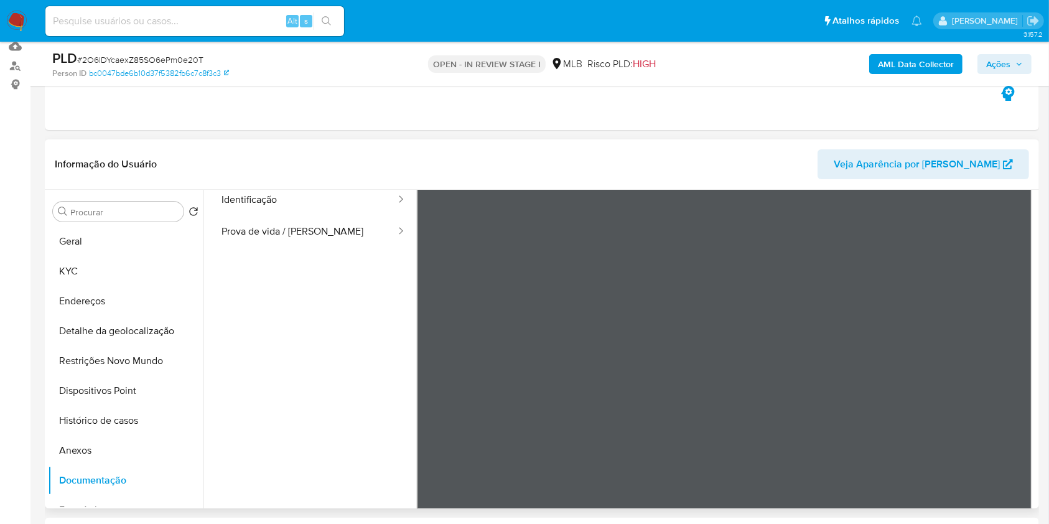
scroll to position [108, 0]
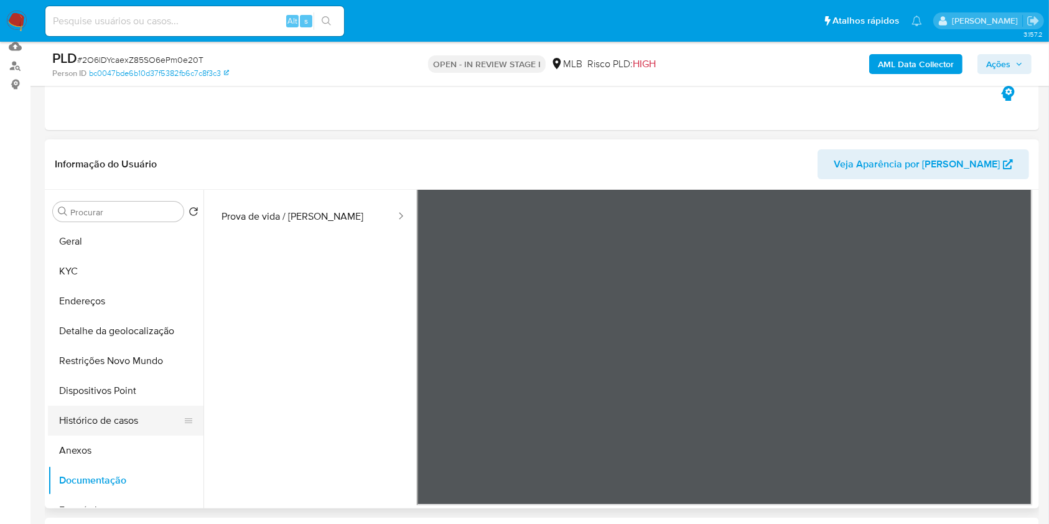
click at [152, 436] on button "Histórico de casos" at bounding box center [121, 421] width 146 height 30
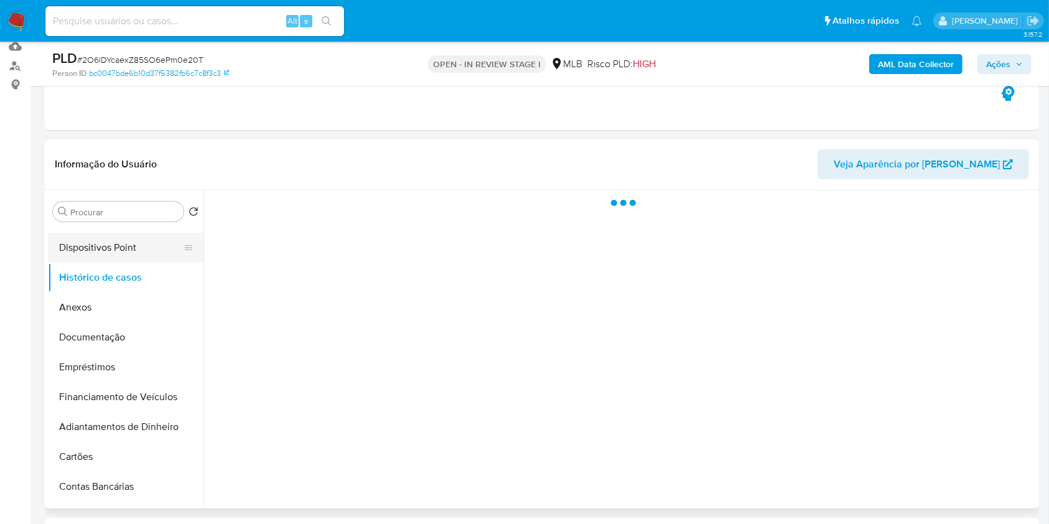
scroll to position [166, 0]
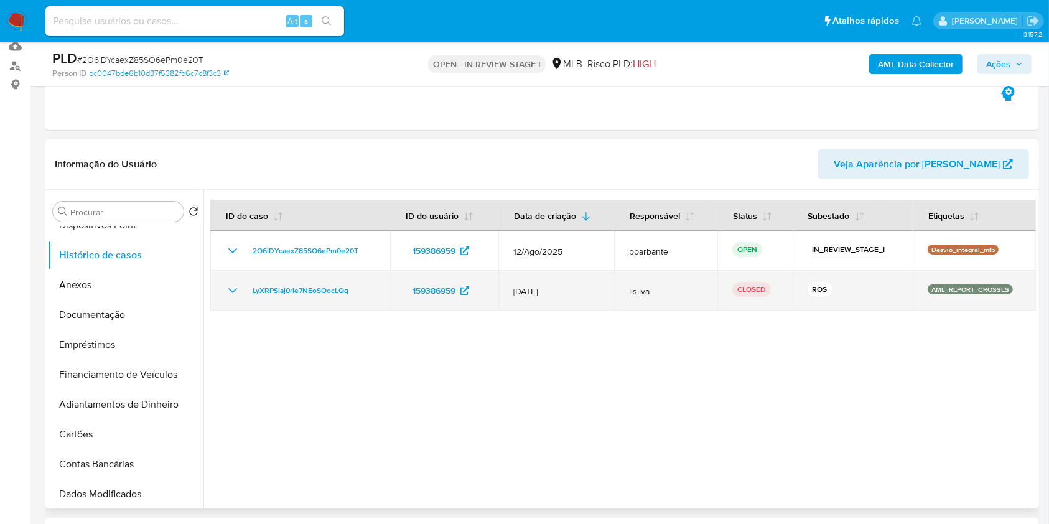
click at [225, 298] on icon "Mostrar/Ocultar" at bounding box center [232, 290] width 15 height 15
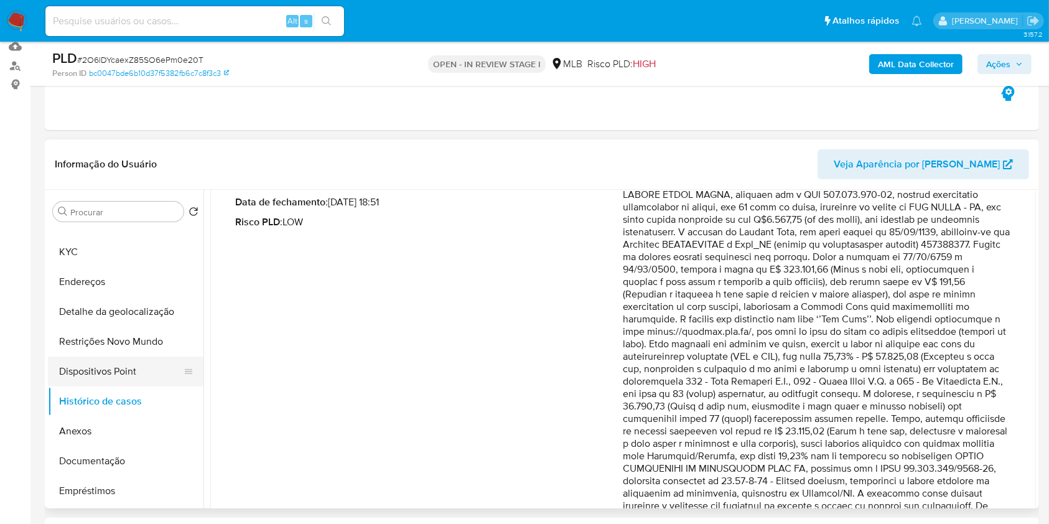
scroll to position [0, 0]
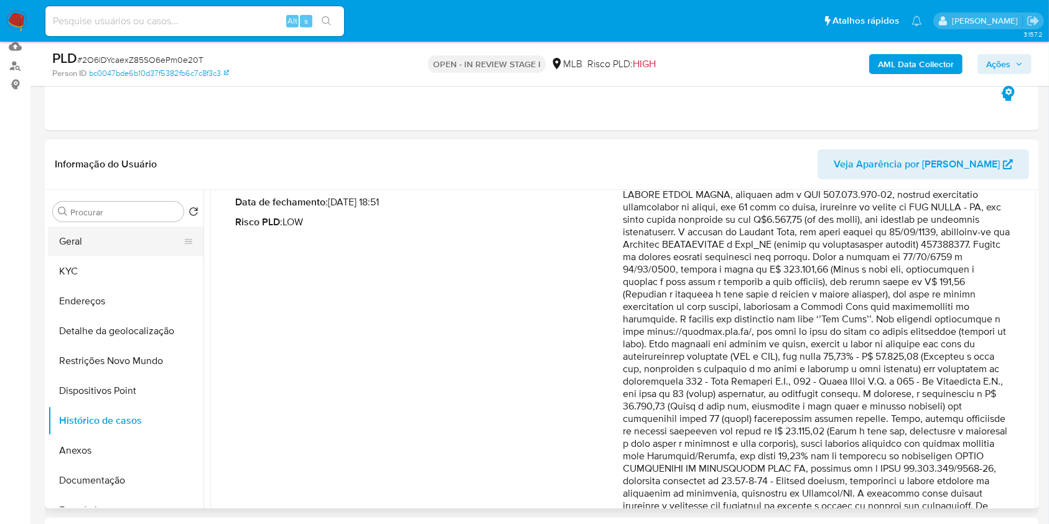
click at [127, 256] on button "Geral" at bounding box center [121, 242] width 146 height 30
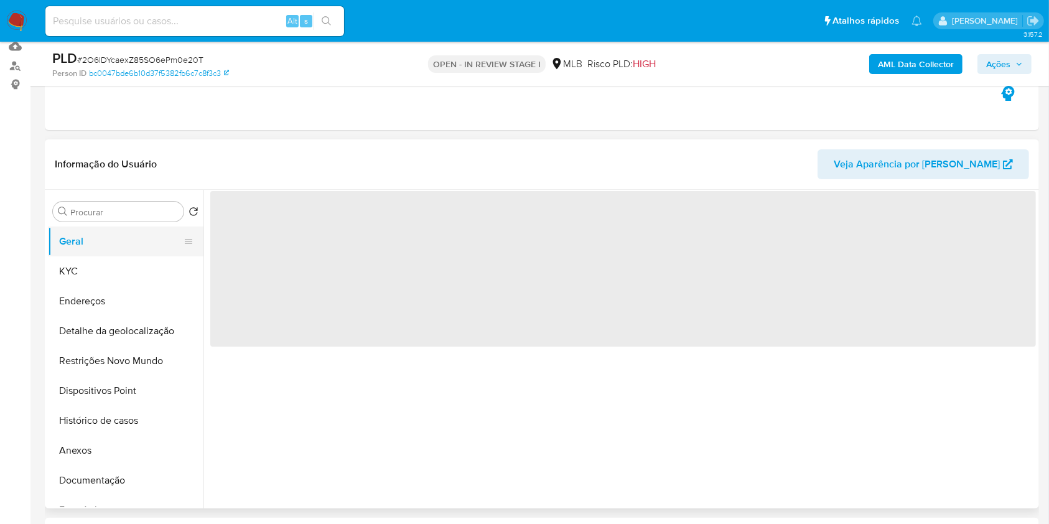
click at [433, 336] on span "‌" at bounding box center [623, 269] width 826 height 156
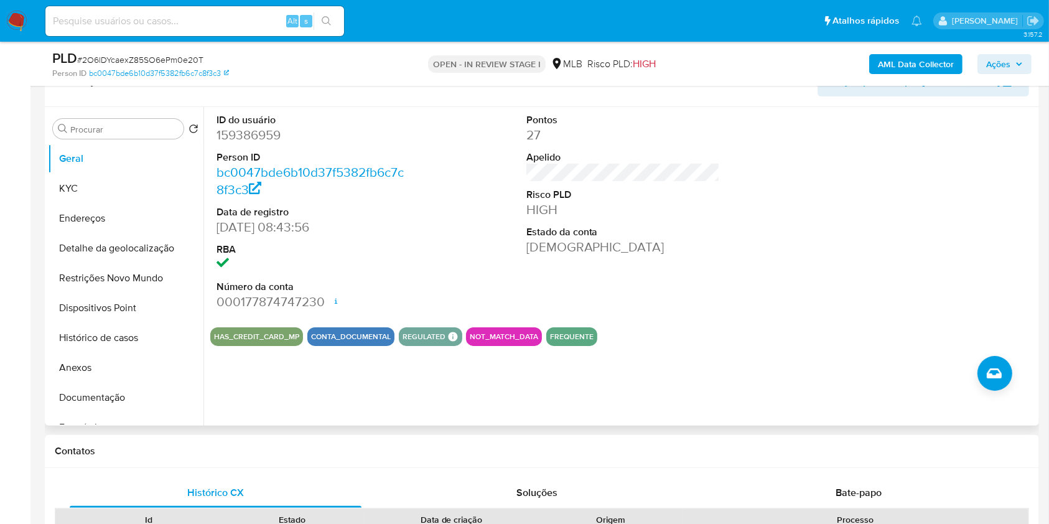
scroll to position [133, 0]
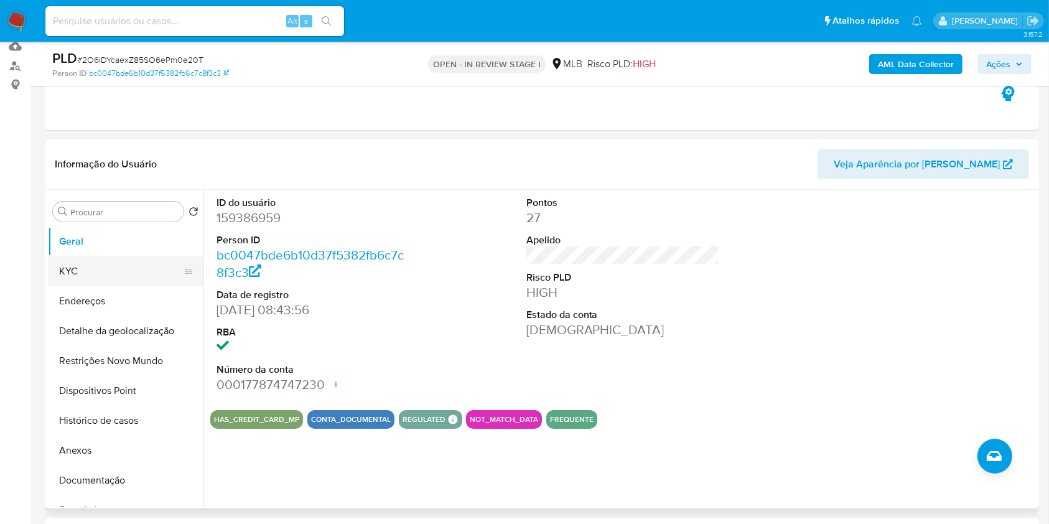
click at [85, 286] on button "KYC" at bounding box center [121, 271] width 146 height 30
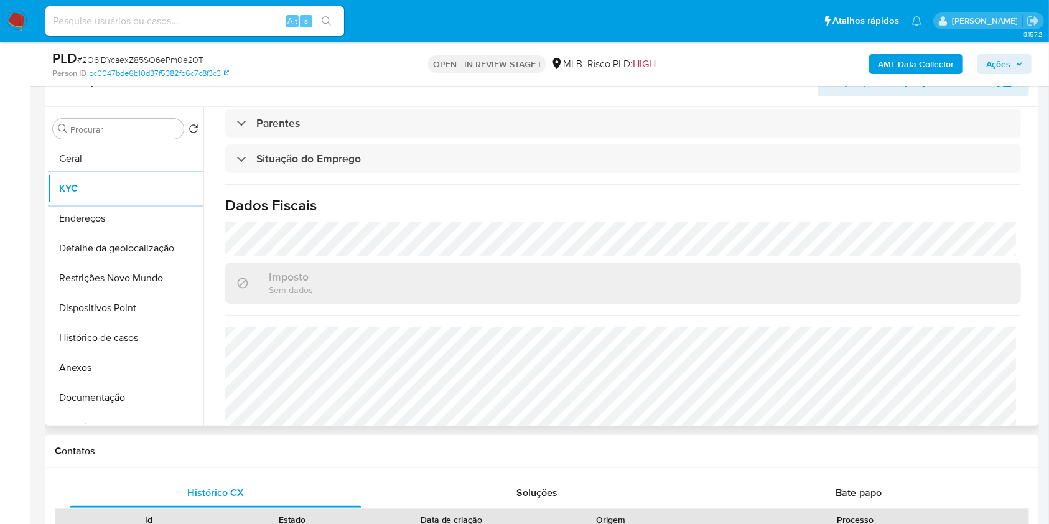
scroll to position [533, 0]
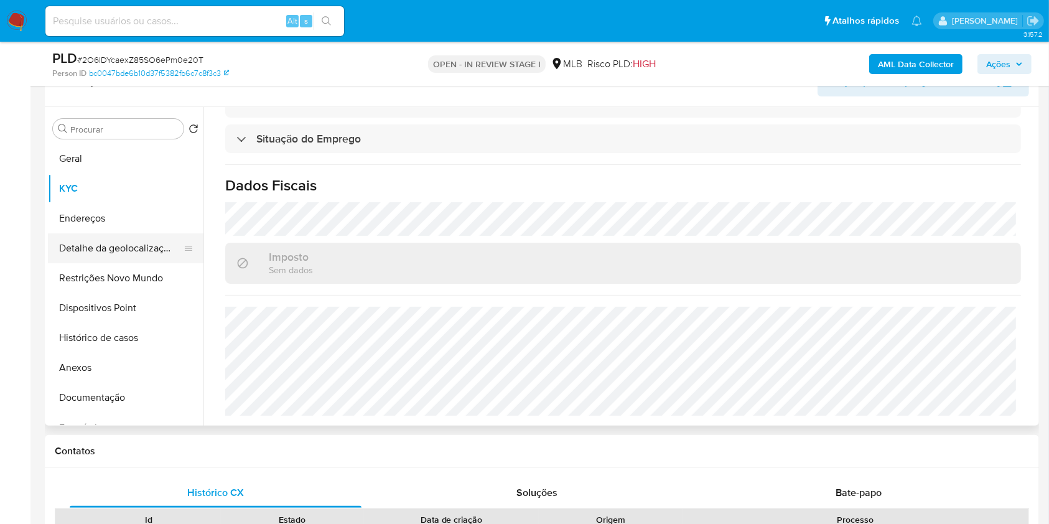
click at [129, 263] on button "Detalhe da geolocalização" at bounding box center [121, 248] width 146 height 30
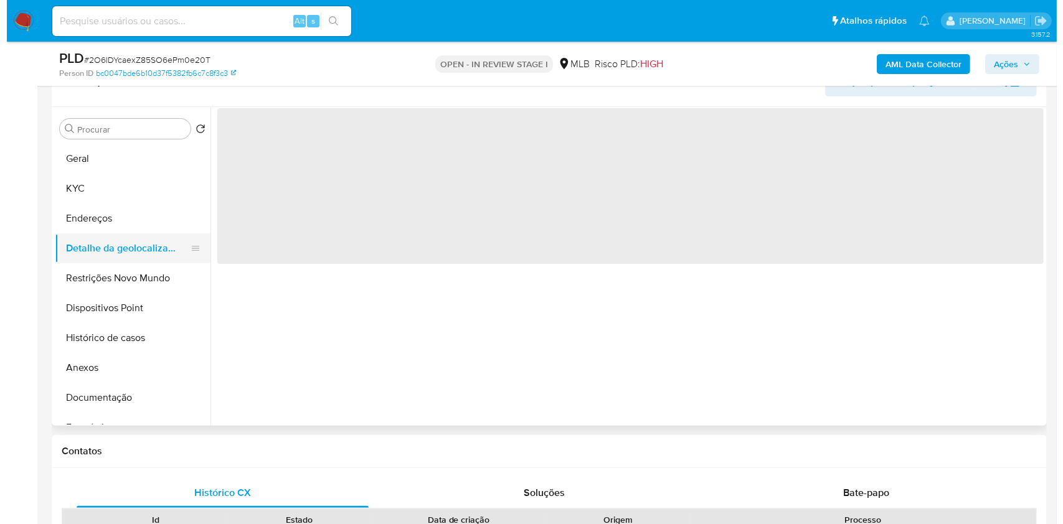
scroll to position [0, 0]
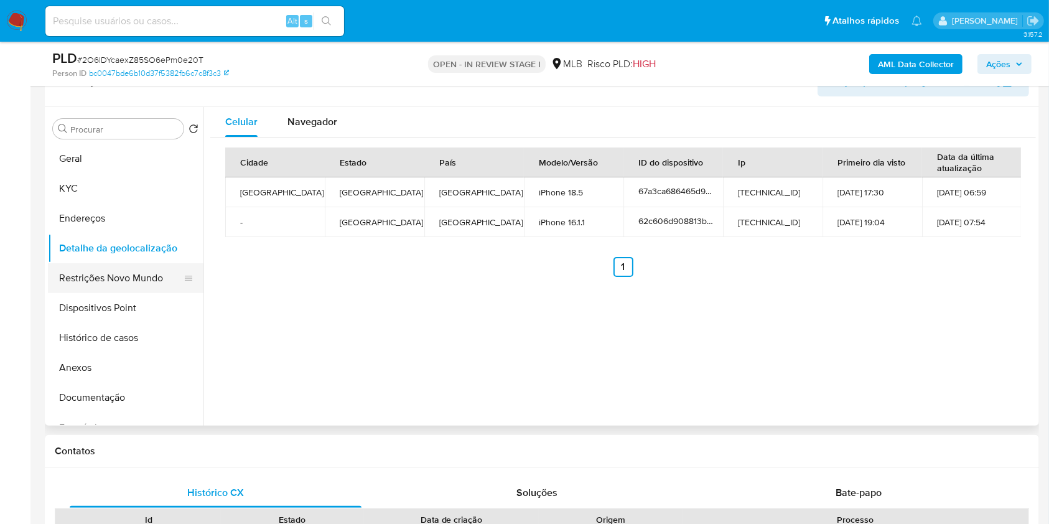
click at [137, 293] on button "Restrições Novo Mundo" at bounding box center [121, 278] width 146 height 30
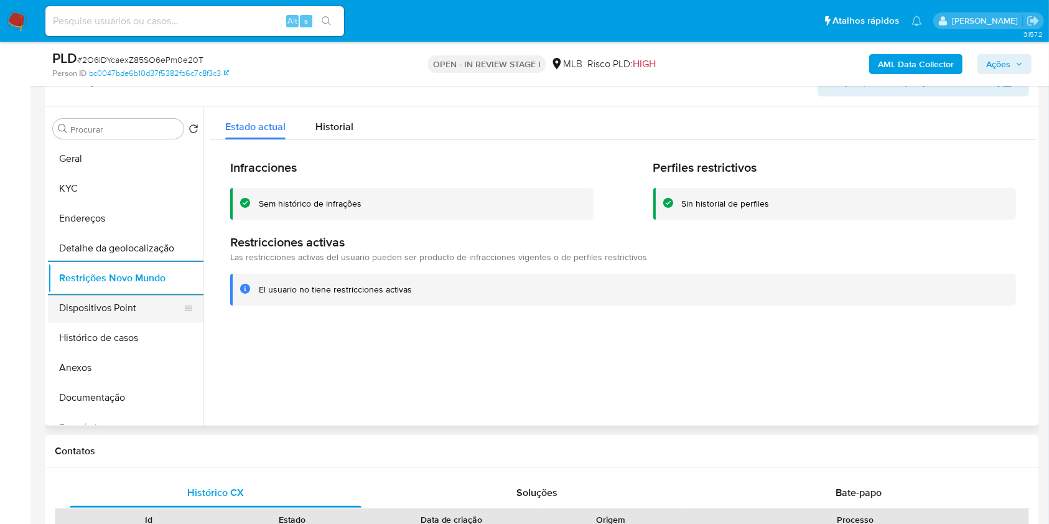
click at [73, 323] on button "Dispositivos Point" at bounding box center [121, 308] width 146 height 30
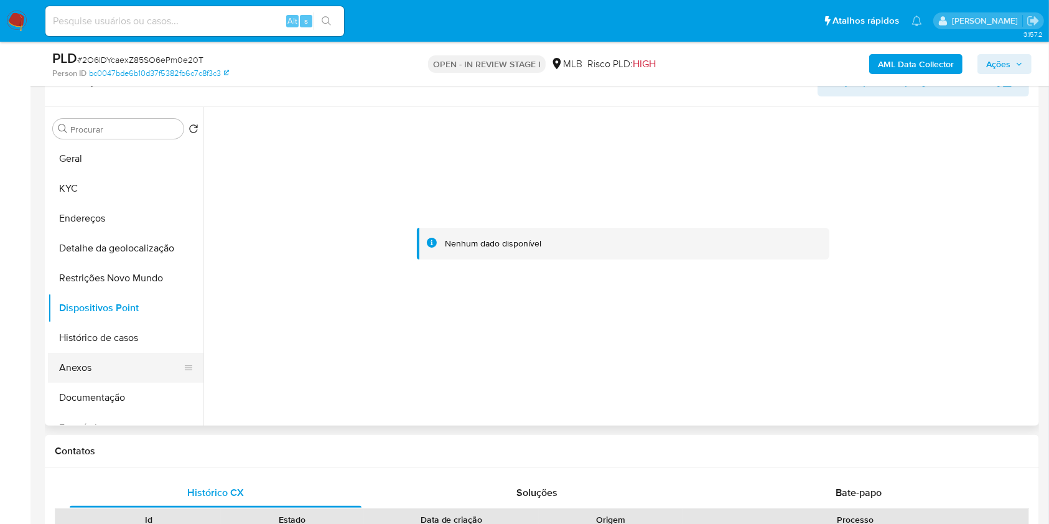
click at [129, 378] on button "Anexos" at bounding box center [121, 368] width 146 height 30
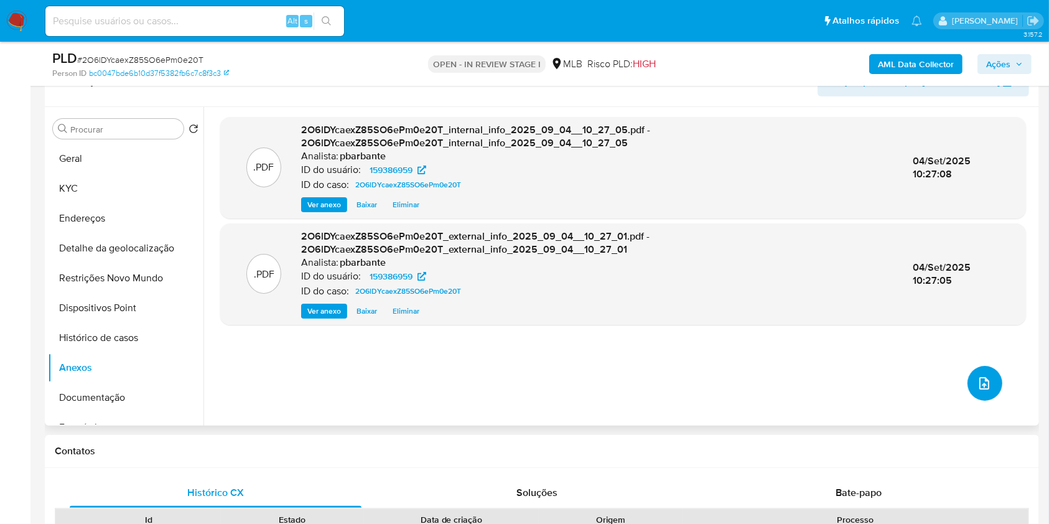
click at [977, 391] on icon "upload-file" at bounding box center [984, 383] width 15 height 15
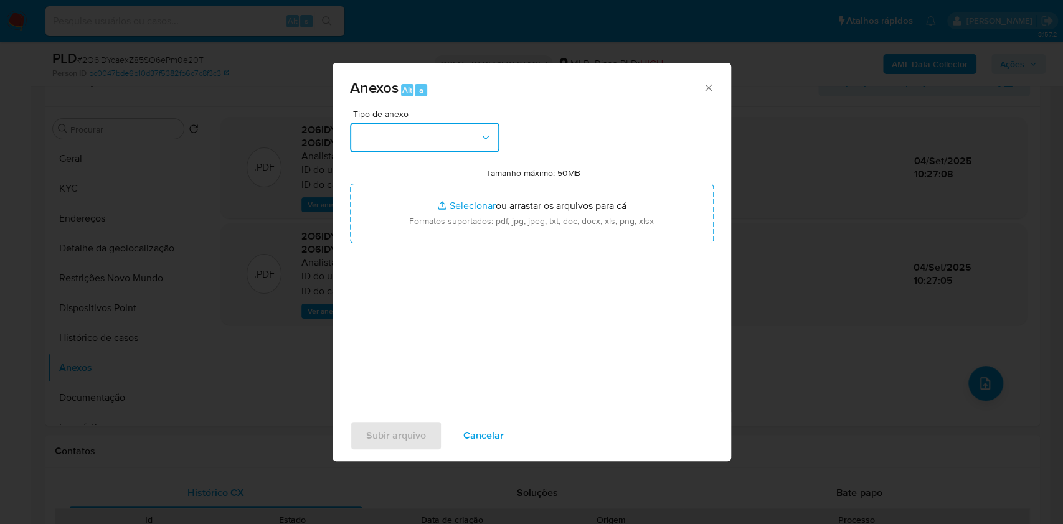
click at [439, 123] on button "button" at bounding box center [424, 138] width 149 height 30
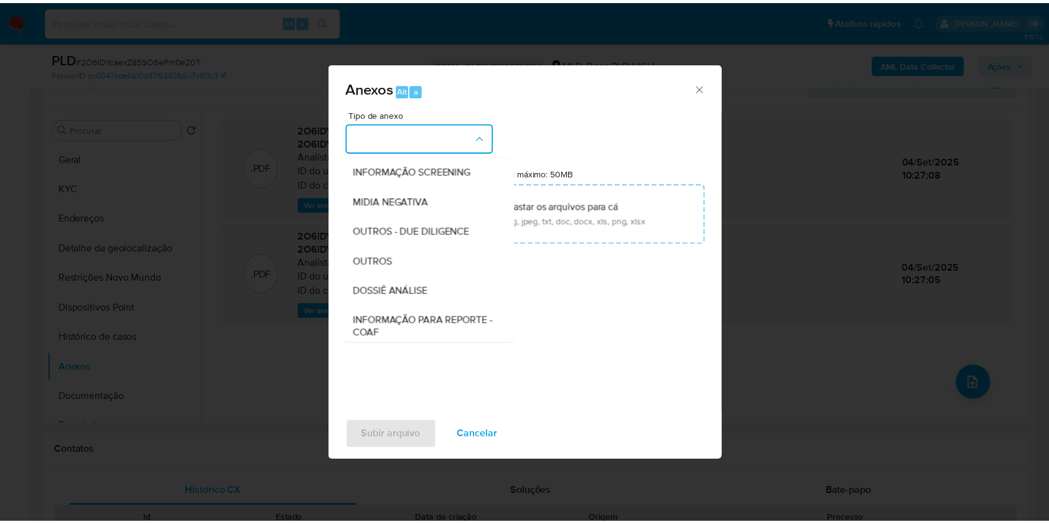
scroll to position [154, 0]
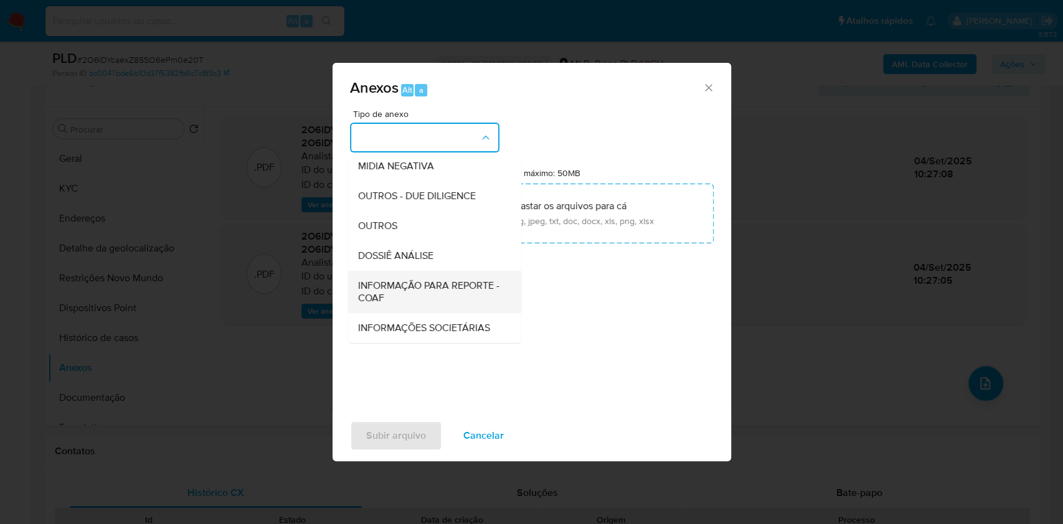
click at [408, 279] on span "INFORMAÇÃO PARA REPORTE - COAF" at bounding box center [430, 291] width 146 height 25
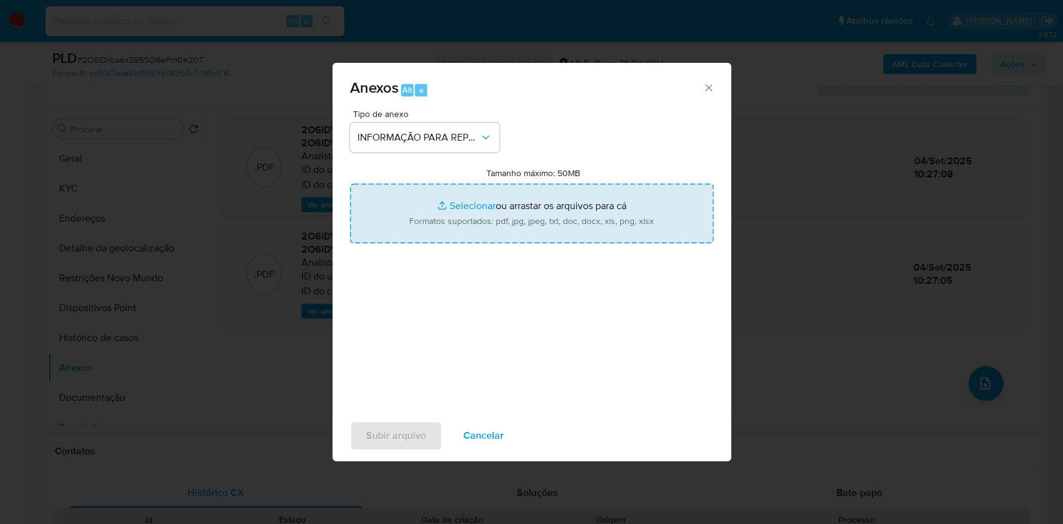
type input "C:\fakepath\Mulan 159386959_2025_09_04_08_06_17.xlsx"
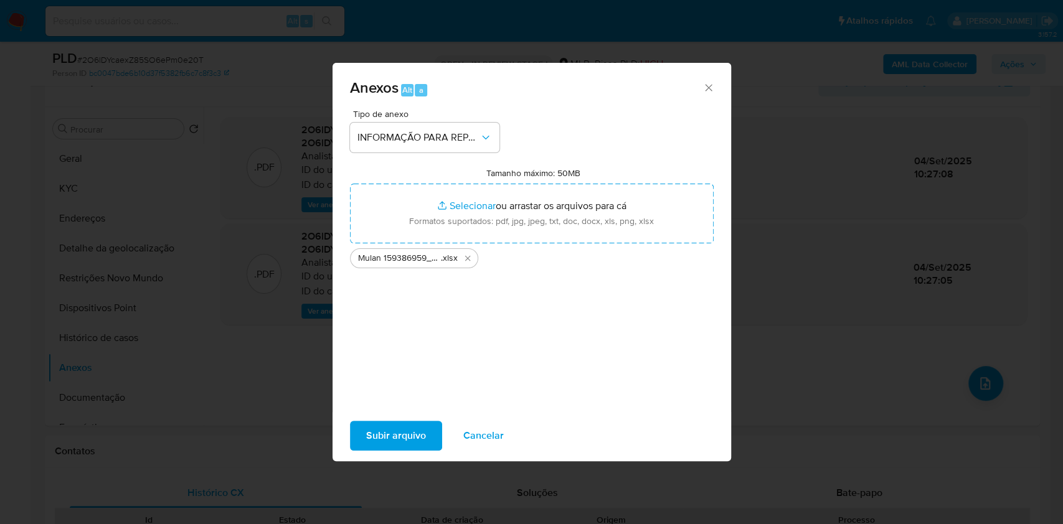
click at [383, 433] on span "Subir arquivo" at bounding box center [396, 435] width 60 height 27
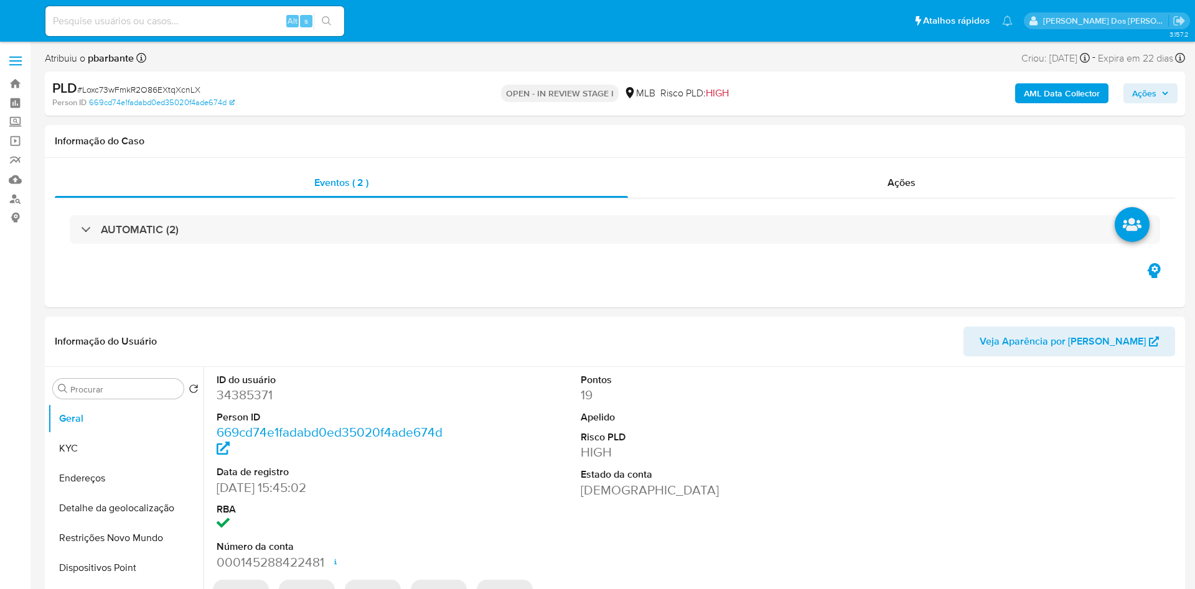
select select "10"
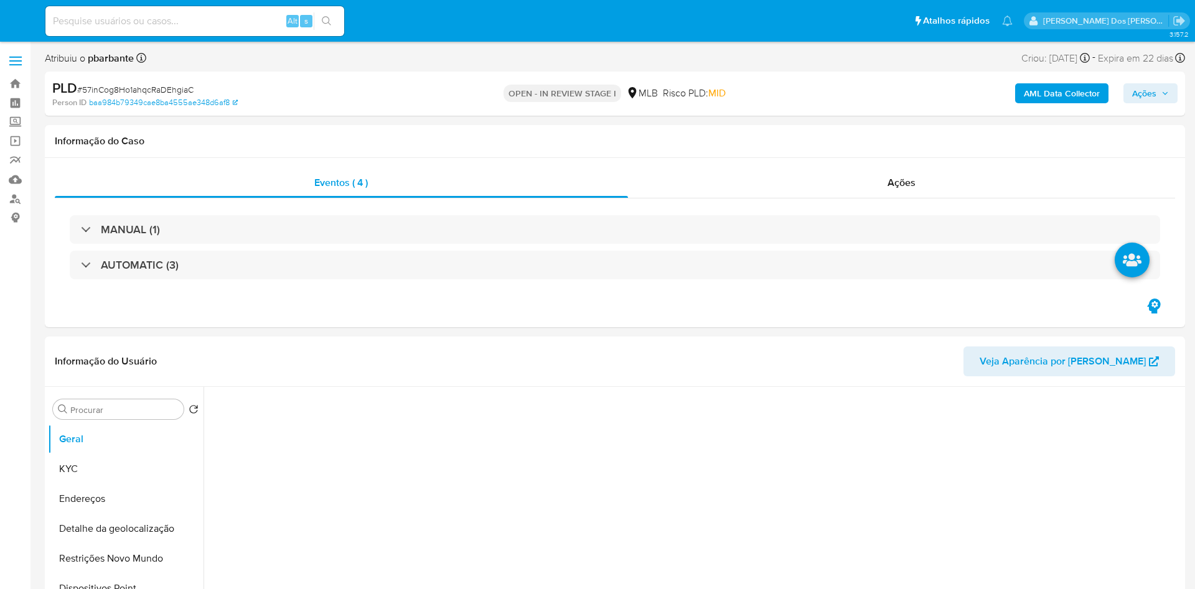
select select "10"
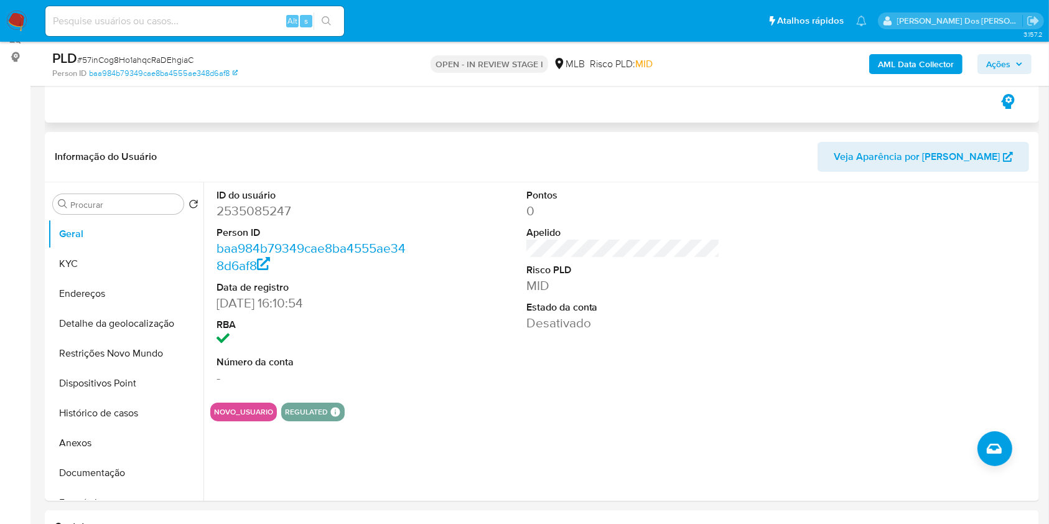
scroll to position [166, 0]
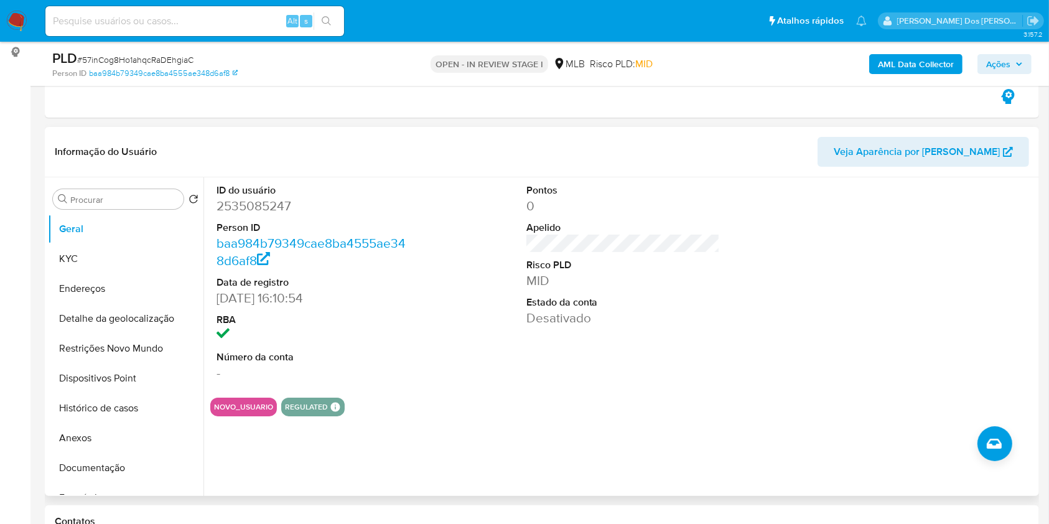
click at [266, 212] on dd "2535085247" at bounding box center [314, 205] width 194 height 17
copy dd "2535085247"
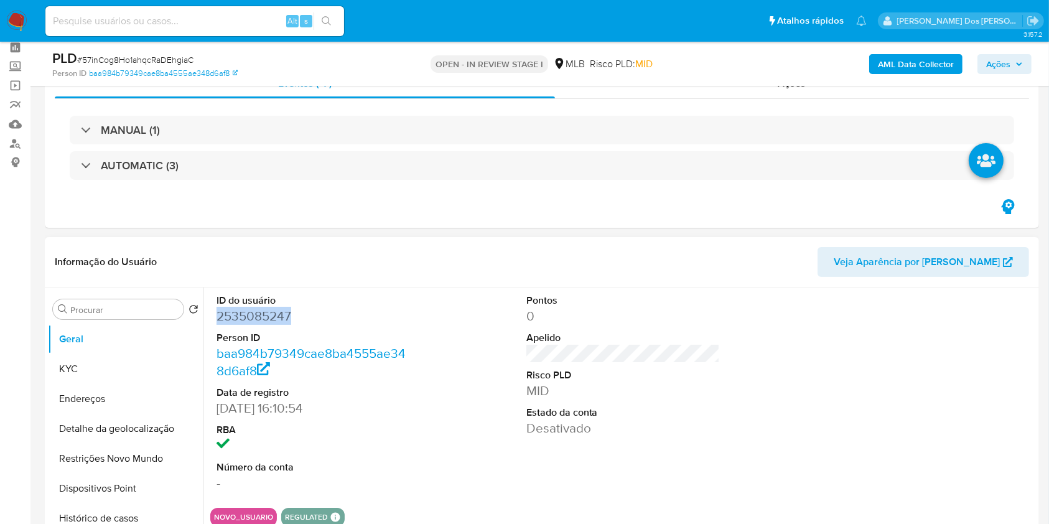
scroll to position [0, 0]
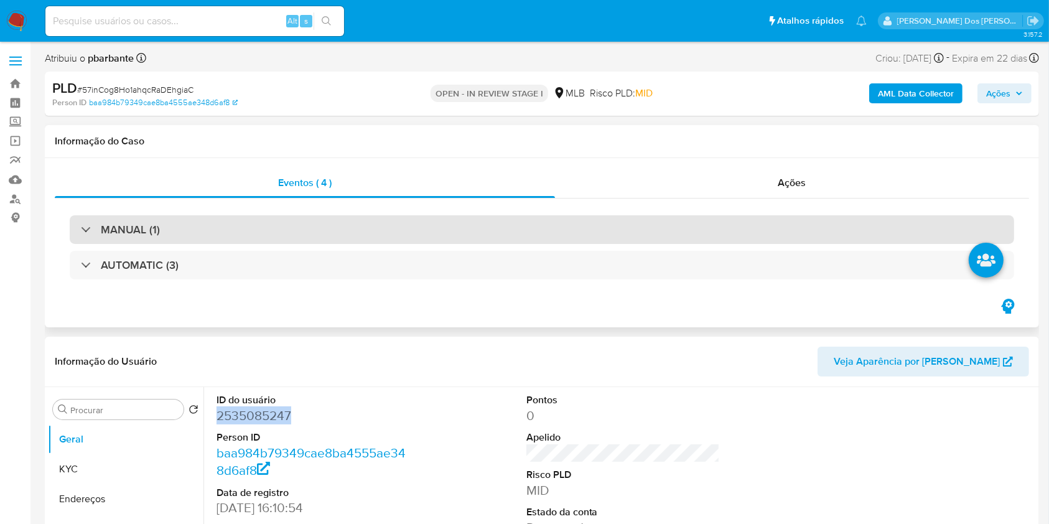
click at [279, 238] on div "MANUAL (1)" at bounding box center [542, 229] width 945 height 29
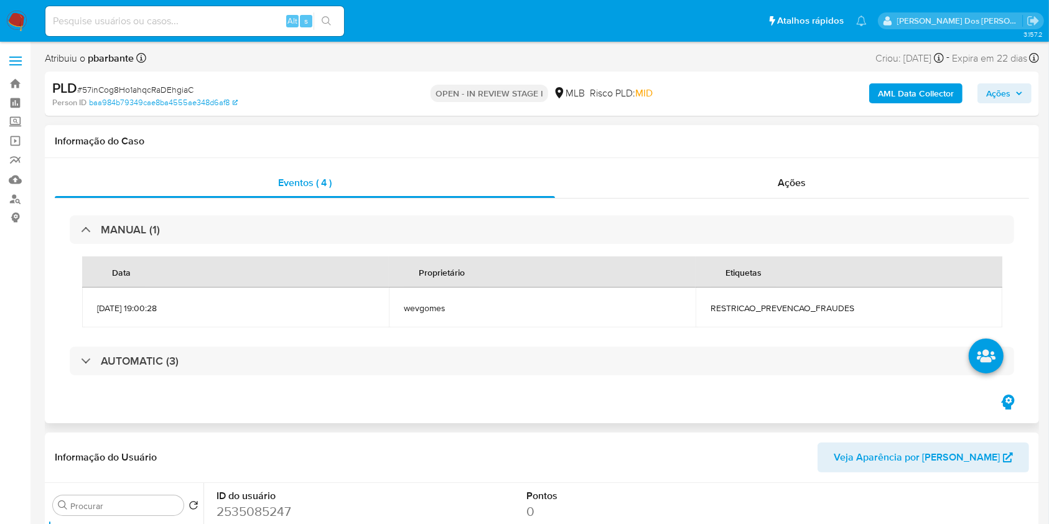
click at [285, 245] on div "Data Proprietário Etiquetas [DATE] 19:00:28 wevgomes RESTRICAO_PREVENCAO_FRAUDES" at bounding box center [542, 292] width 945 height 96
click at [278, 244] on div "Data Proprietário Etiquetas [DATE] 19:00:28 wevgomes RESTRICAO_PREVENCAO_FRAUDES" at bounding box center [542, 292] width 945 height 96
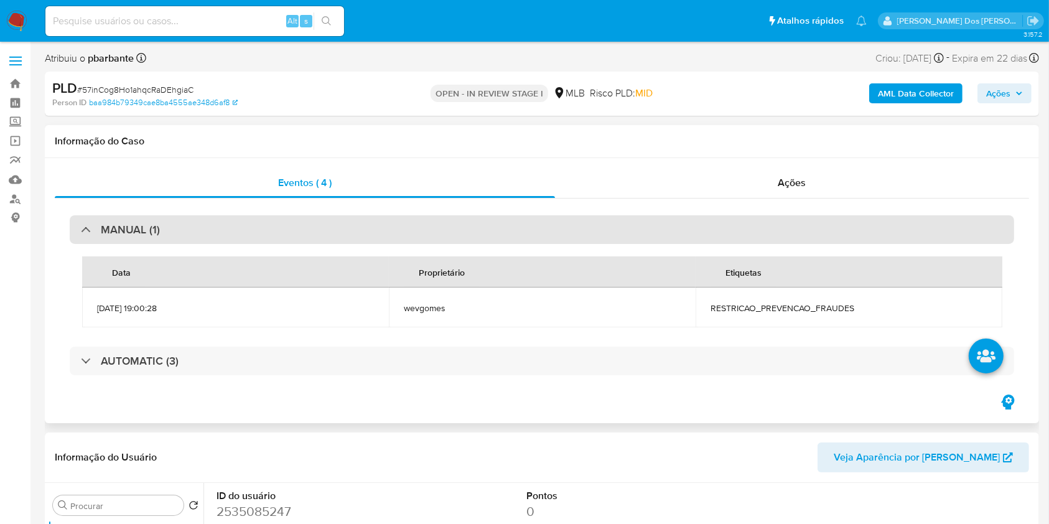
click at [293, 232] on div "MANUAL (1)" at bounding box center [542, 229] width 945 height 29
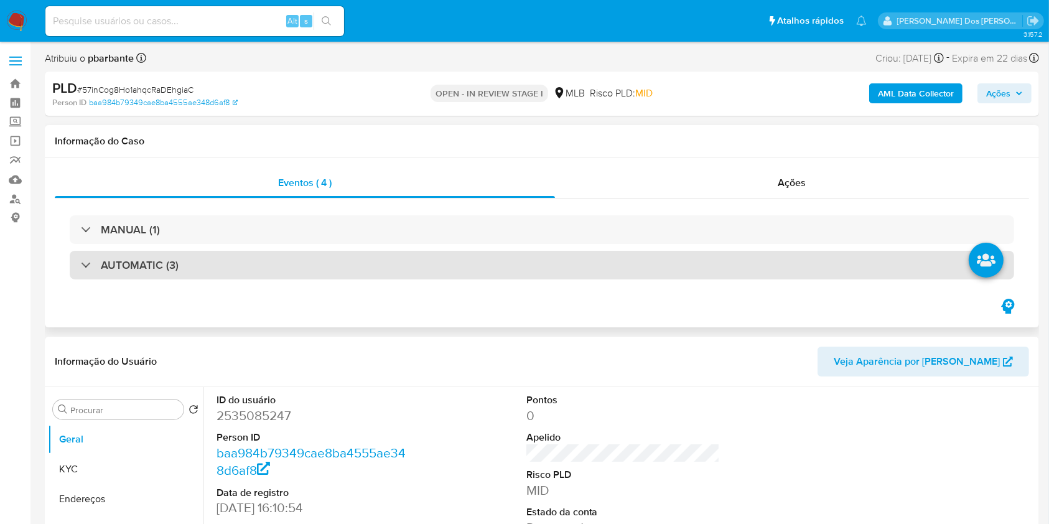
click at [286, 270] on div "AUTOMATIC (3)" at bounding box center [542, 265] width 945 height 29
